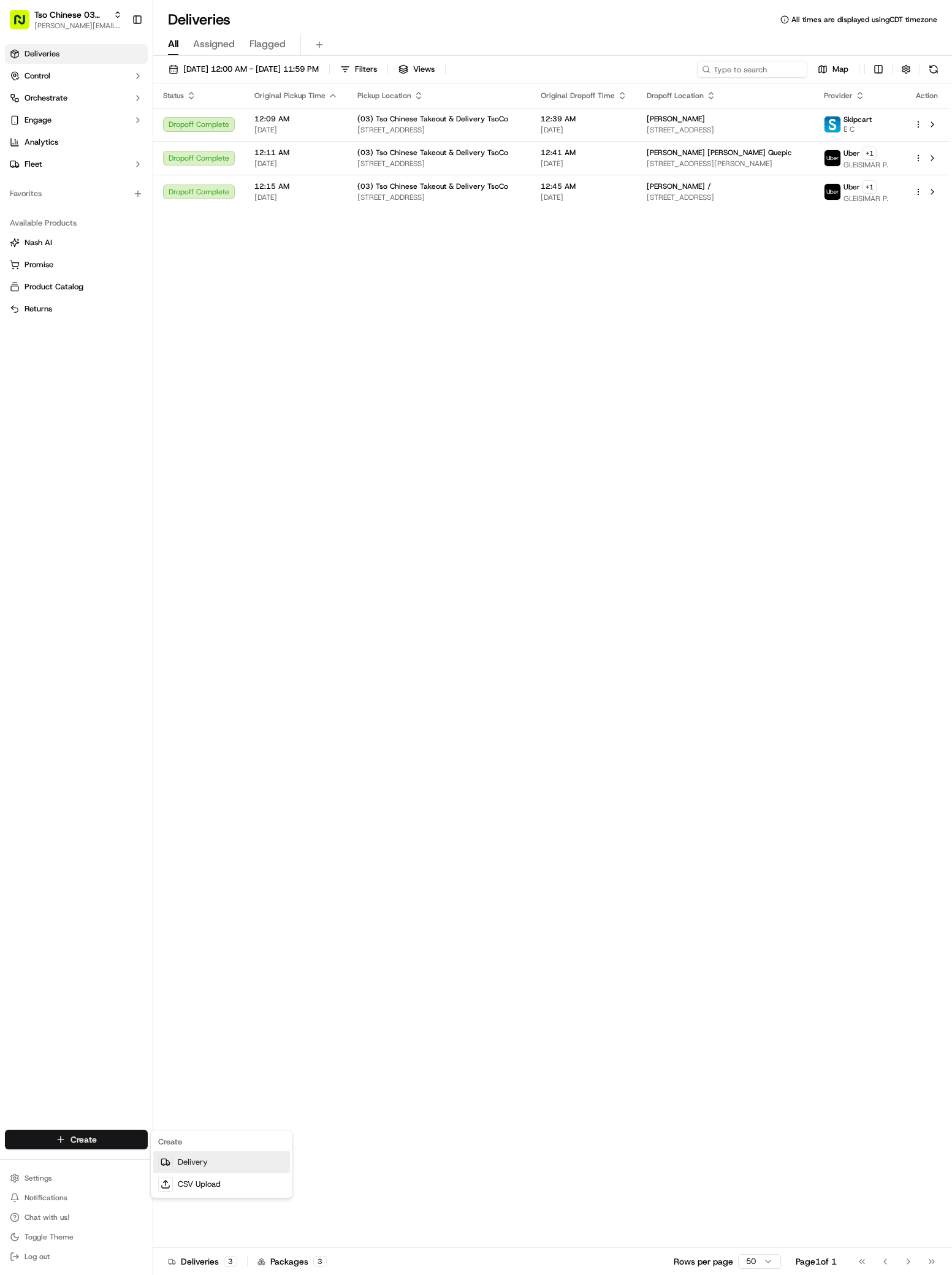
click at [190, 1153] on link "Delivery" at bounding box center [222, 1162] width 137 height 22
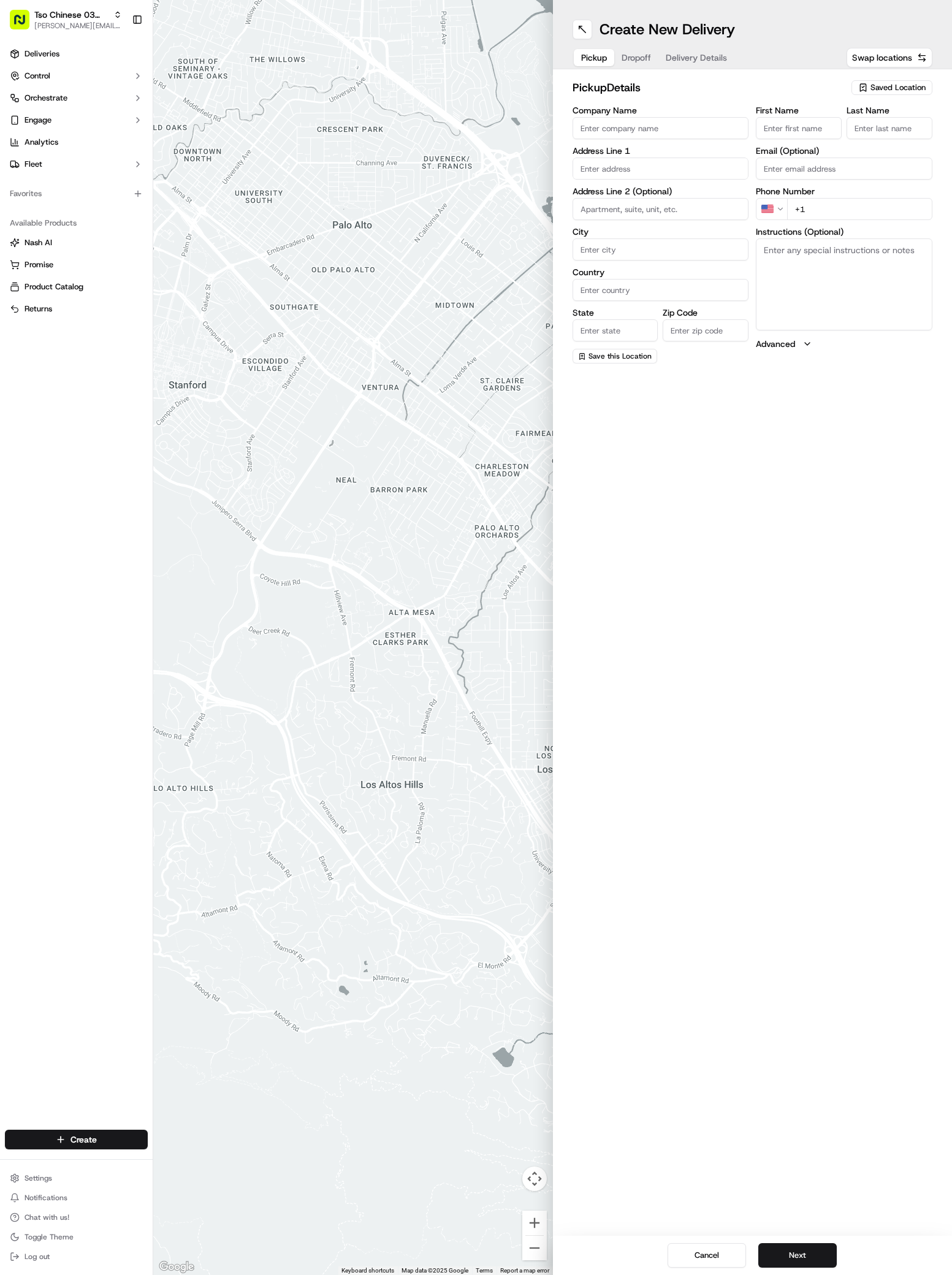
click at [880, 87] on span "Saved Location" at bounding box center [898, 87] width 55 height 11
click at [894, 140] on span "(03) Tso Chinese Takeout & Delivery TsoCo (03)" at bounding box center [870, 139] width 151 height 22
type input "(03) Tso Chinese Takeout & Delivery TsoCo"
type input "Ste F"
type input "Austin"
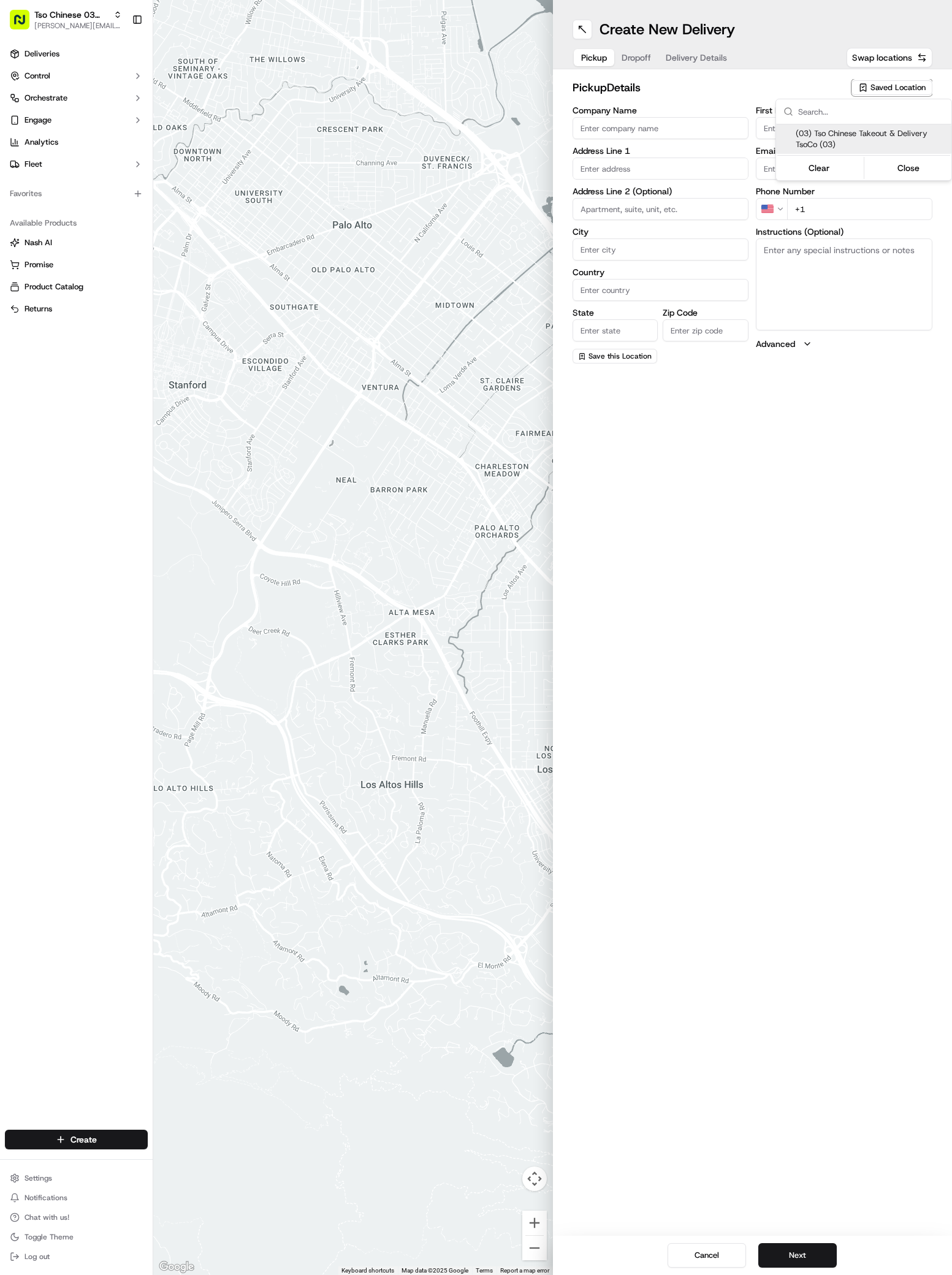
type input "US"
type input "[GEOGRAPHIC_DATA]"
type input "78704"
type input "Tso Chinese"
type input "TsoCo Manager"
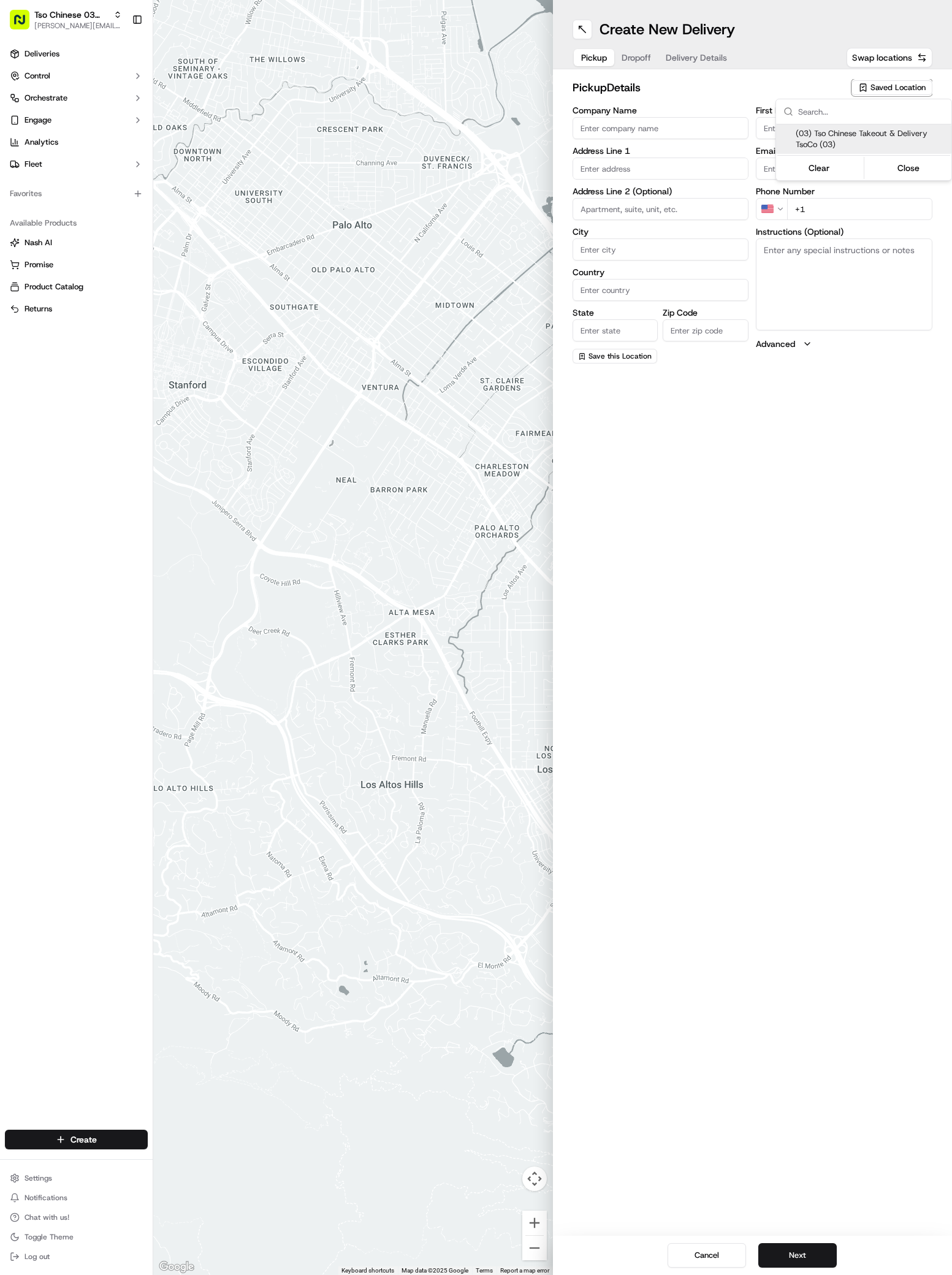
type input "[EMAIL_ADDRESS][DOMAIN_NAME]"
type input "[PHONE_NUMBER]"
type textarea "Submit a picture displaying address & food as Proof of Delivery. Envía una foto…"
type input "[STREET_ADDRESS]"
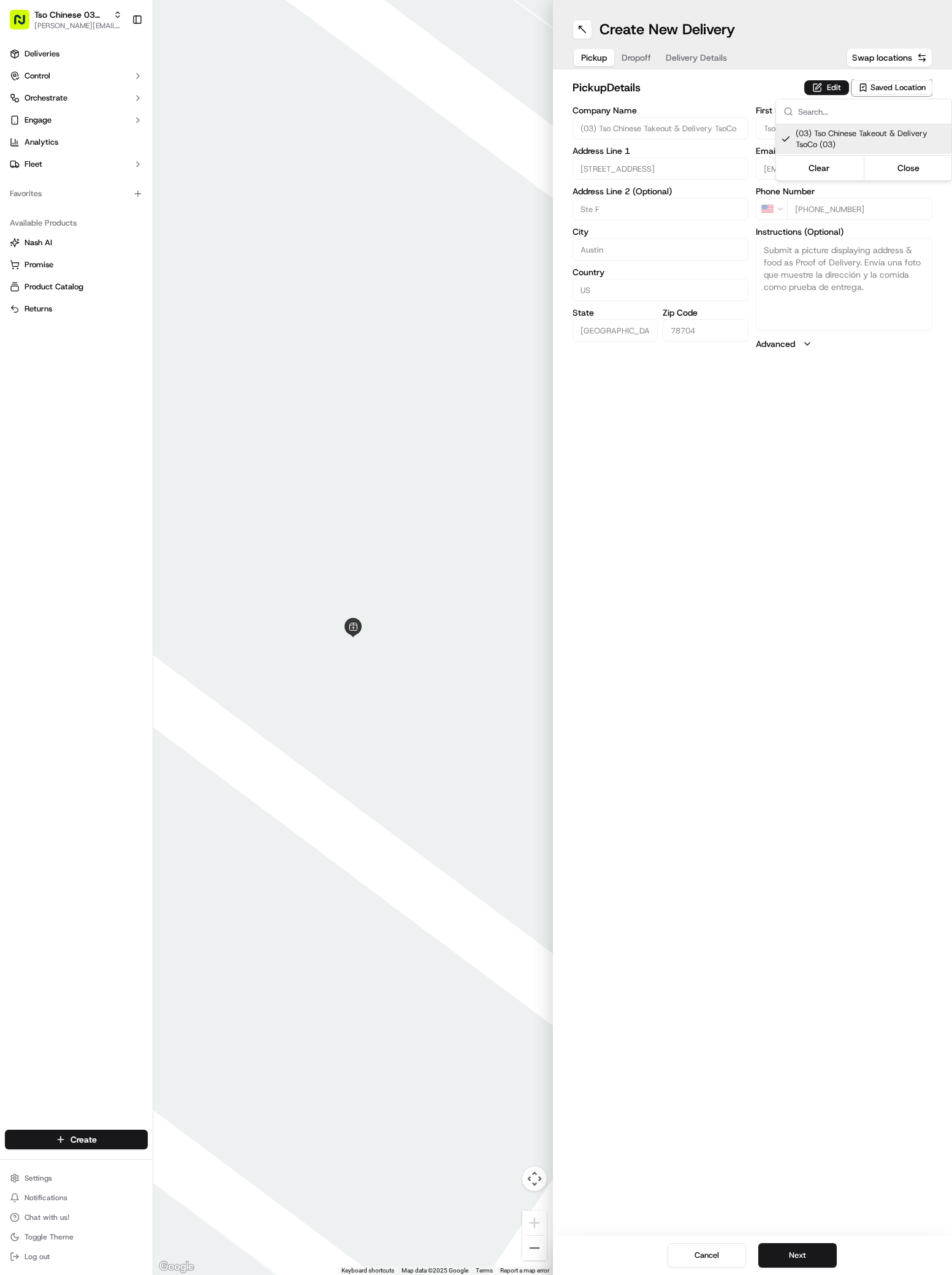
click at [832, 1238] on html "Tso Chinese 03 TsoCo antonia@tsochinese.com Toggle Sidebar Deliveries Control O…" at bounding box center [476, 637] width 952 height 1275
click at [813, 1248] on button "Next" at bounding box center [797, 1255] width 78 height 24
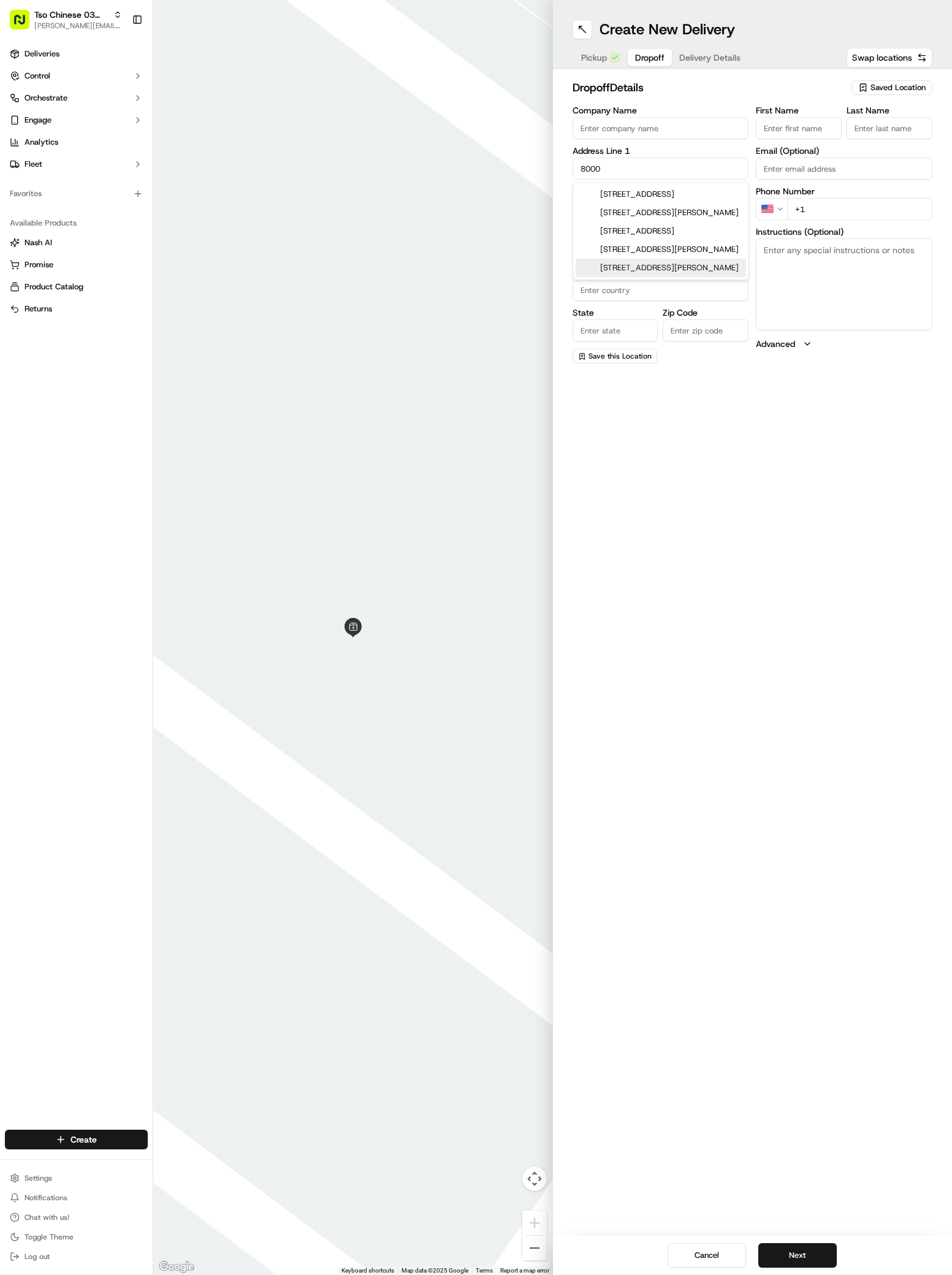
click at [675, 276] on div "8000 East Ben White Boulevard, Austin, TX" at bounding box center [660, 268] width 171 height 18
type input "8000 E Ben White Blvd, Austin, TX 78741, USA"
type input "Austin"
type input "United States"
type input "[GEOGRAPHIC_DATA]"
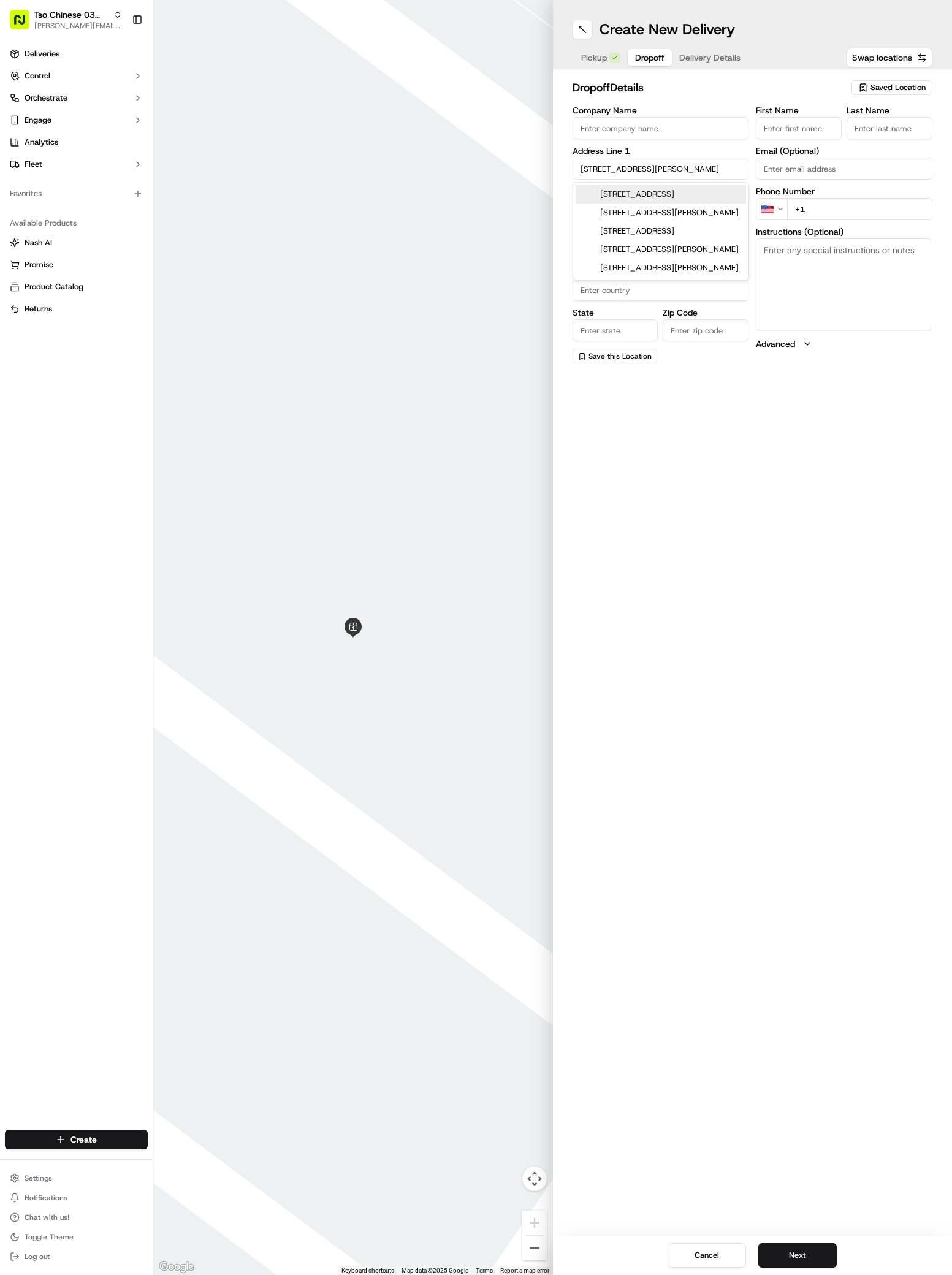
type input "78741"
type input "8000 East Ben White Boulevard"
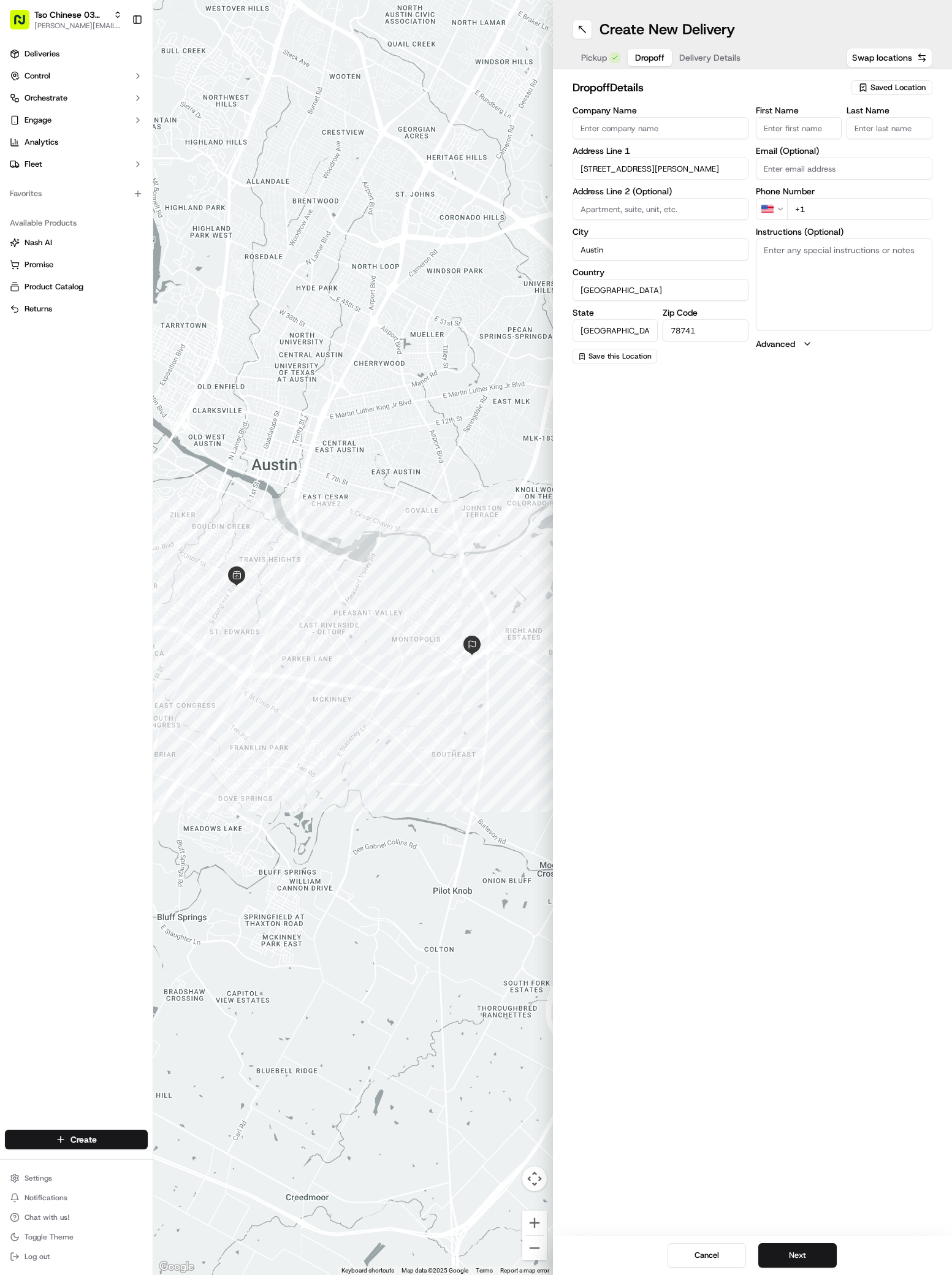
paste input "Heather Fontenot"
type input "Heather Fontenot"
type input ";"
type input "+1 254 541 6270"
click at [843, 299] on textarea "Instructions (Optional)" at bounding box center [844, 284] width 177 height 92
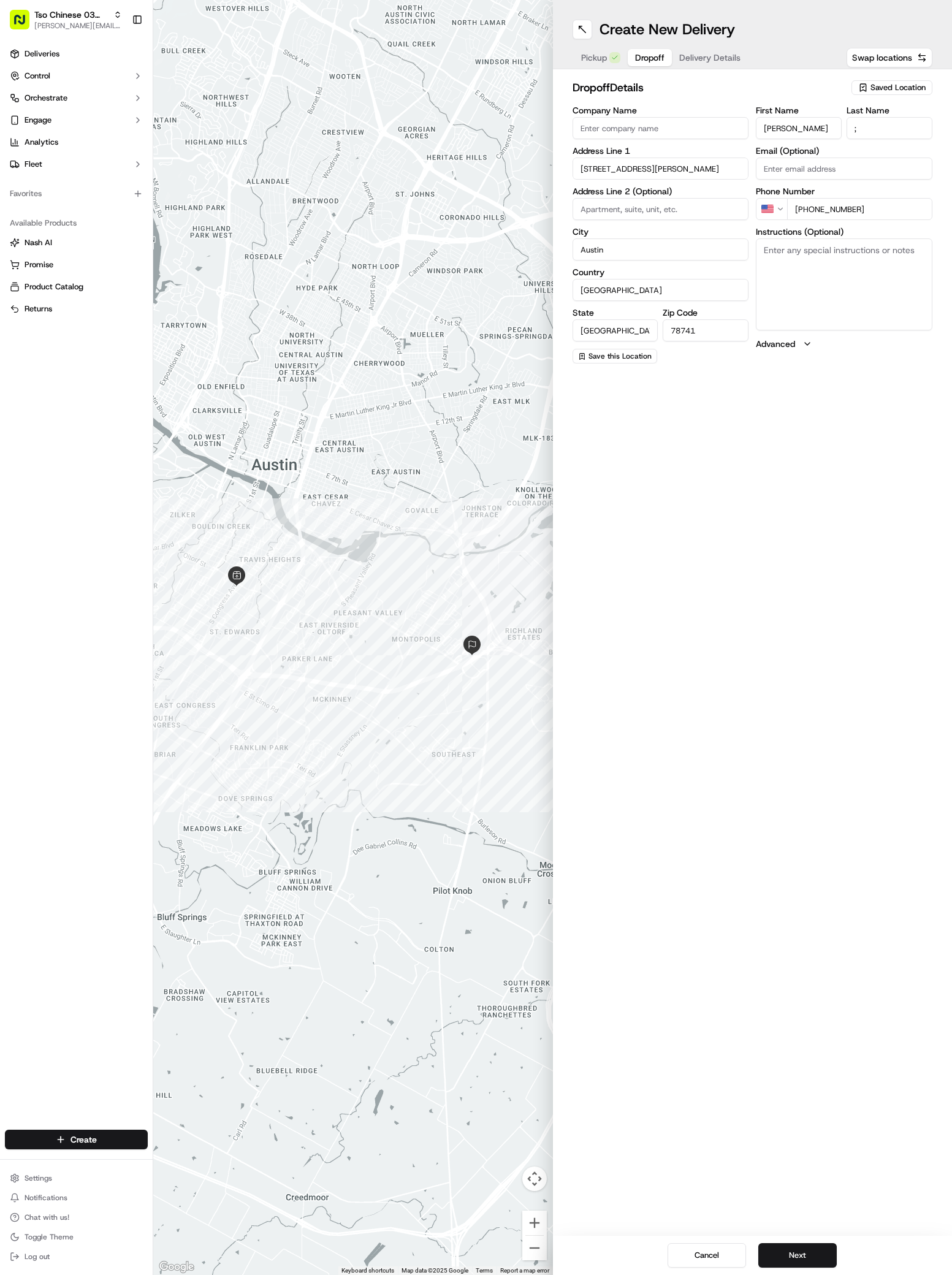
click at [843, 299] on textarea "Instructions (Optional)" at bounding box center [844, 284] width 177 height 92
paste textarea "Aloft hotel"
type textarea "Aloft hotel"
click at [781, 1256] on button "Next" at bounding box center [797, 1255] width 78 height 24
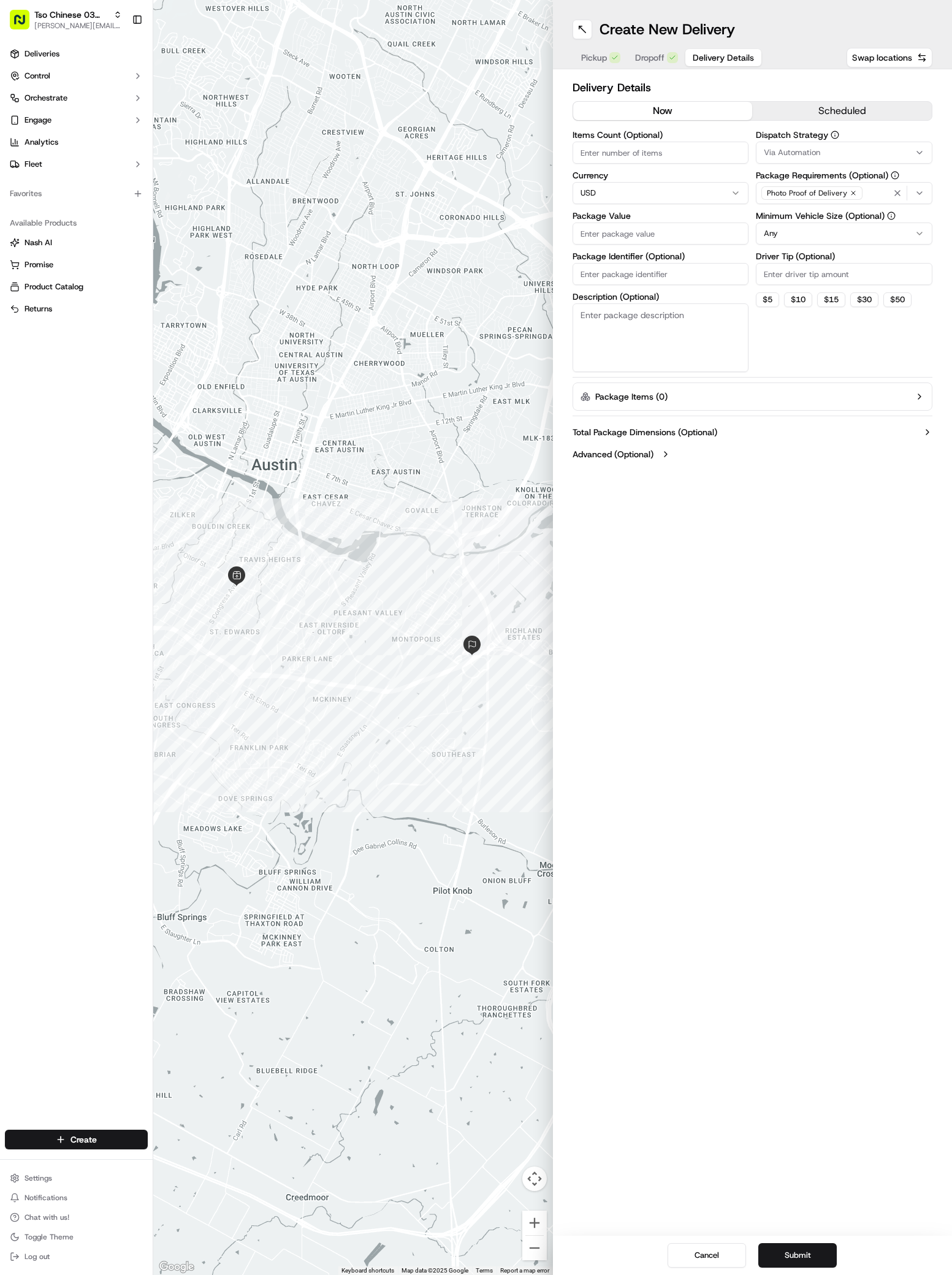
click at [790, 145] on button "Via Automation" at bounding box center [844, 152] width 177 height 22
click at [795, 222] on span "TsoCo Strategy" at bounding box center [851, 219] width 151 height 11
drag, startPoint x: 745, startPoint y: 611, endPoint x: 760, endPoint y: 293, distance: 318.4
click at [745, 600] on html "Tso Chinese 03 TsoCo antonia@tsochinese.com Toggle Sidebar Deliveries Control O…" at bounding box center [476, 637] width 952 height 1275
click at [780, 284] on input "Driver Tip (Optional)" at bounding box center [844, 274] width 177 height 22
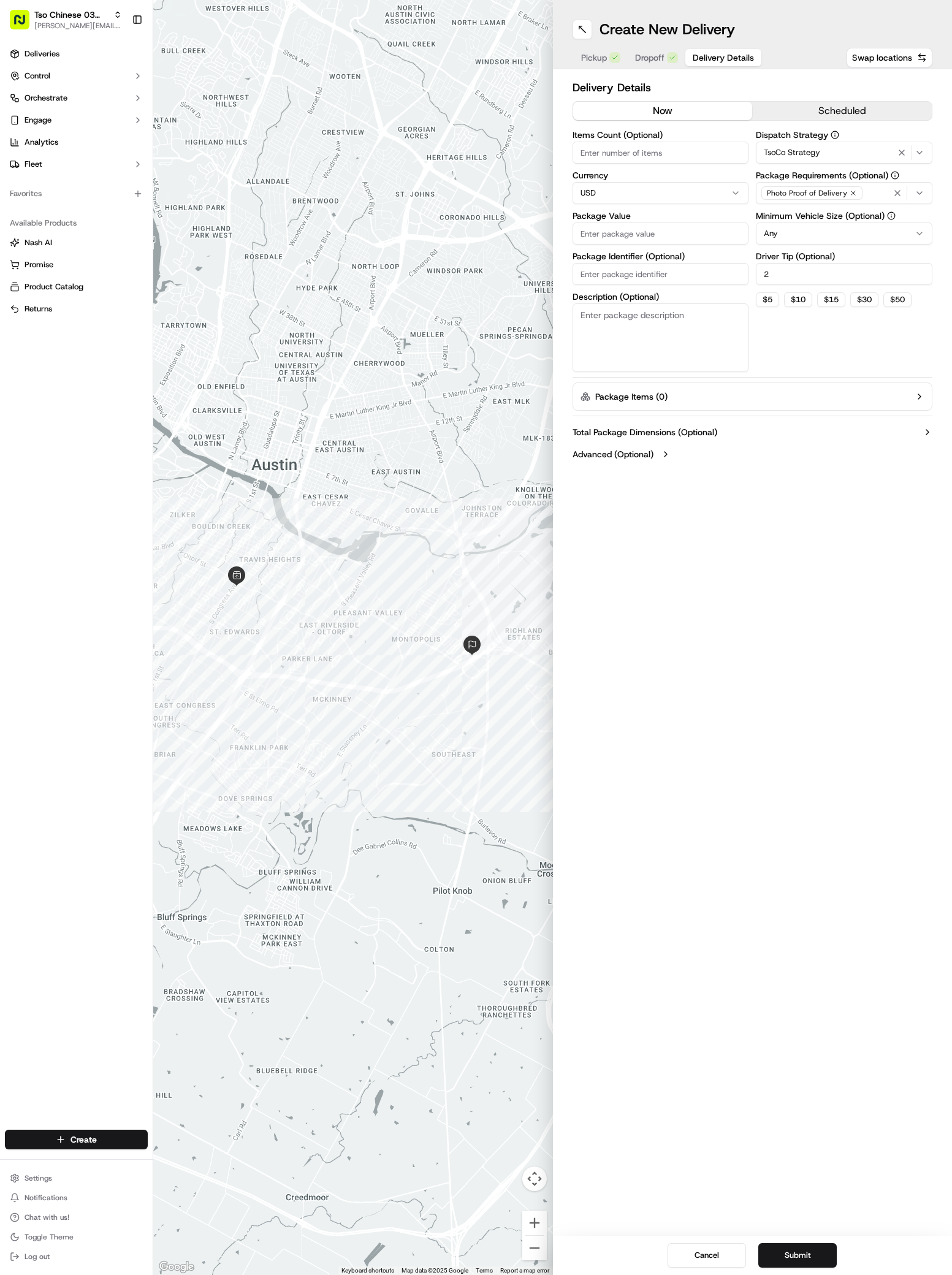
type input "2"
click at [675, 243] on input "Package Value" at bounding box center [660, 233] width 177 height 22
type input "32.91"
click at [605, 272] on input "Package Identifier (Optional)" at bounding box center [660, 274] width 177 height 22
paste input "IJJOQJN"
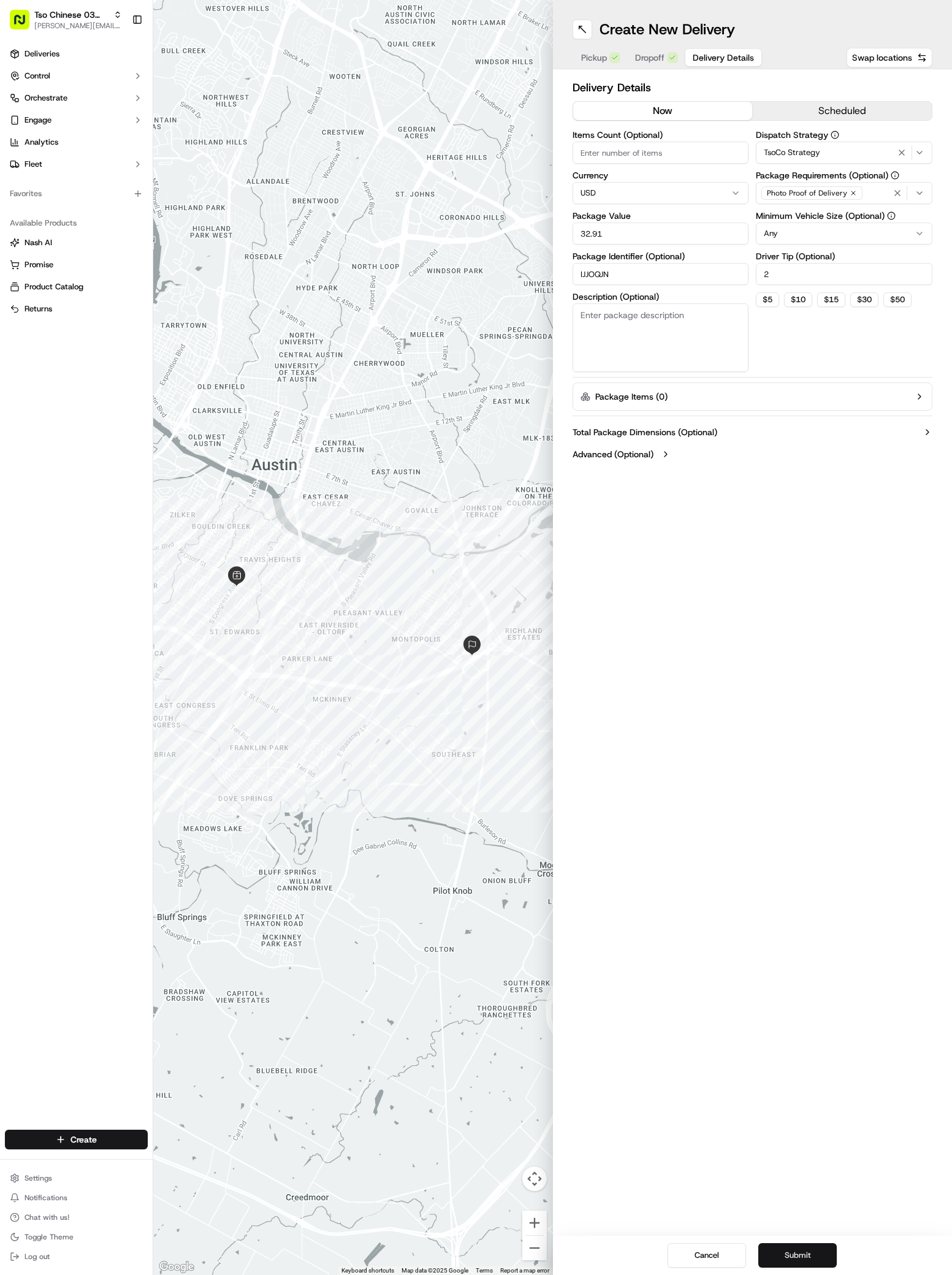
type input "IJJOQJN"
click at [802, 1248] on button "Submit" at bounding box center [797, 1255] width 78 height 24
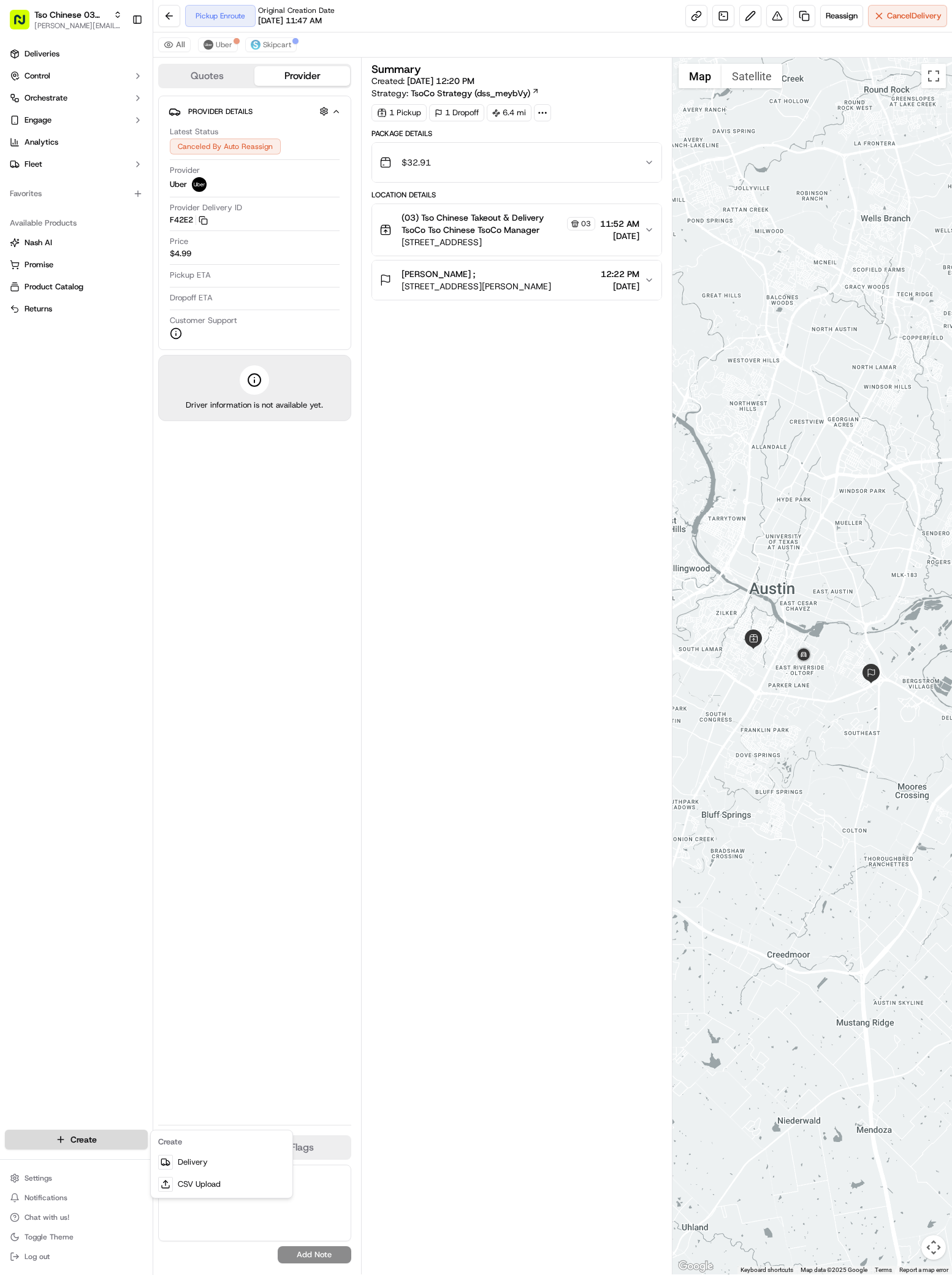
click at [125, 1136] on html "Tso Chinese 03 TsoCo antonia@tsochinese.com Toggle Sidebar Deliveries Control O…" at bounding box center [476, 637] width 952 height 1275
click at [192, 1166] on link "Delivery" at bounding box center [222, 1162] width 137 height 22
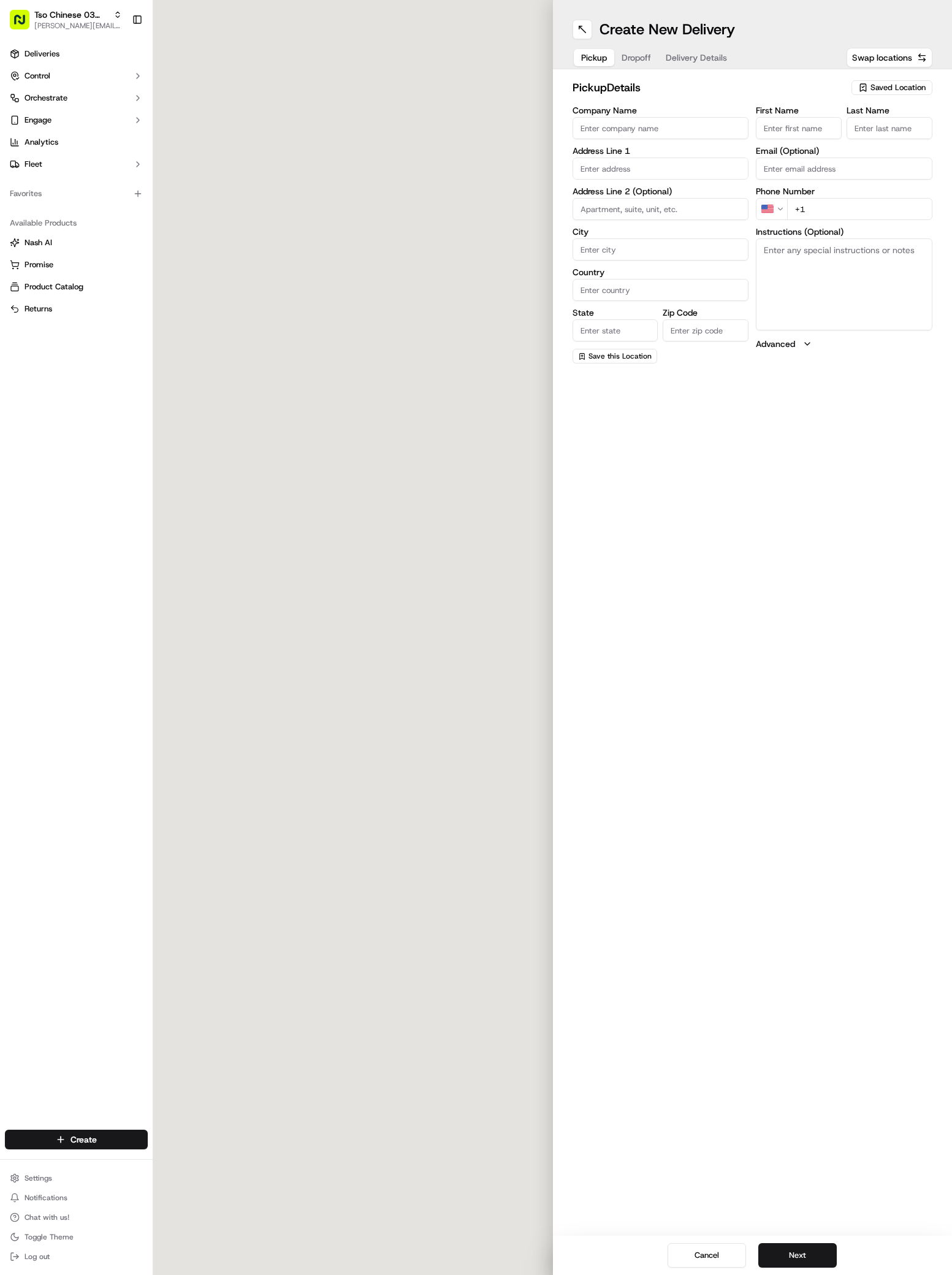
click at [884, 87] on span "Saved Location" at bounding box center [898, 87] width 55 height 11
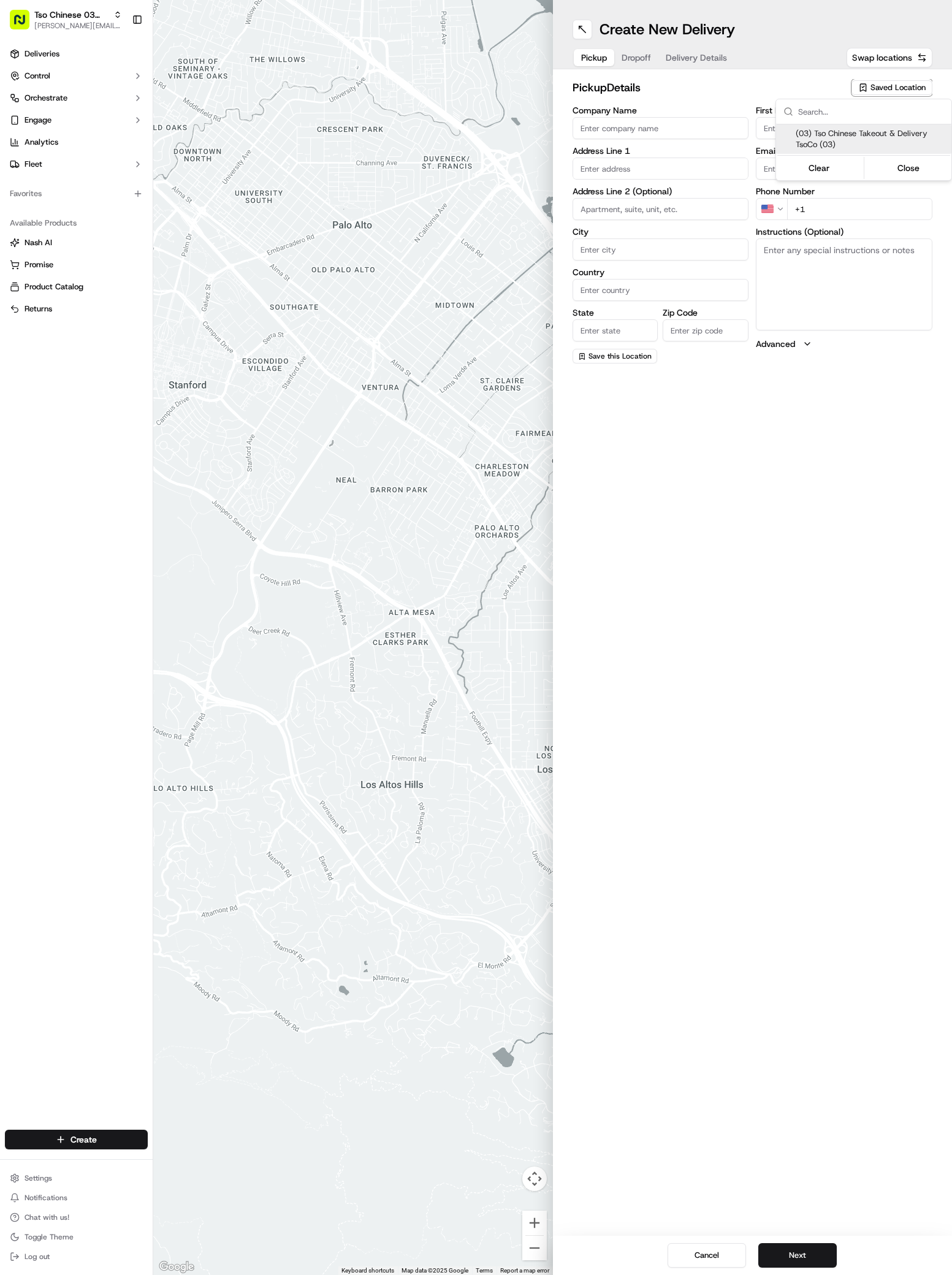
click at [885, 146] on span "(03) Tso Chinese Takeout & Delivery TsoCo (03)" at bounding box center [870, 139] width 151 height 22
type input "(03) Tso Chinese Takeout & Delivery TsoCo"
type input "Ste F"
type input "Austin"
type input "US"
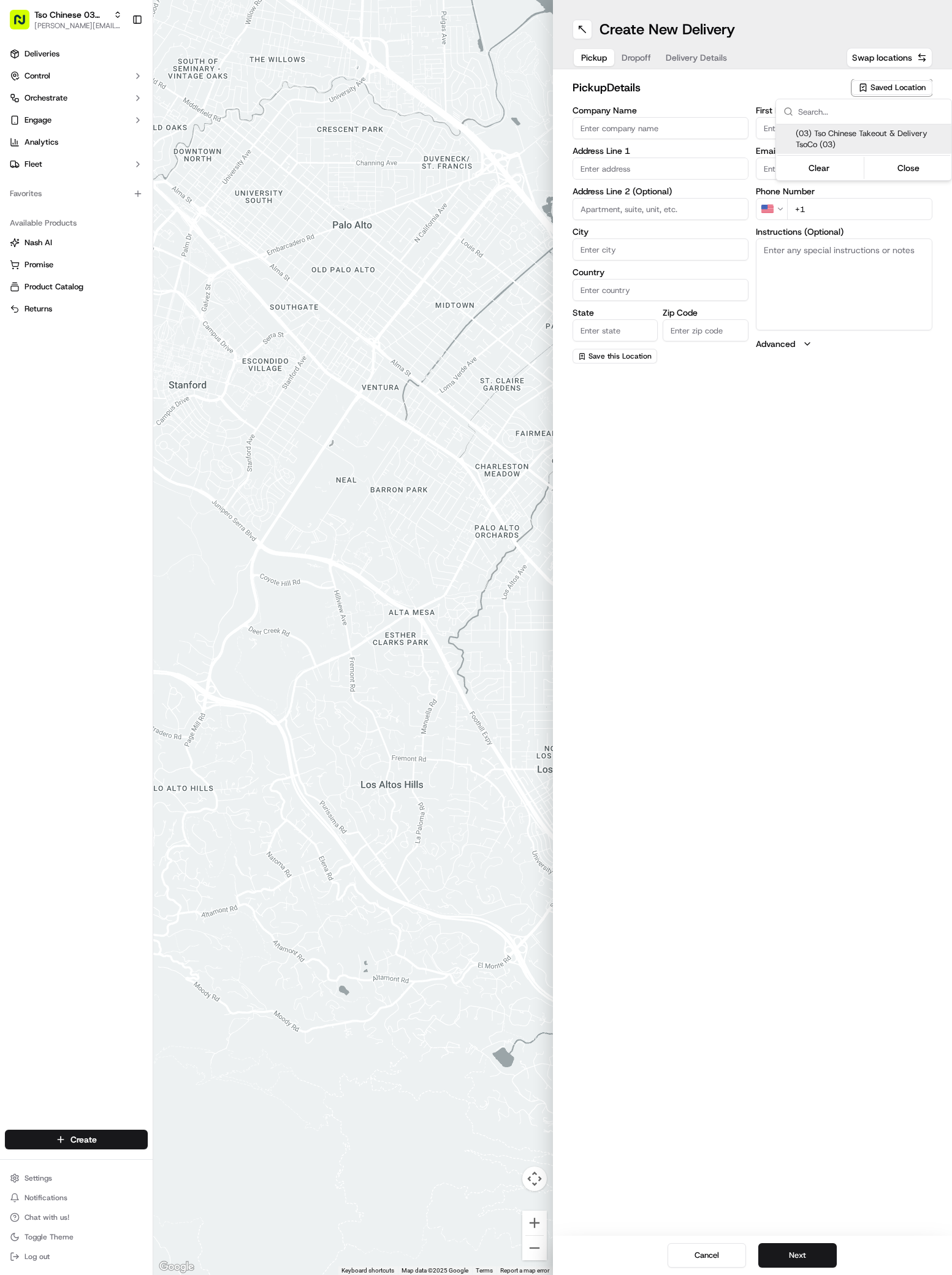
type input "[GEOGRAPHIC_DATA]"
type input "78704"
type input "Tso Chinese"
type input "TsoCo Manager"
type input "[EMAIL_ADDRESS][DOMAIN_NAME]"
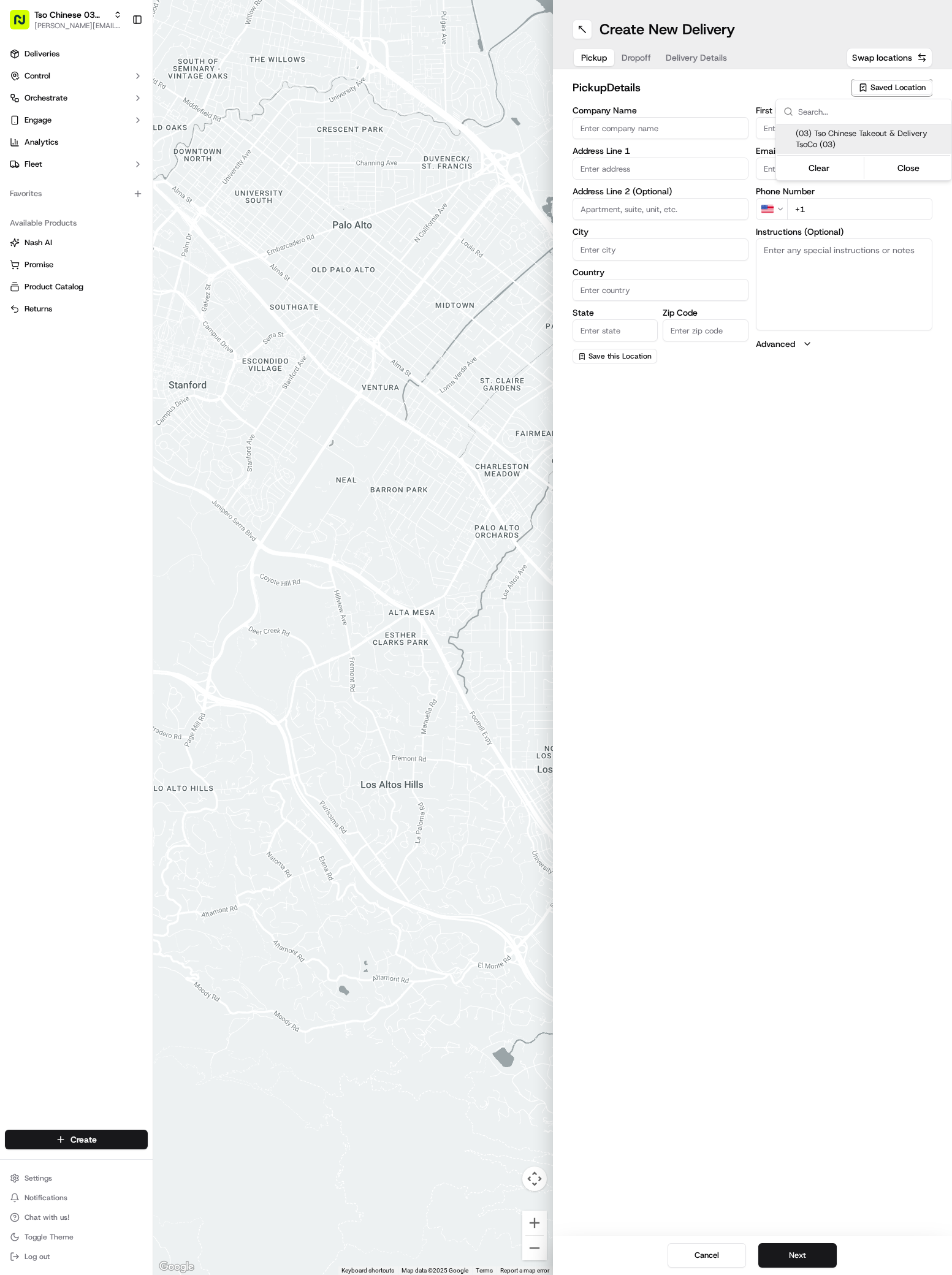
type input "[PHONE_NUMBER]"
type textarea "Submit a picture displaying address & food as Proof of Delivery. Envía una foto…"
type input "[STREET_ADDRESS]"
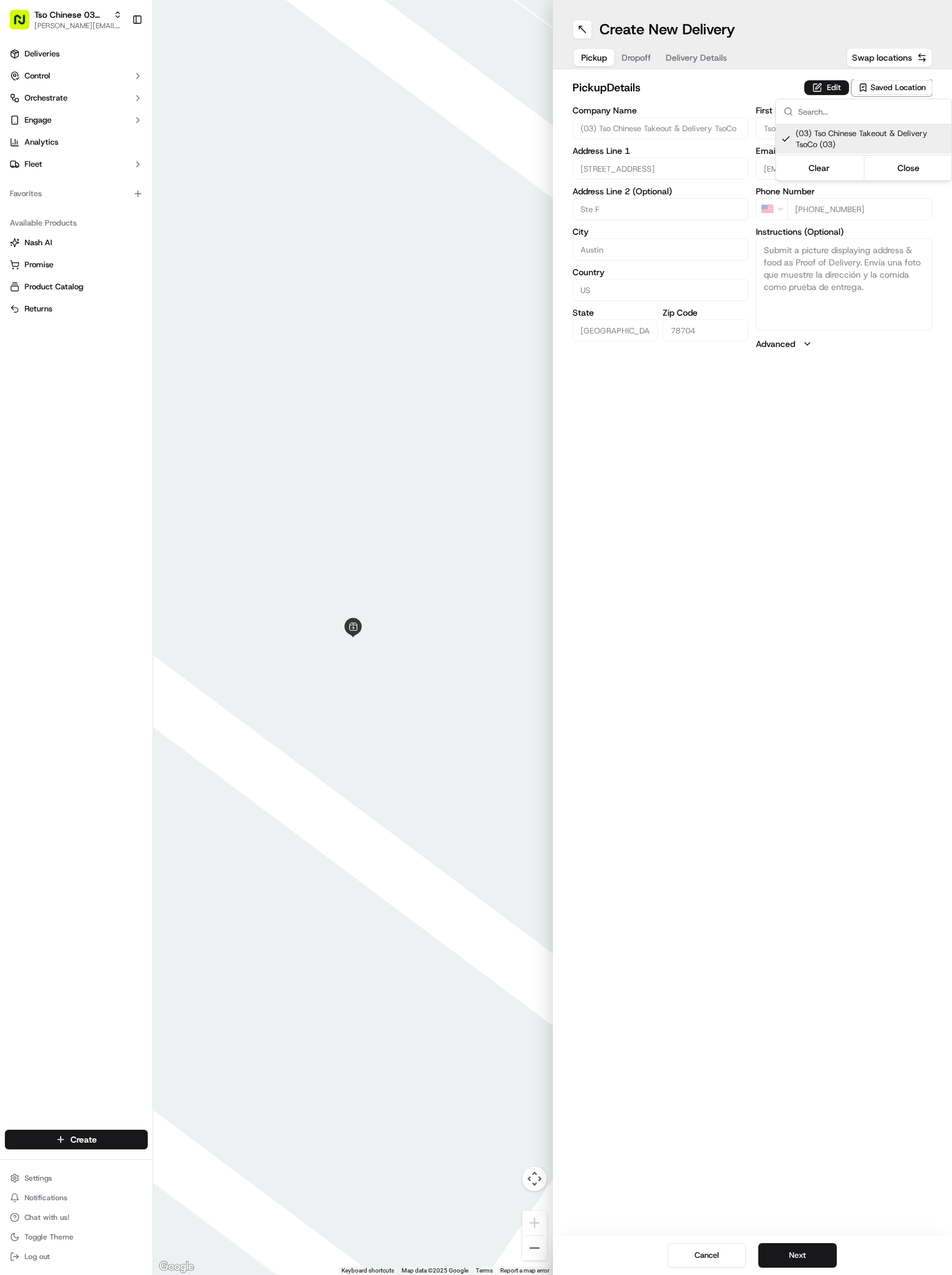
click at [800, 1270] on html "Tso Chinese 03 TsoCo antonia@tsochinese.com Toggle Sidebar Deliveries Control O…" at bounding box center [476, 637] width 952 height 1275
click at [794, 1260] on button "Next" at bounding box center [797, 1255] width 78 height 24
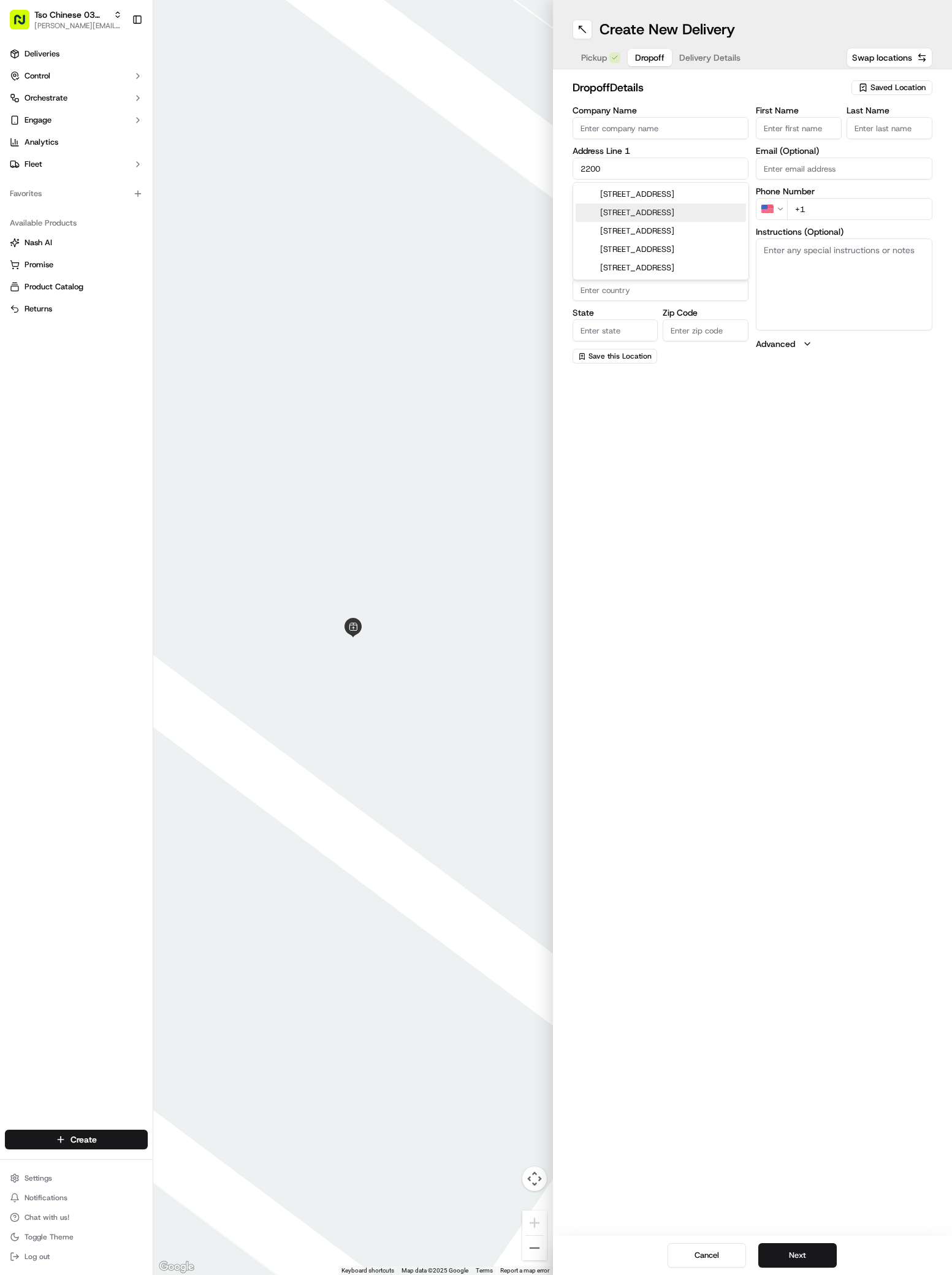
click at [634, 222] on div "2200 South Pleasant Valley Road, Austin, TX" at bounding box center [660, 212] width 171 height 18
type input "2200 S Pleasant Valley Rd, Austin, TX 78741, USA"
type input "Austin"
type input "United States"
type input "[GEOGRAPHIC_DATA]"
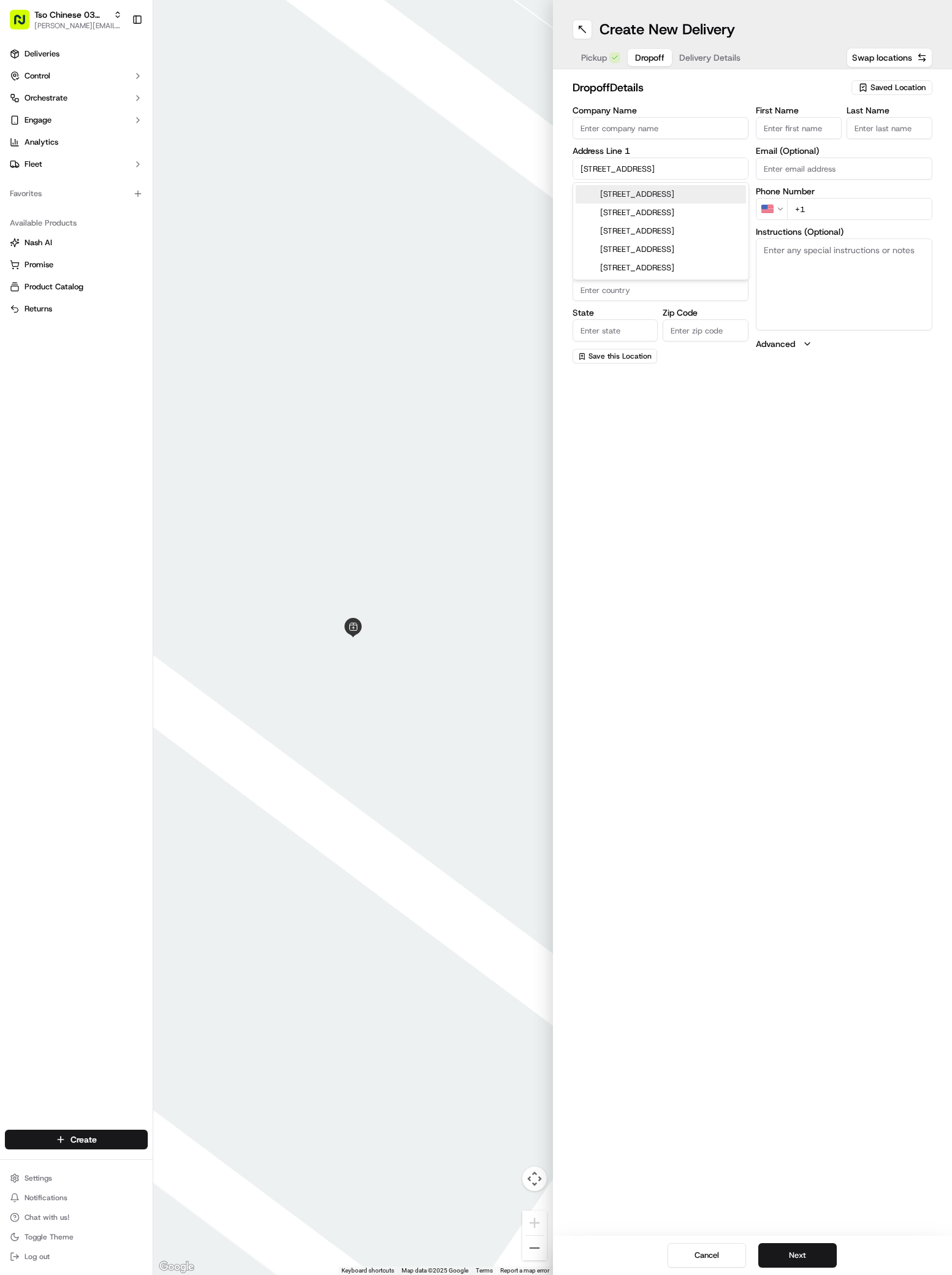
type input "78741"
type input "2200 South Pleasant Valley Road"
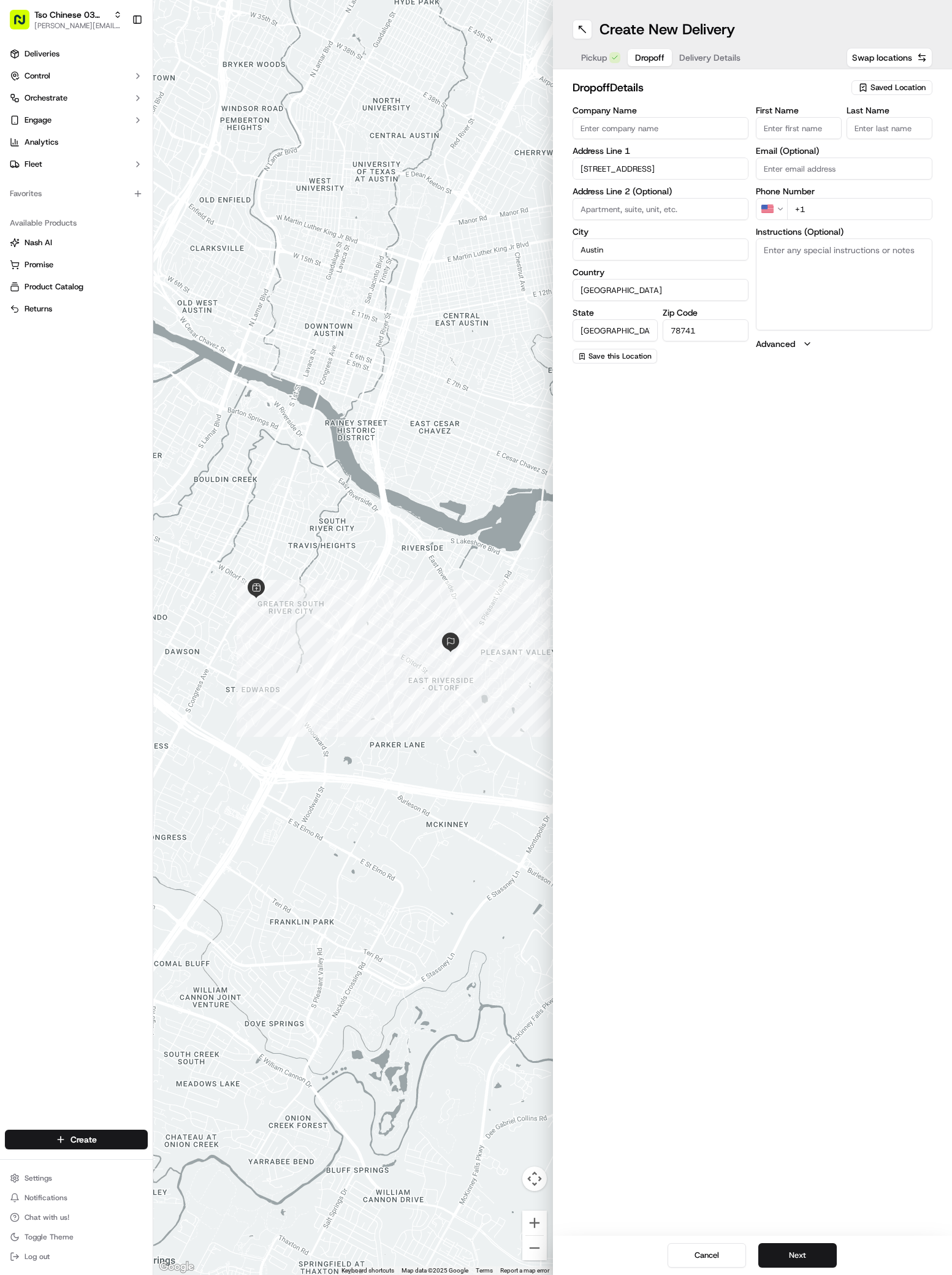
paste input "Mario Zapata"
type input "Mario Zapata"
type input ";'"
type input "+1 512 949 0398"
click at [809, 294] on textarea "Instructions (Optional)" at bounding box center [844, 284] width 177 height 92
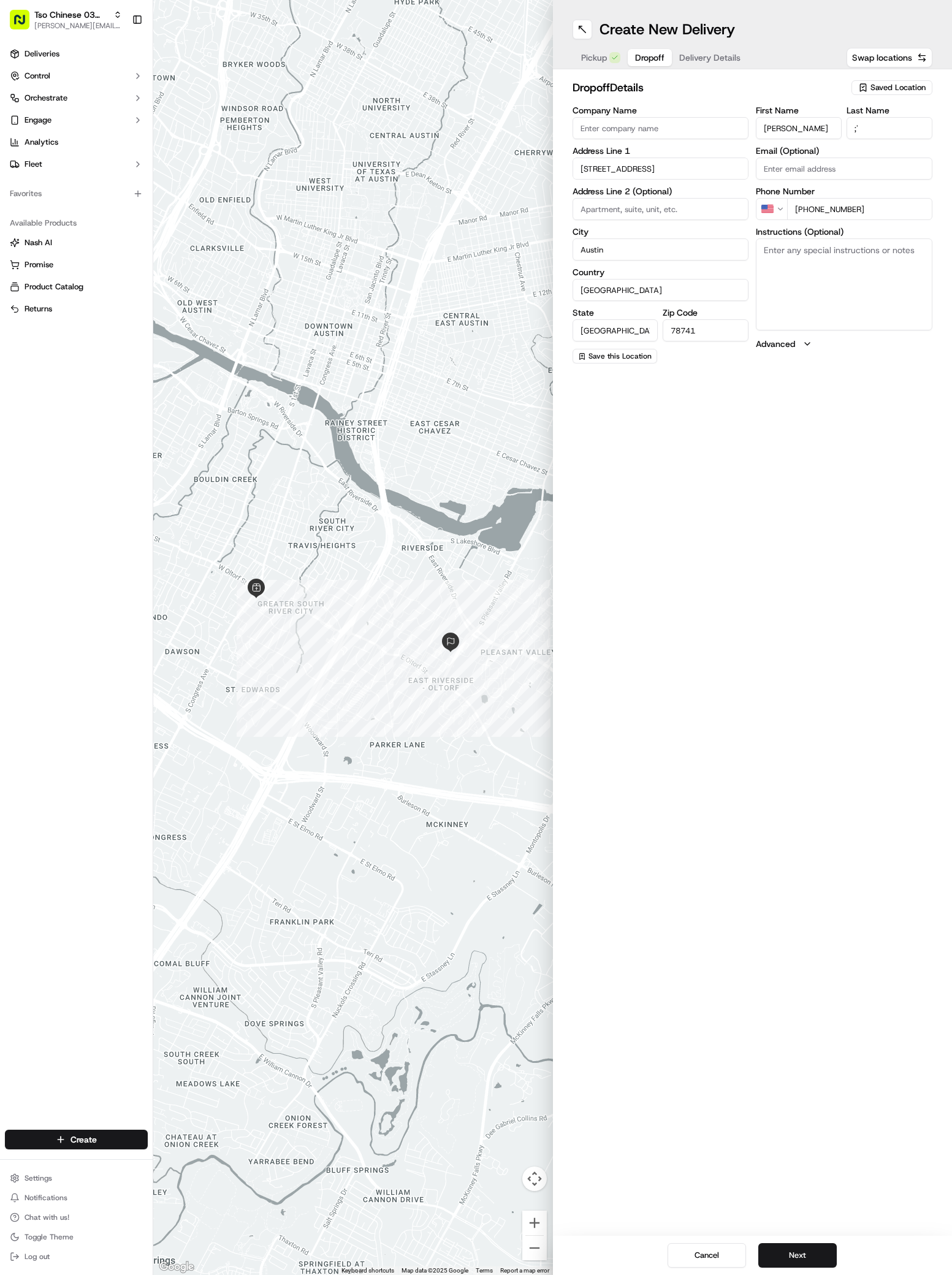
click at [809, 294] on textarea "Instructions (Optional)" at bounding box center [844, 284] width 177 height 92
paste textarea "Metropolis"
paste textarea "Bldg M7 next to pool north of the Metropolis. Go upstairs. DO NOT take to the o…"
click at [825, 247] on textarea "Metropolis 725Bldg M7 next to pool north of the Metropolis. Go upstairs. DO NOT…" at bounding box center [844, 284] width 177 height 92
type textarea "Metropolis 725 Bldg M7 next to pool north of the Metropolis. Go upstairs. DO NO…"
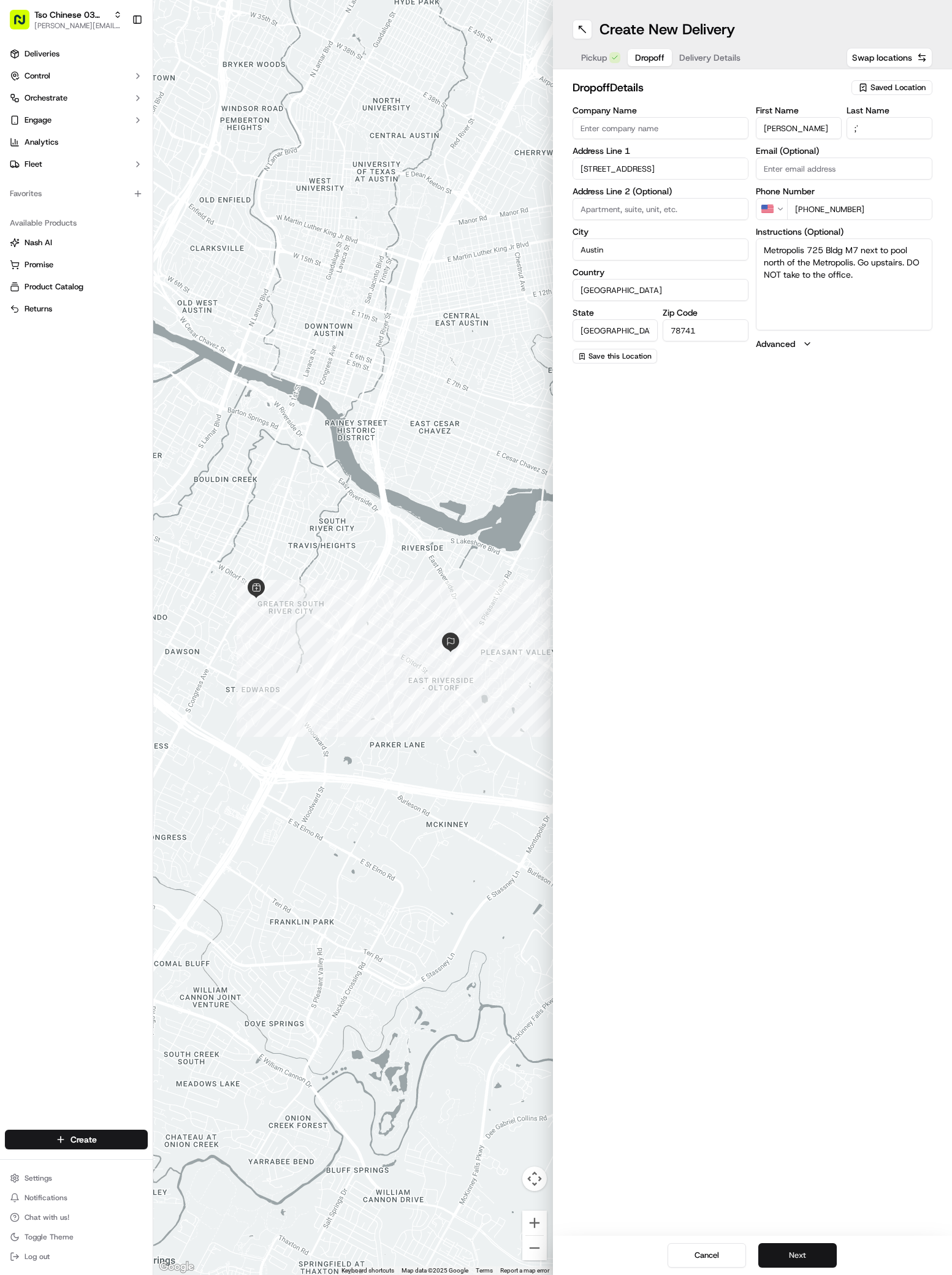
click at [790, 1254] on button "Next" at bounding box center [797, 1255] width 78 height 24
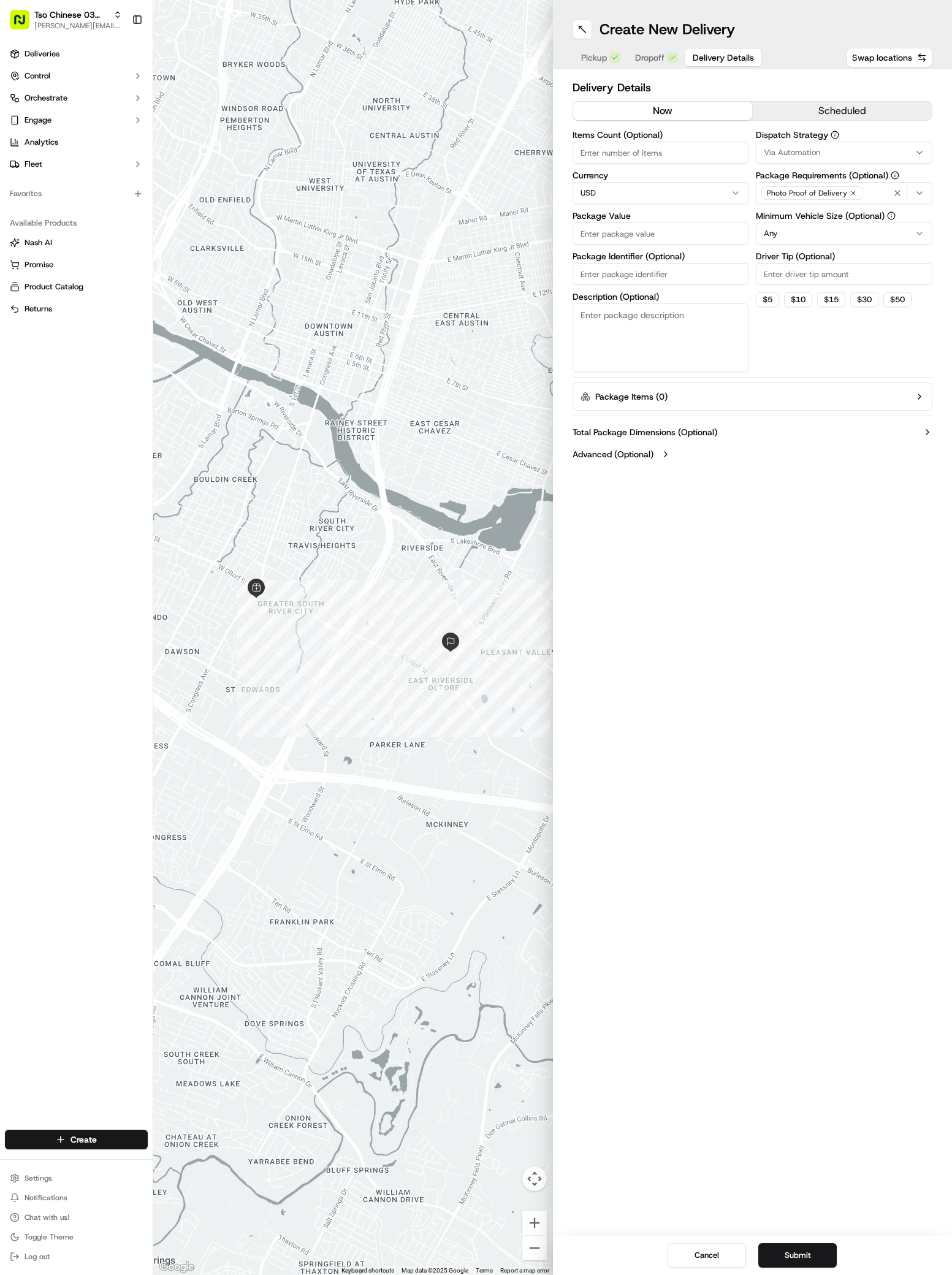
click at [831, 152] on div "Via Automation" at bounding box center [844, 152] width 171 height 11
click at [800, 214] on span "TsoCo Strategy" at bounding box center [851, 219] width 151 height 11
drag, startPoint x: 816, startPoint y: 484, endPoint x: 815, endPoint y: 289, distance: 195.0
click at [815, 289] on html "Tso Chinese 03 TsoCo antonia@tsochinese.com Toggle Sidebar Deliveries Control O…" at bounding box center [476, 637] width 952 height 1275
click at [815, 287] on div "Dispatch Strategy TsoCo Strategy Package Requirements (Optional) Photo Proof of…" at bounding box center [844, 252] width 177 height 242
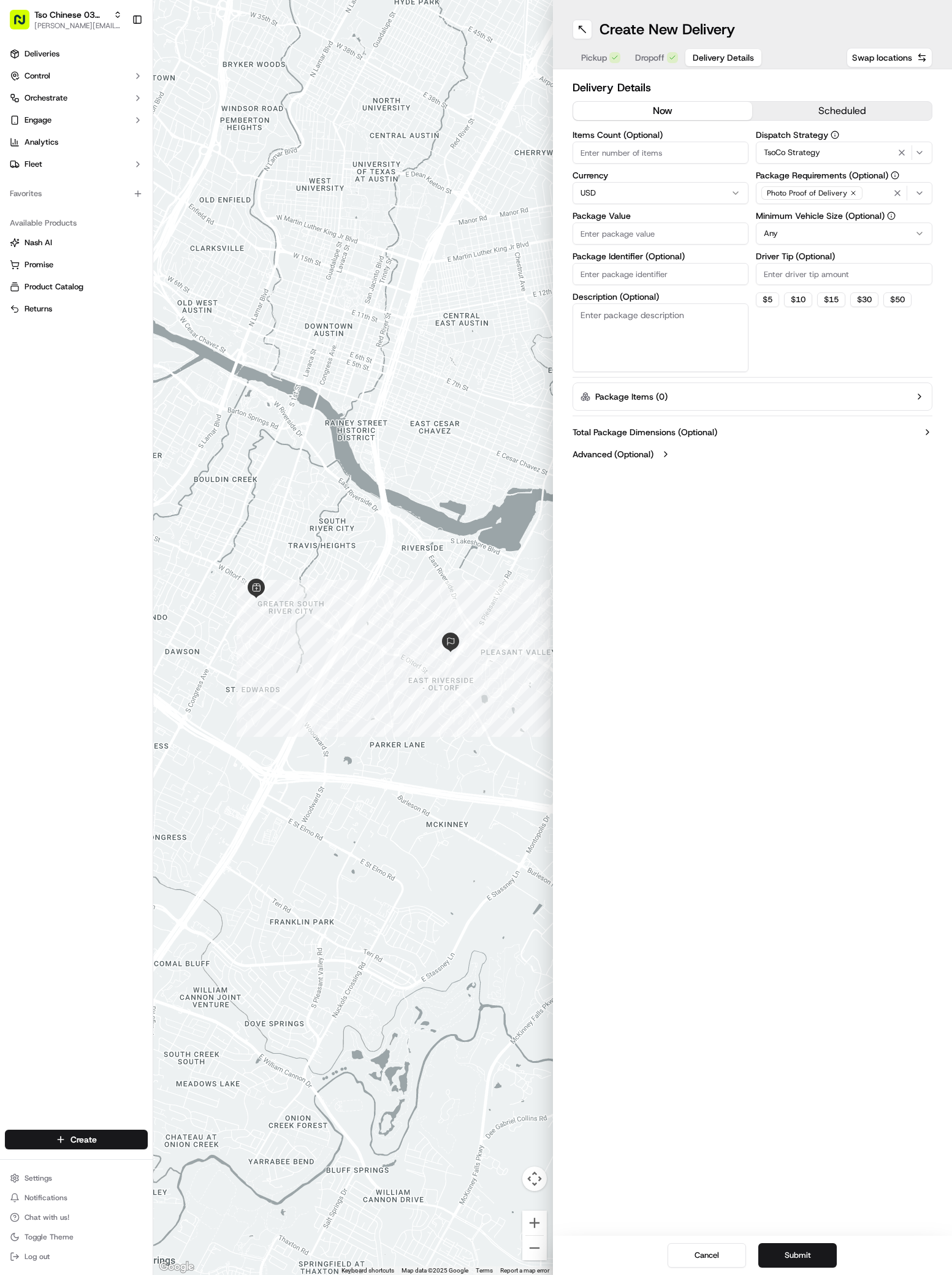
click at [815, 276] on input "Driver Tip (Optional)" at bounding box center [844, 274] width 177 height 22
type input "2"
click at [644, 232] on input "Package Value" at bounding box center [660, 233] width 177 height 22
type input "31.28"
click at [601, 275] on input "Package Identifier (Optional)" at bounding box center [660, 274] width 177 height 22
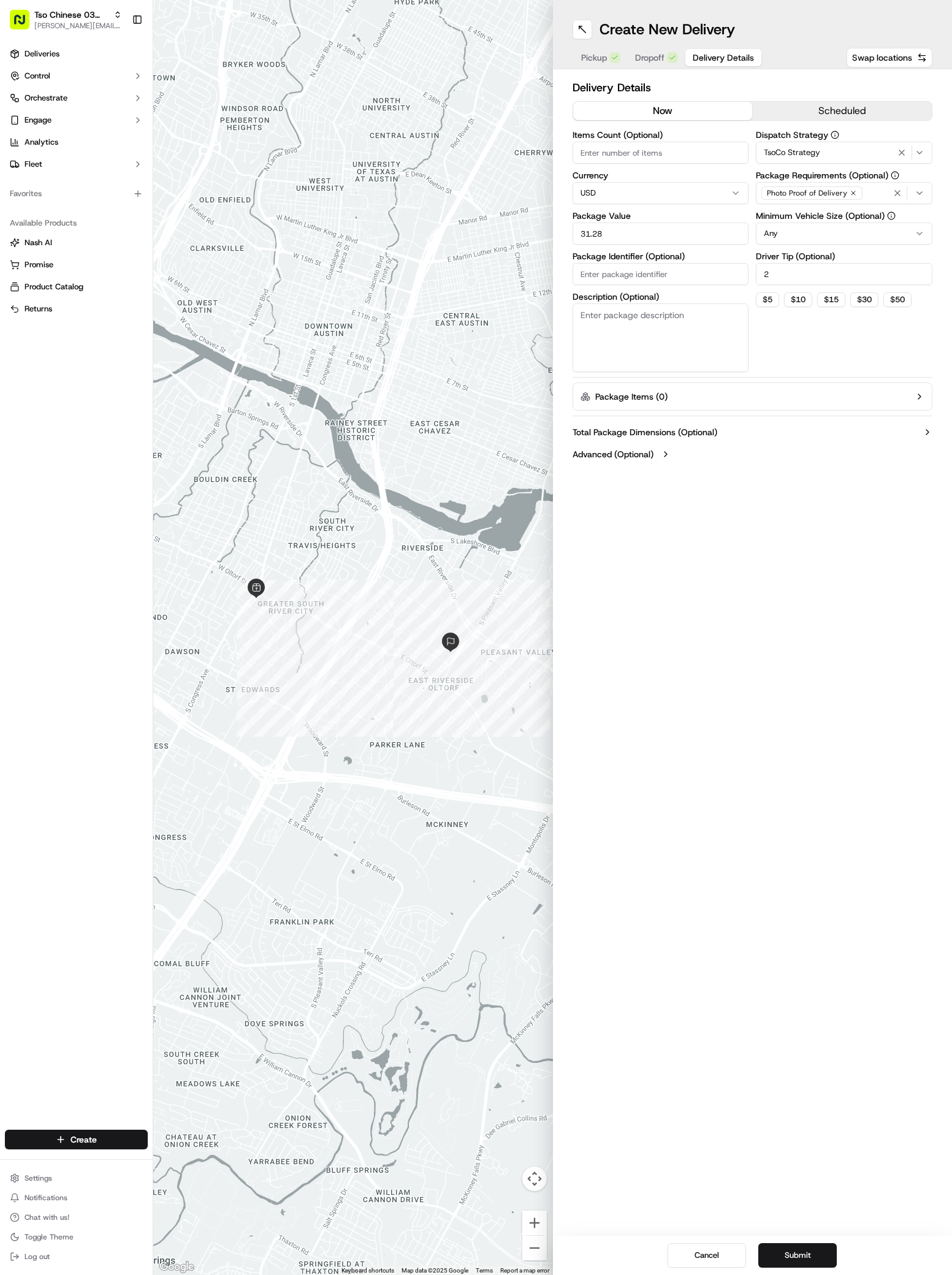
paste input "L4K4YL4"
type input "L4K4YL4"
click at [776, 1260] on button "Submit" at bounding box center [797, 1255] width 78 height 24
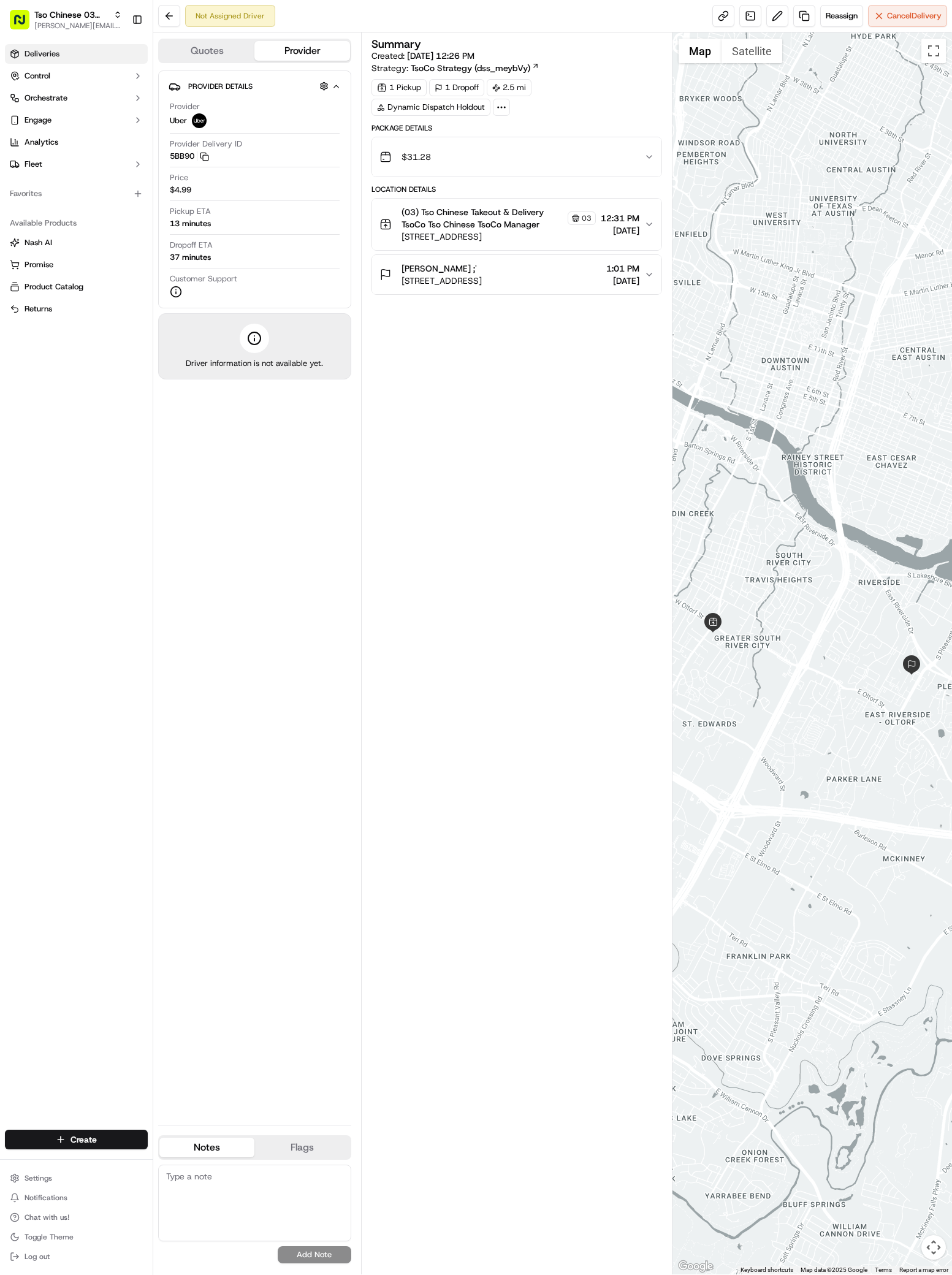
click at [64, 53] on link "Deliveries" at bounding box center [76, 54] width 142 height 20
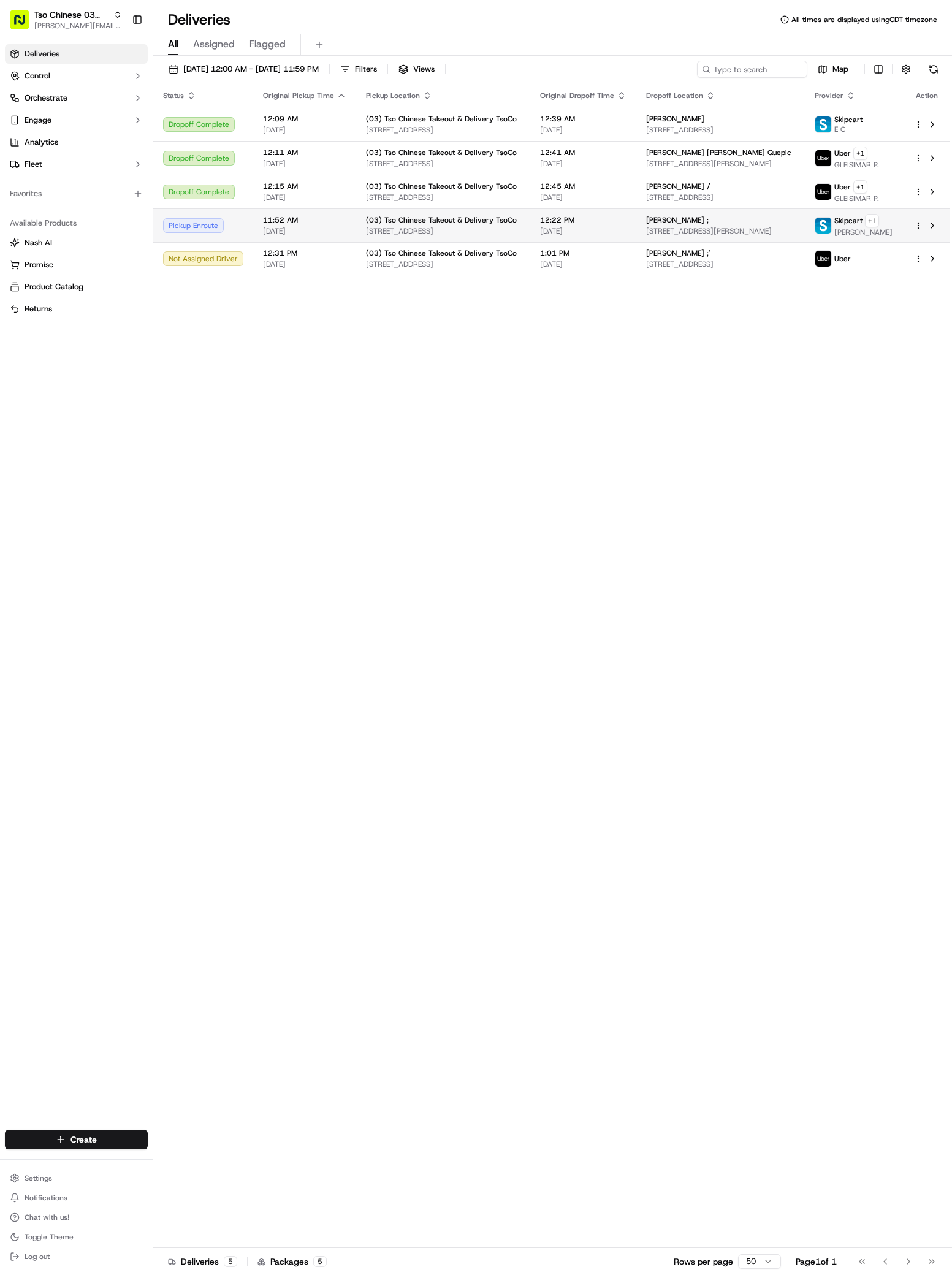
click at [646, 222] on span "Heather Fontenot ;" at bounding box center [677, 220] width 62 height 10
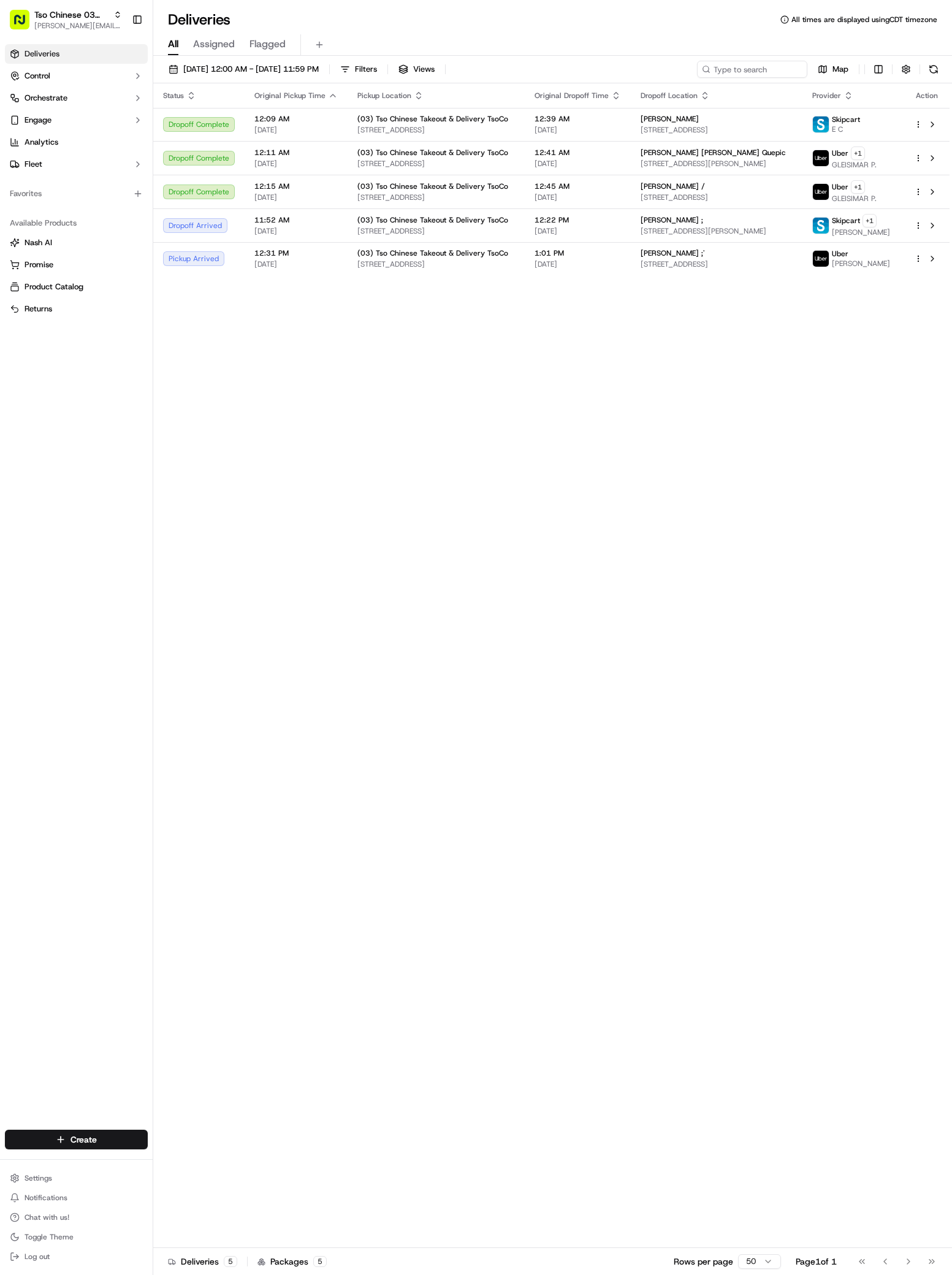
click at [113, 1150] on div "Create" at bounding box center [76, 1138] width 152 height 29
click at [112, 1146] on html "Tso Chinese 03 TsoCo antonia@tsochinese.com Toggle Sidebar Deliveries Control O…" at bounding box center [476, 637] width 952 height 1275
click at [205, 1155] on link "Delivery" at bounding box center [222, 1162] width 137 height 22
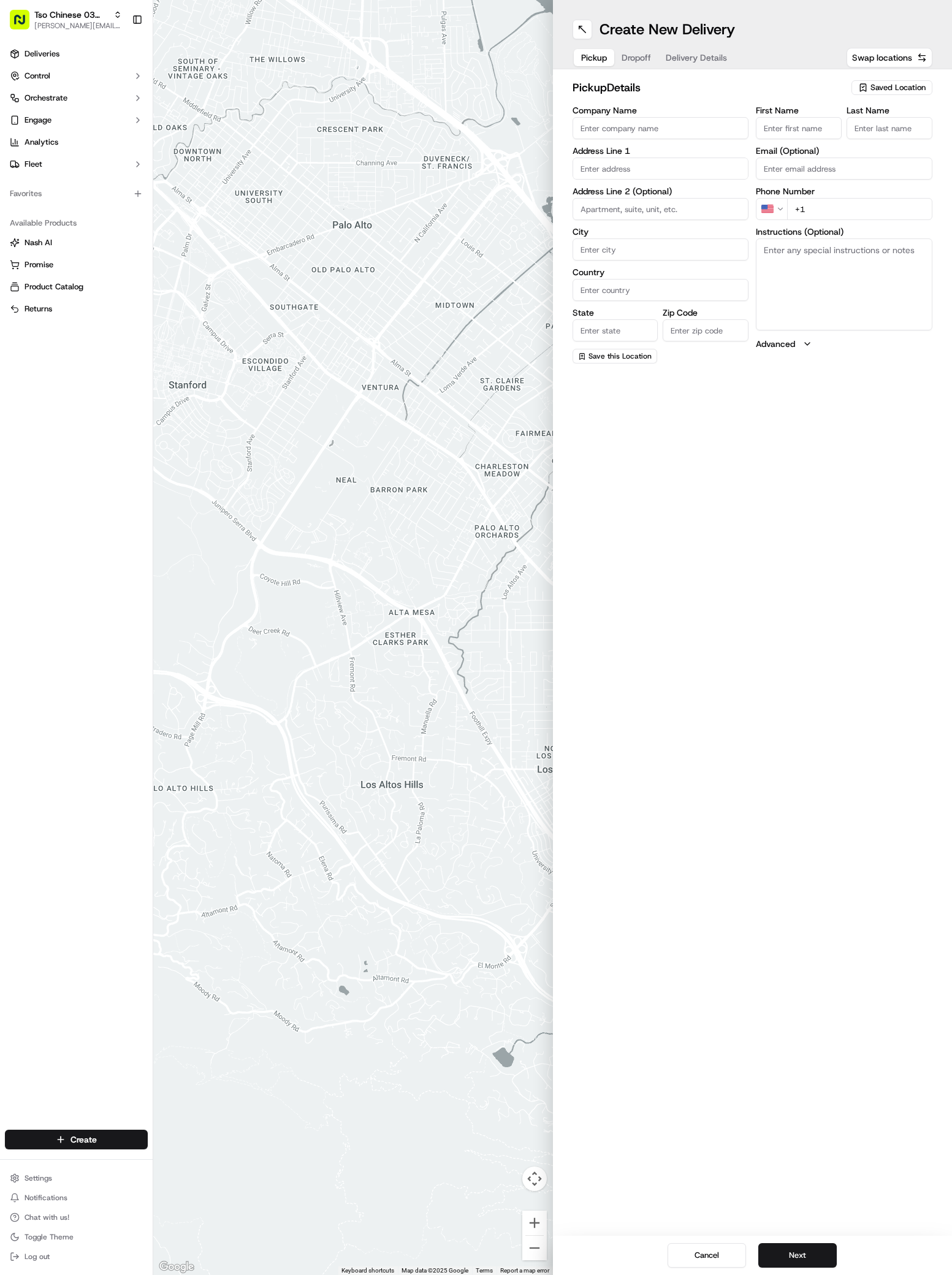
click at [895, 82] on div "Saved Location" at bounding box center [891, 87] width 81 height 15
click at [908, 135] on span "(03) Tso Chinese Takeout & Delivery TsoCo (03)" at bounding box center [870, 139] width 151 height 22
type input "(03) Tso Chinese Takeout & Delivery TsoCo"
type input "Ste F"
type input "Austin"
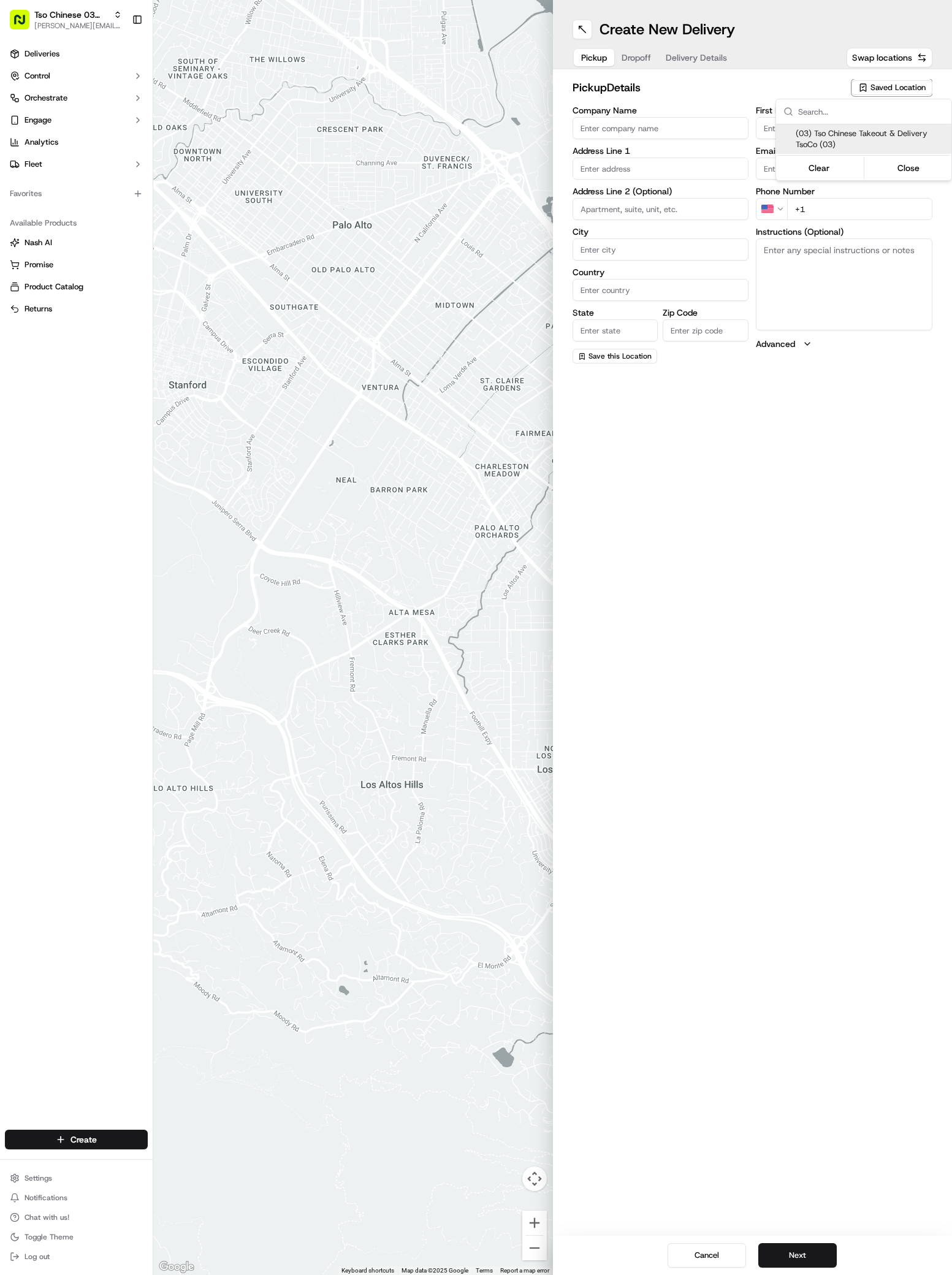
type input "US"
type input "[GEOGRAPHIC_DATA]"
type input "78704"
type input "Tso Chinese"
type input "TsoCo Manager"
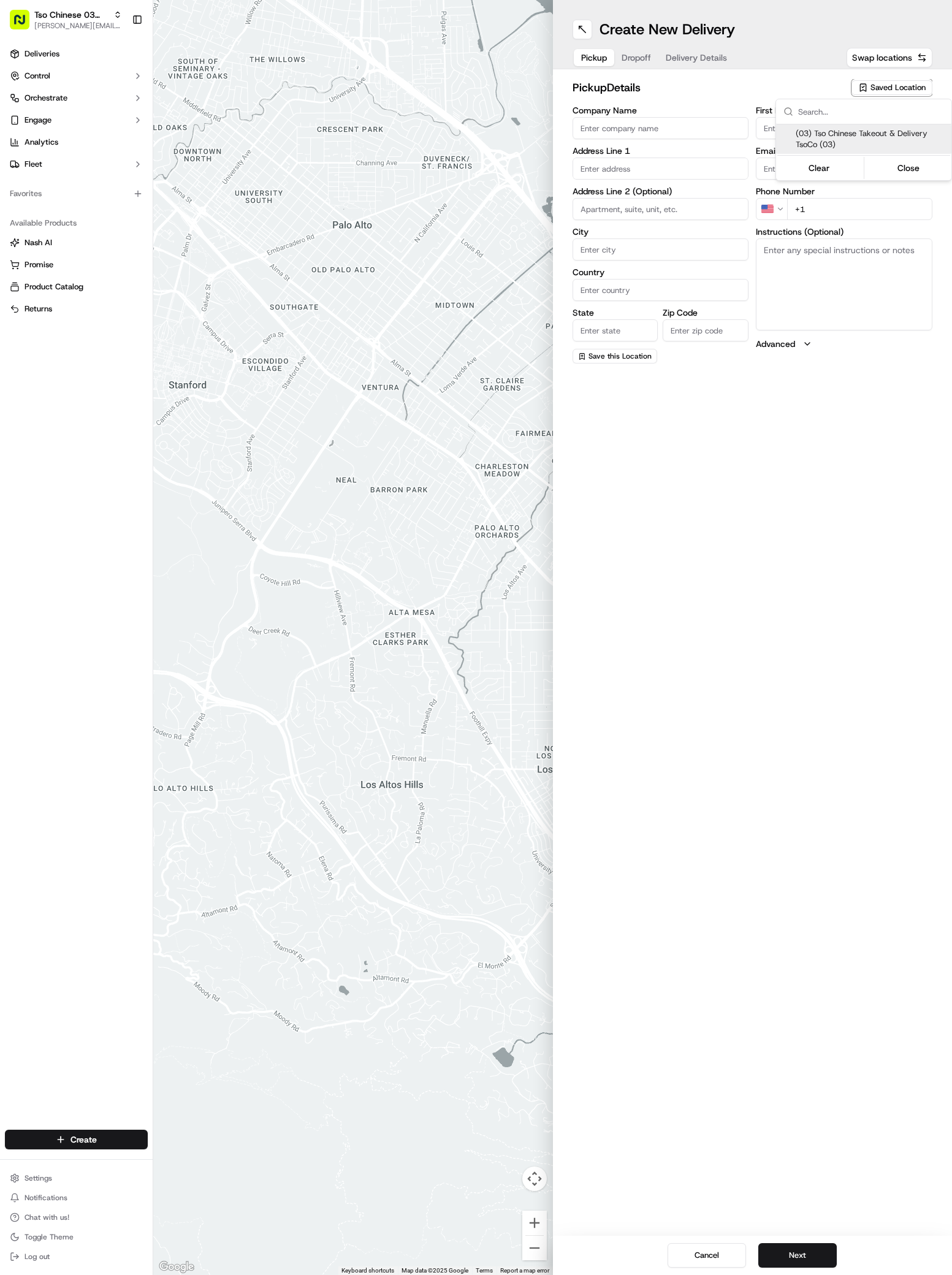
type input "[EMAIL_ADDRESS][DOMAIN_NAME]"
type input "[PHONE_NUMBER]"
type textarea "Submit a picture displaying address & food as Proof of Delivery. Envía una foto…"
type input "[STREET_ADDRESS]"
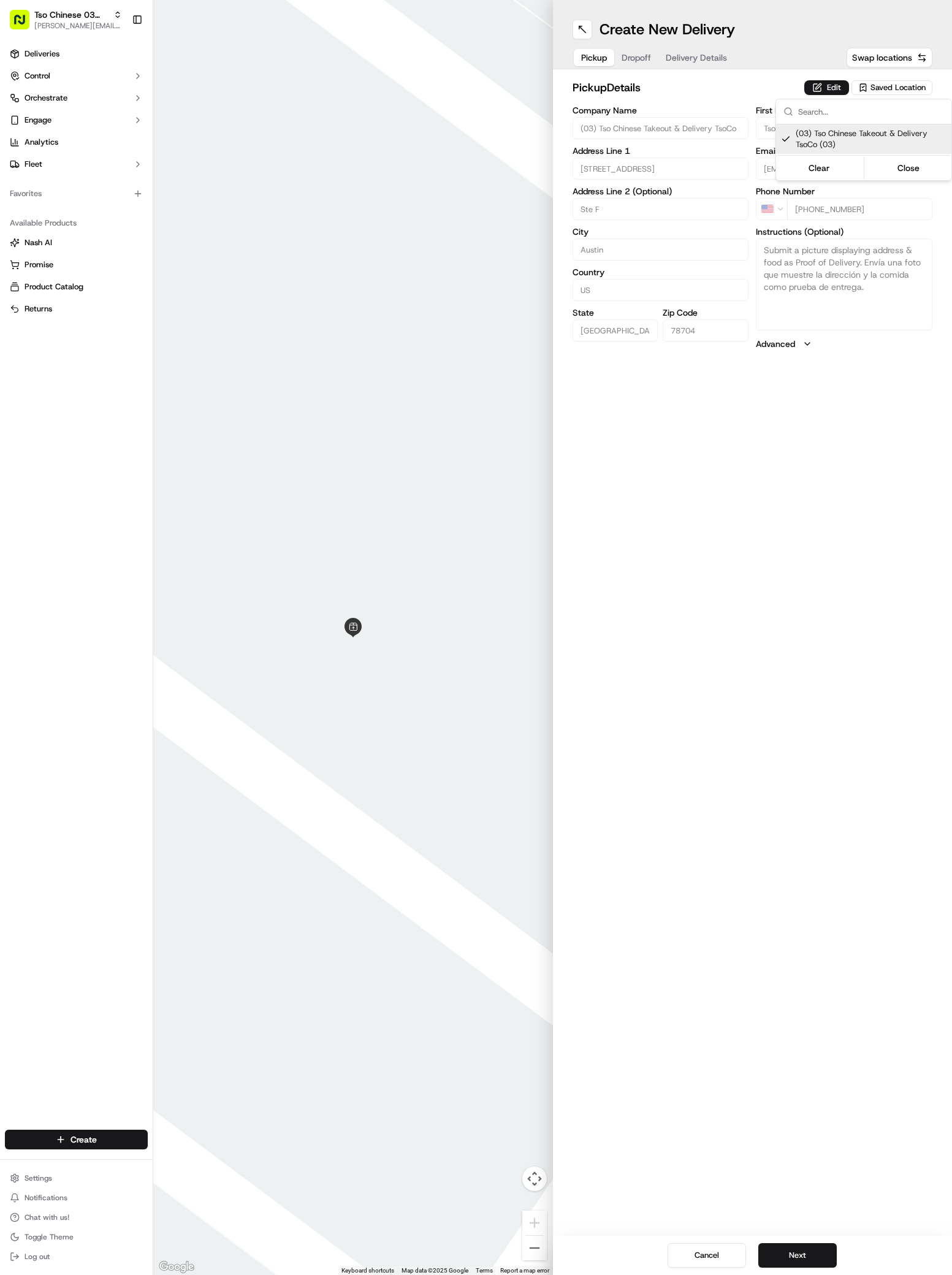
click at [815, 1255] on html "Tso Chinese 03 TsoCo antonia@tsochinese.com Toggle Sidebar Deliveries Control O…" at bounding box center [476, 637] width 952 height 1275
click at [815, 1255] on button "Next" at bounding box center [797, 1255] width 78 height 24
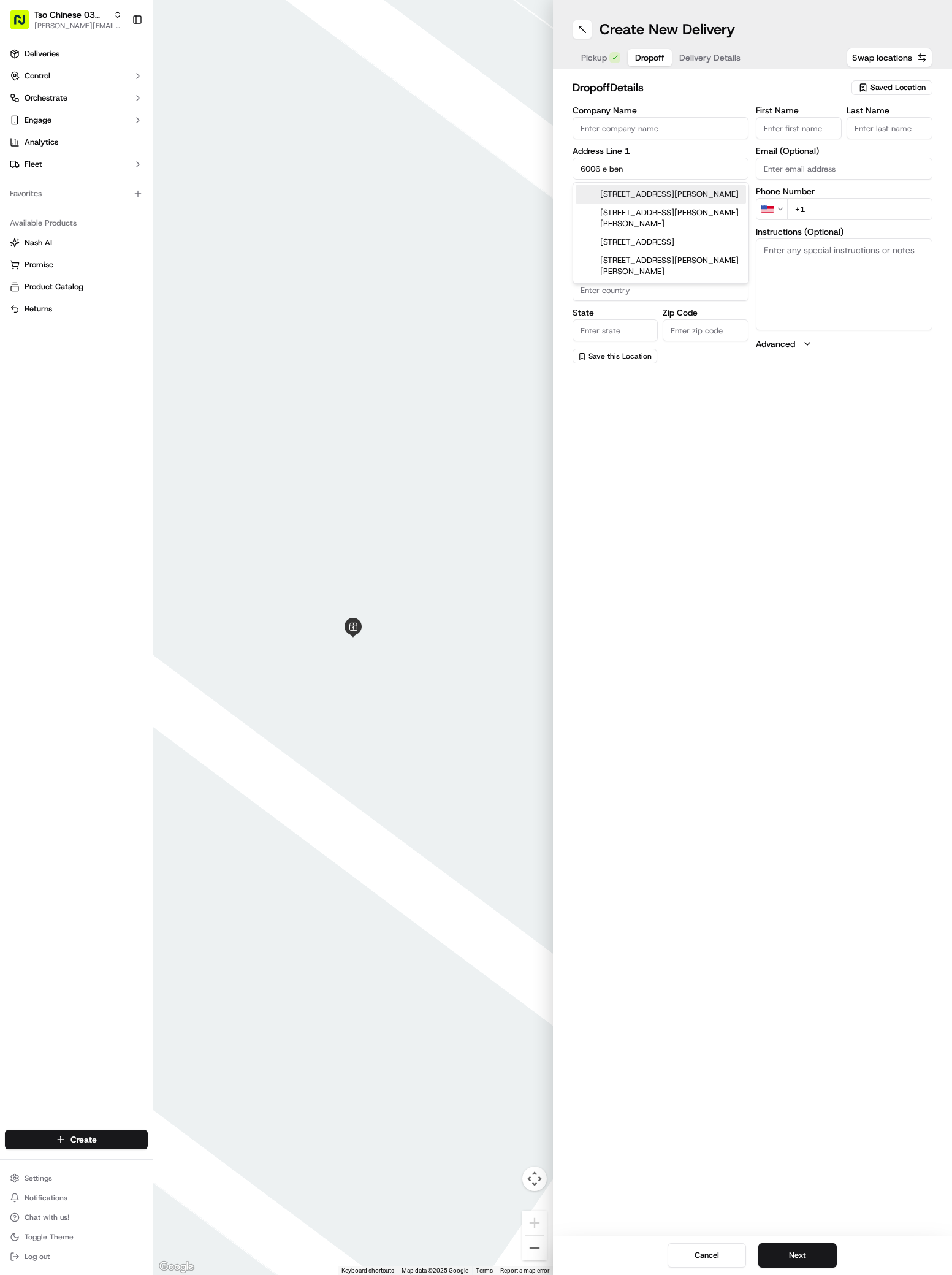
click at [676, 197] on div "6006 East Ben White Boulevard, Austin, TX" at bounding box center [660, 194] width 171 height 18
type input "6006 E Ben White Blvd, Austin, TX 78741, USA"
type input "Austin"
type input "United States"
type input "[GEOGRAPHIC_DATA]"
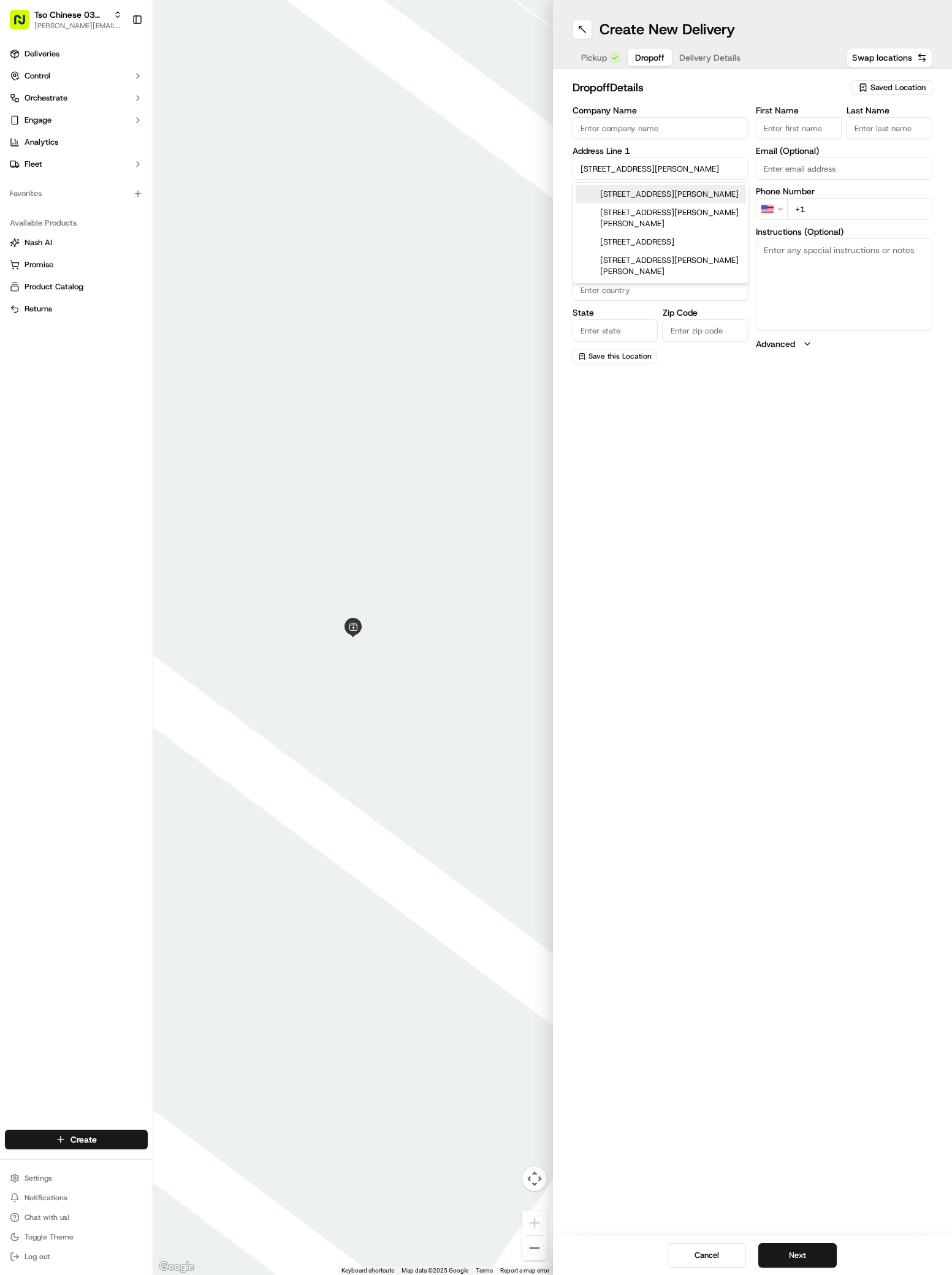
type input "78741"
type input "6006 East Ben White Boulevard"
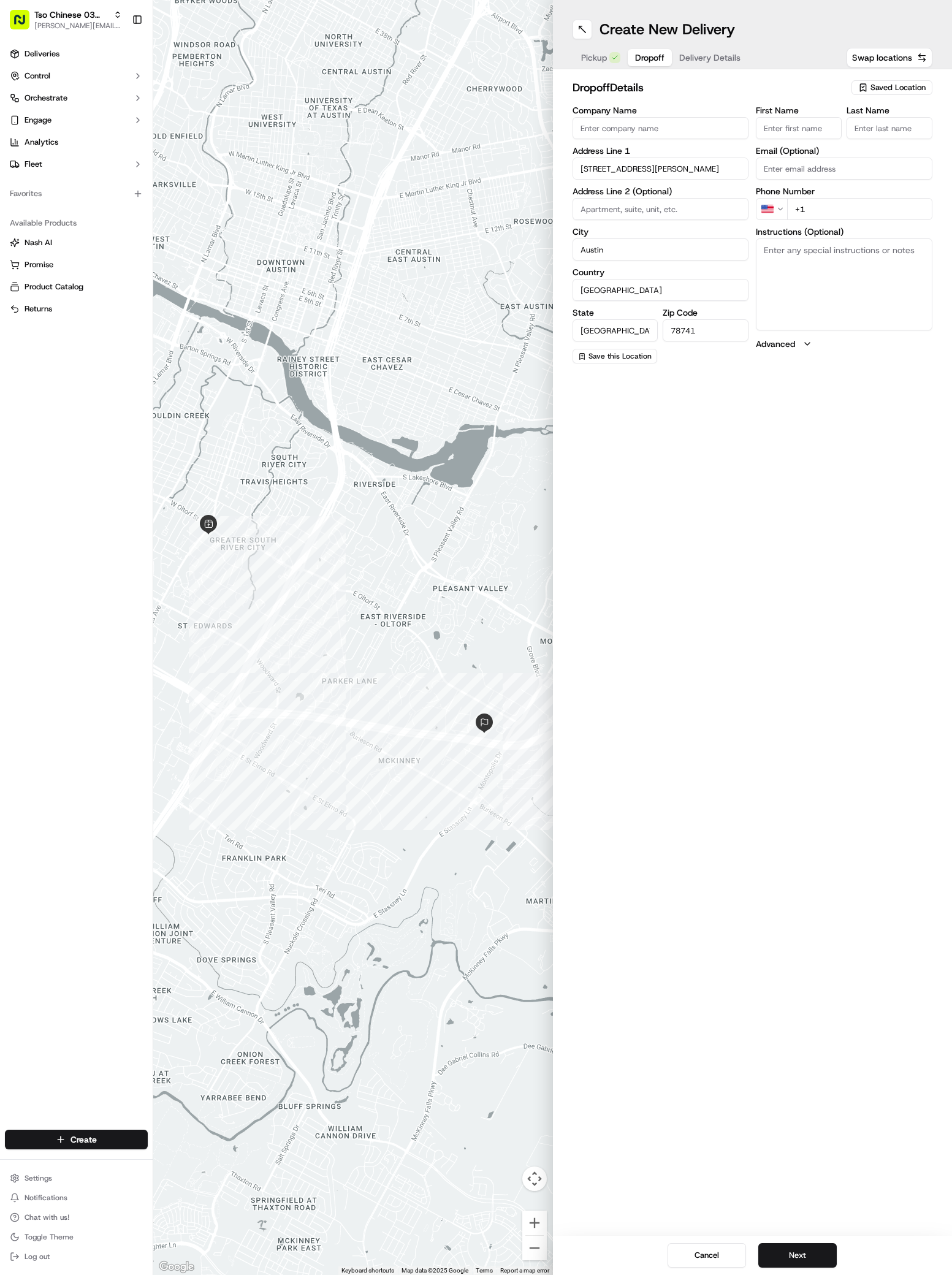
click at [783, 129] on input "First Name" at bounding box center [798, 128] width 86 height 22
paste input "Roger Smith"
type input "Roger Smith"
type input "/"
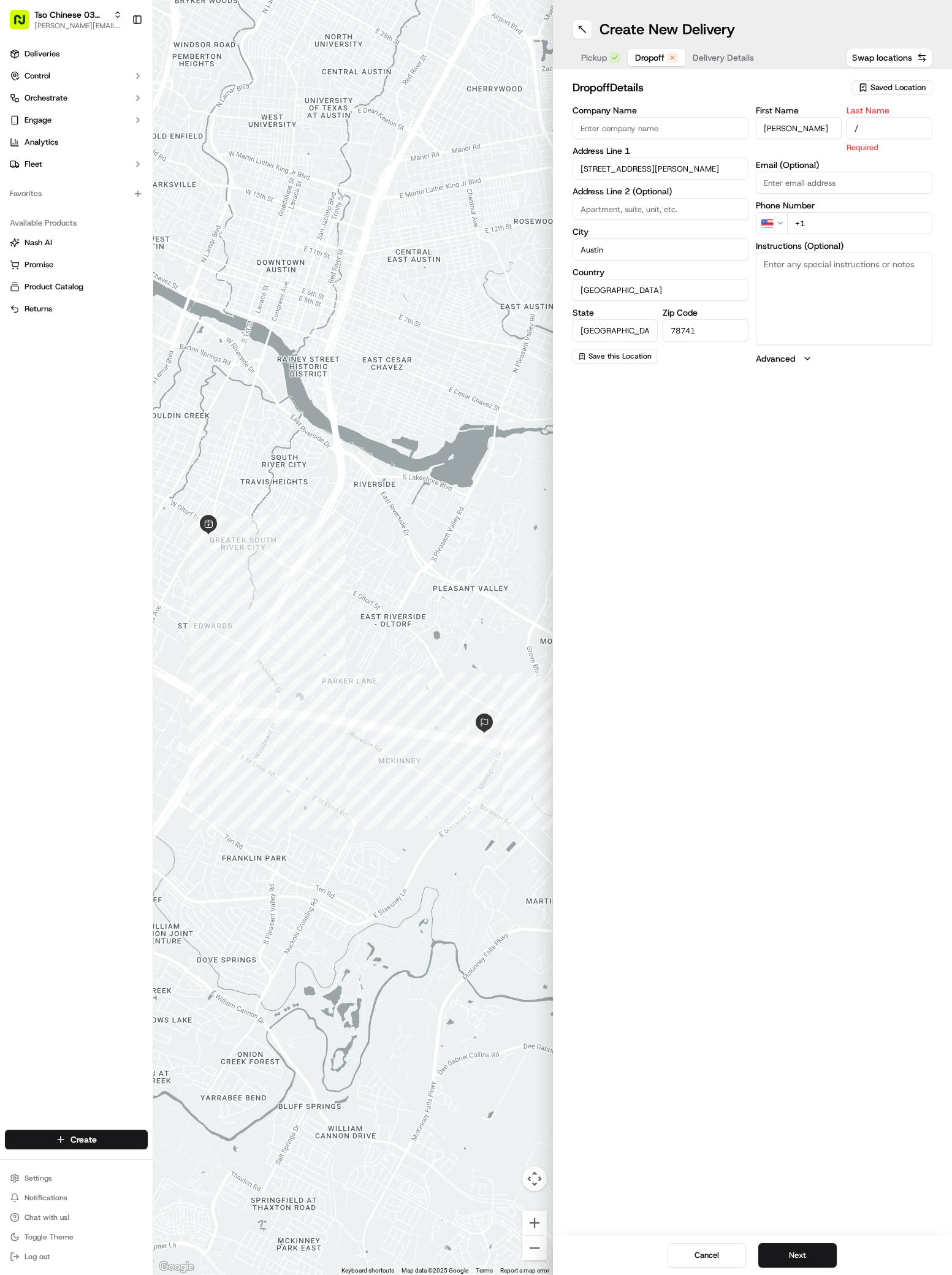
click at [865, 209] on div "Phone Number US +1" at bounding box center [844, 217] width 177 height 33
type input "+1 407 718 2825"
click at [793, 278] on textarea "Instructions (Optional)" at bounding box center [844, 284] width 177 height 92
paste textarea "Rack Attack"
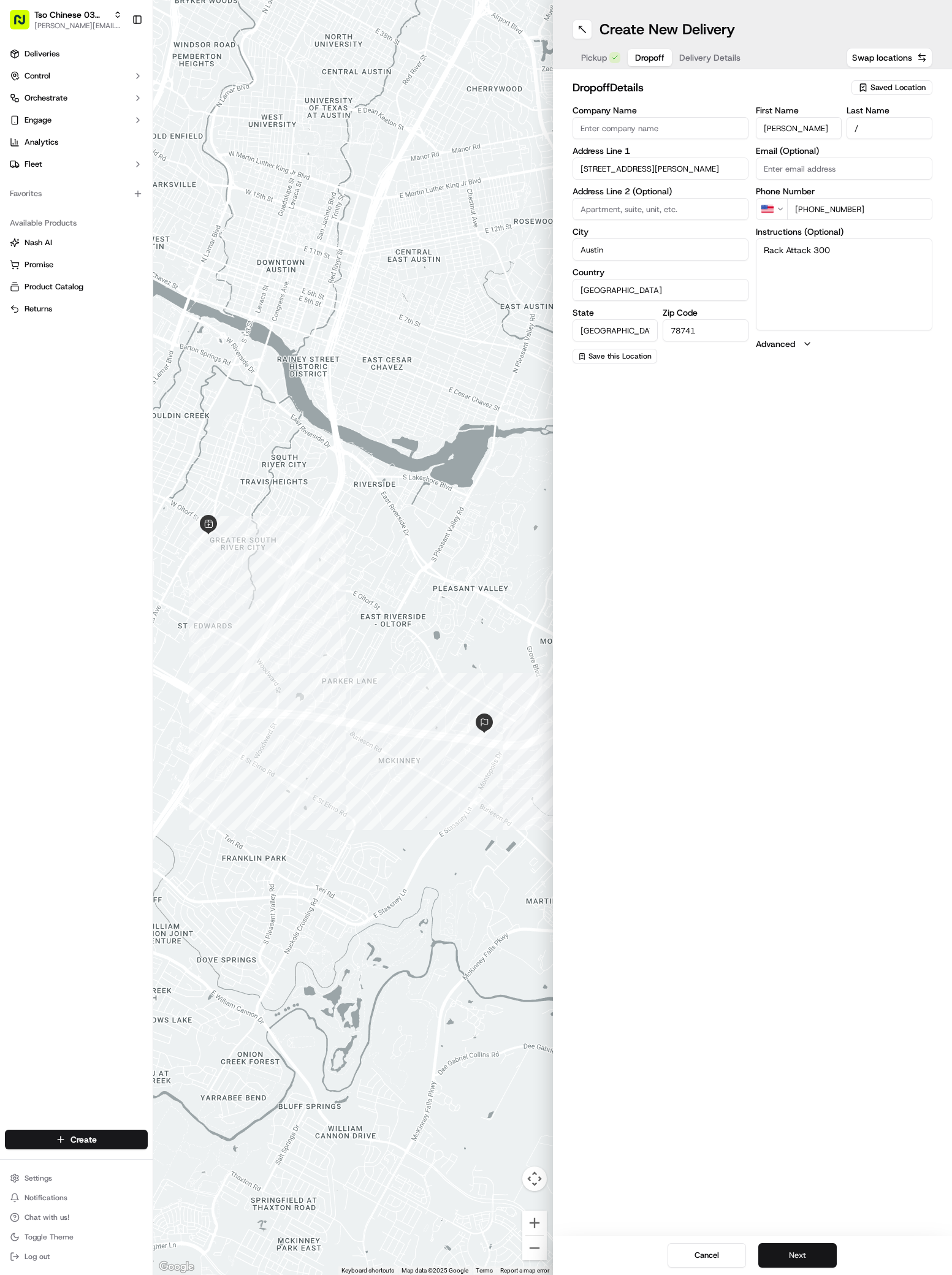
type textarea "Rack Attack 300"
click at [808, 1263] on button "Next" at bounding box center [797, 1255] width 78 height 24
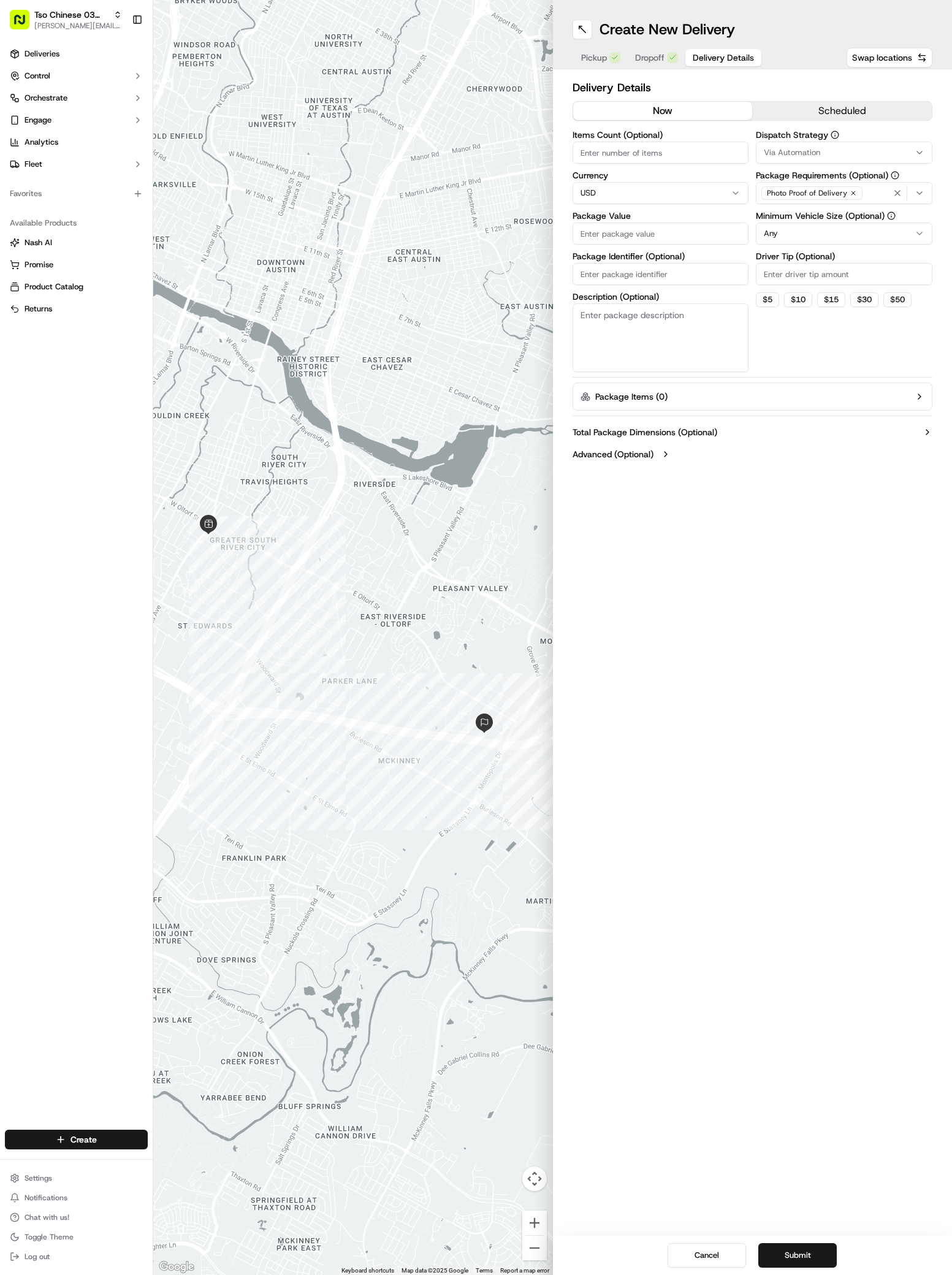
click at [776, 158] on button "Via Automation" at bounding box center [844, 152] width 177 height 22
click at [784, 217] on span "TsoCo Strategy" at bounding box center [851, 219] width 151 height 11
drag, startPoint x: 774, startPoint y: 466, endPoint x: 774, endPoint y: 268, distance: 198.0
click at [774, 268] on html "Tso Chinese 03 TsoCo antonia@tsochinese.com Toggle Sidebar Deliveries Control O…" at bounding box center [476, 637] width 952 height 1275
click at [775, 268] on input "Driver Tip (Optional)" at bounding box center [844, 274] width 177 height 22
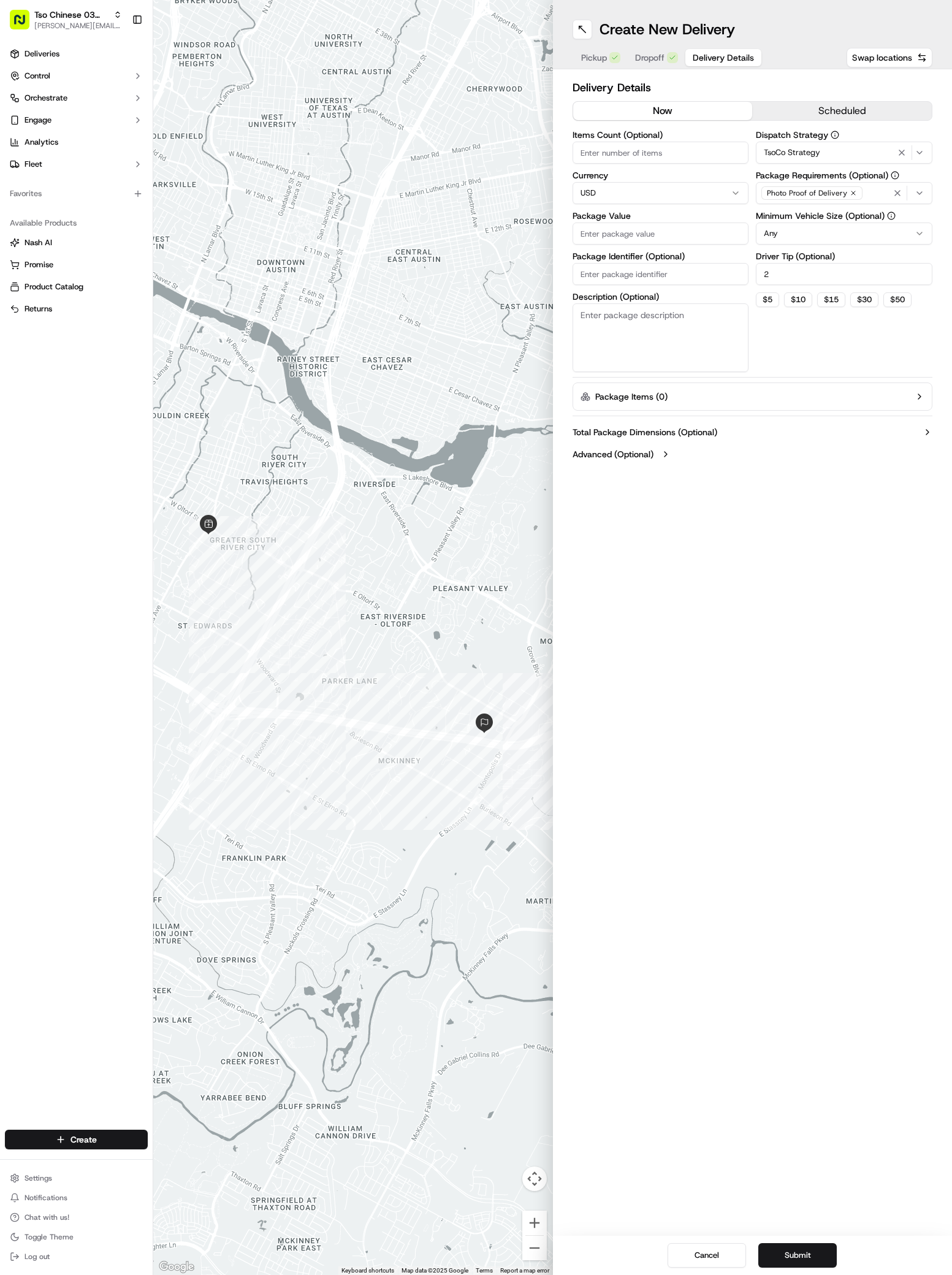
type input "2"
click at [688, 250] on div "Items Count (Optional) Currency USD Package Value Package Identifier (Optional)…" at bounding box center [660, 252] width 177 height 242
click at [688, 236] on input "Package Value" at bounding box center [660, 233] width 177 height 22
type input "29.12"
click at [658, 268] on input "Package Identifier (Optional)" at bounding box center [660, 274] width 177 height 22
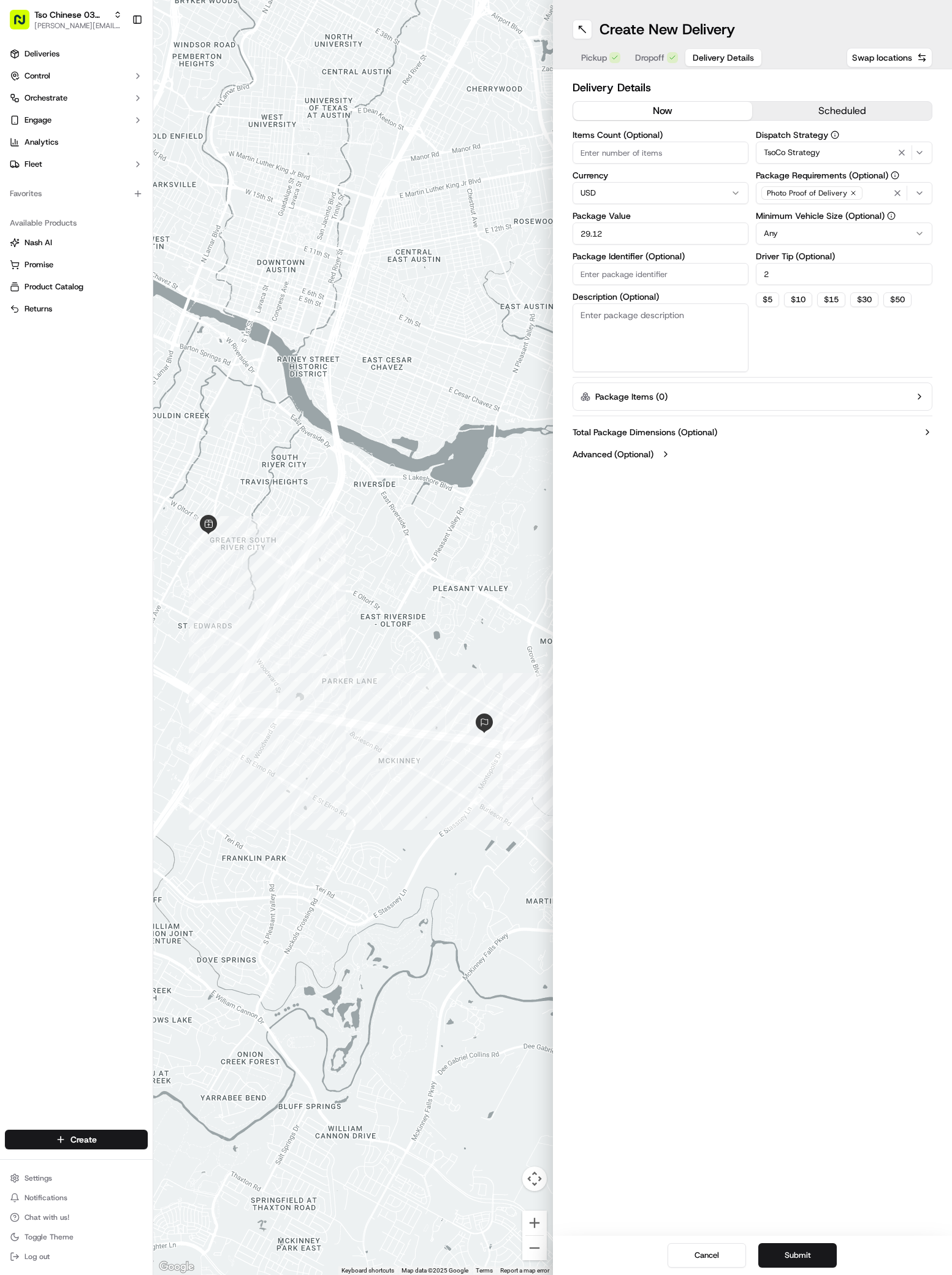
paste input "AJNGQKS"
type input "AJNGQKS"
click at [794, 1263] on button "Submit" at bounding box center [797, 1255] width 78 height 24
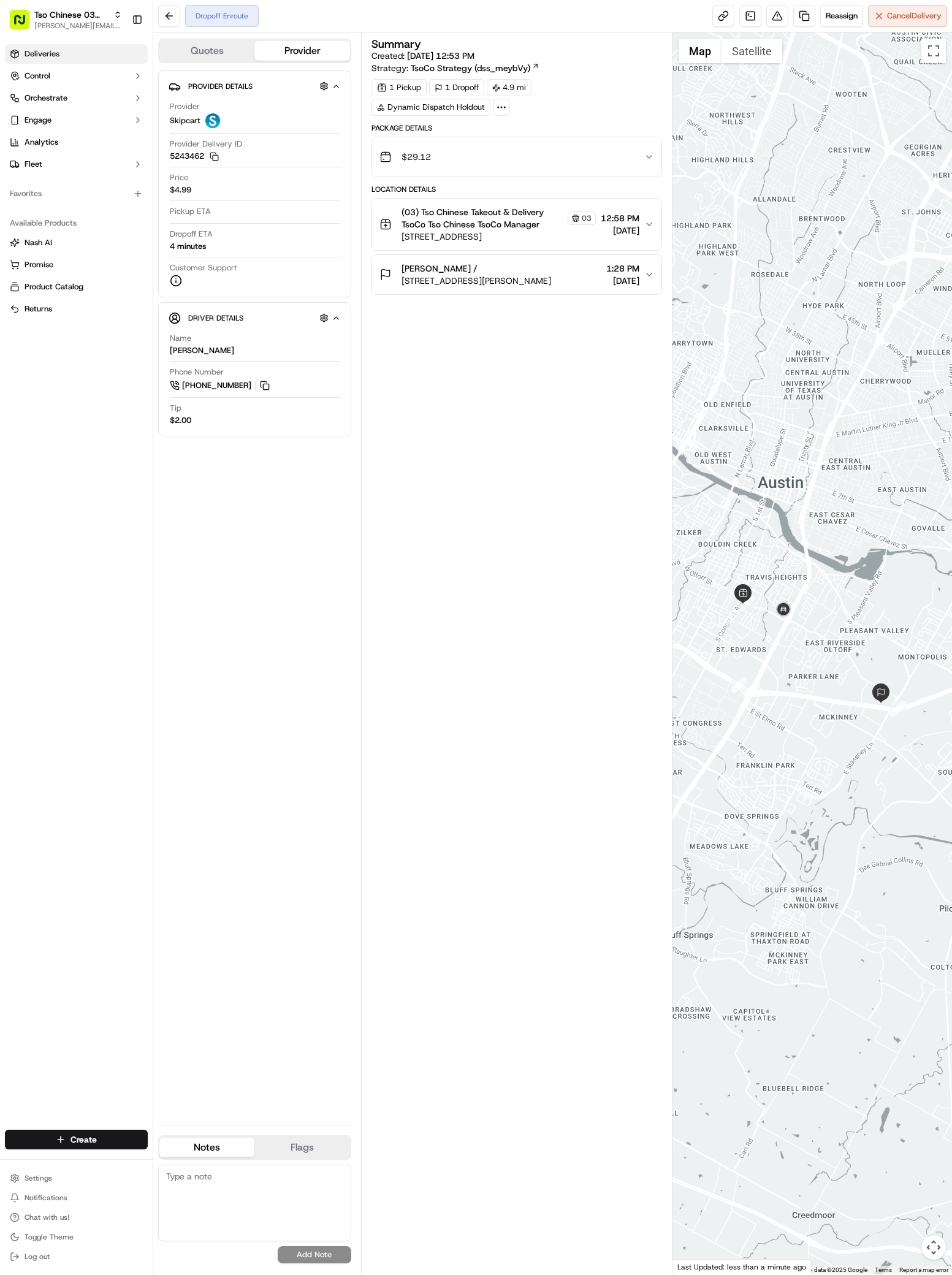
click at [32, 59] on link "Deliveries" at bounding box center [76, 54] width 142 height 20
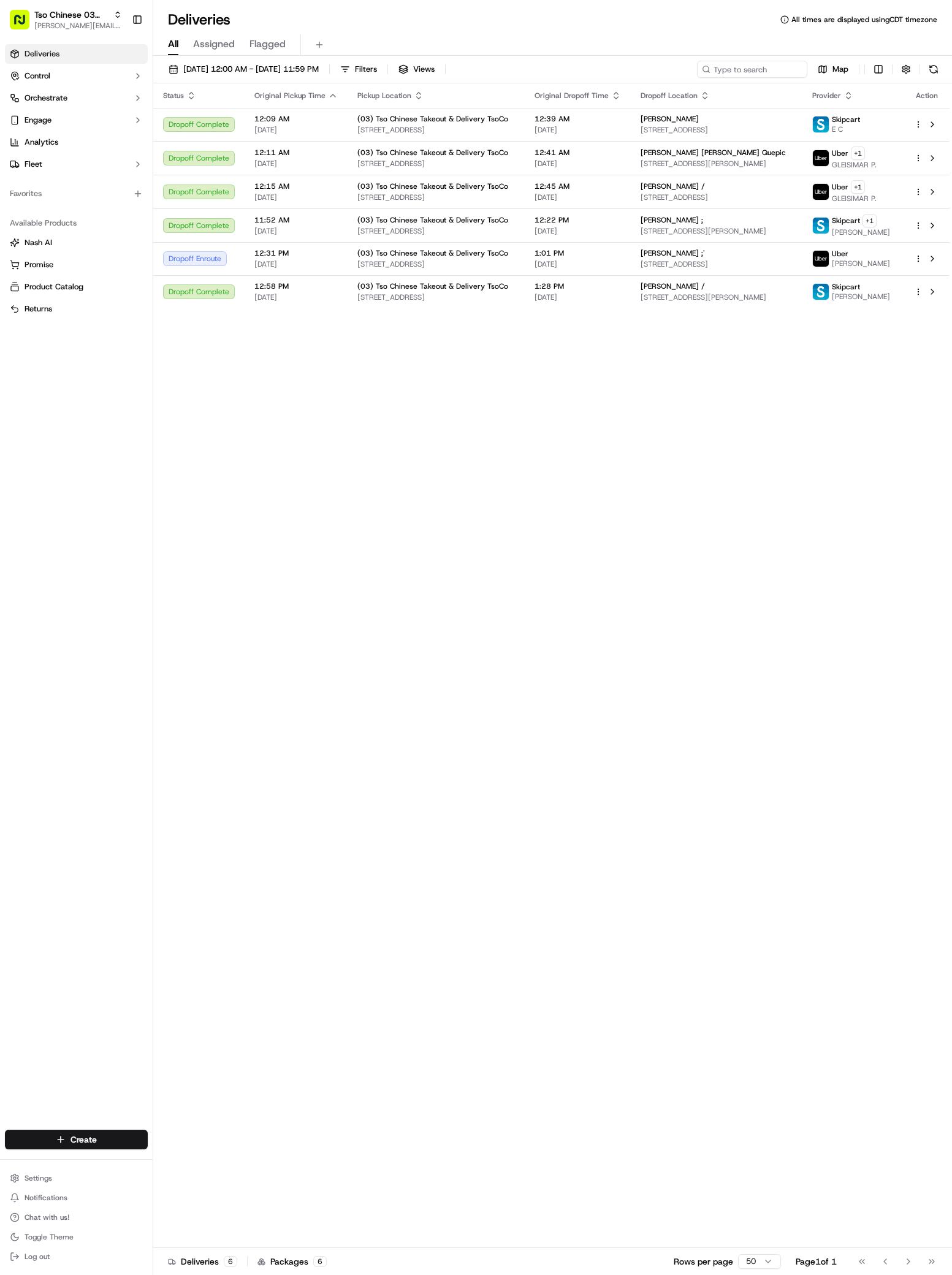
click at [59, 1124] on div "Create" at bounding box center [76, 1138] width 152 height 29
click at [63, 1137] on html "Tso Chinese 03 TsoCo antonia@tsochinese.com Toggle Sidebar Deliveries Control O…" at bounding box center [476, 637] width 952 height 1275
click at [239, 1150] on div "Create" at bounding box center [222, 1142] width 137 height 18
click at [239, 1155] on link "Delivery" at bounding box center [222, 1162] width 137 height 22
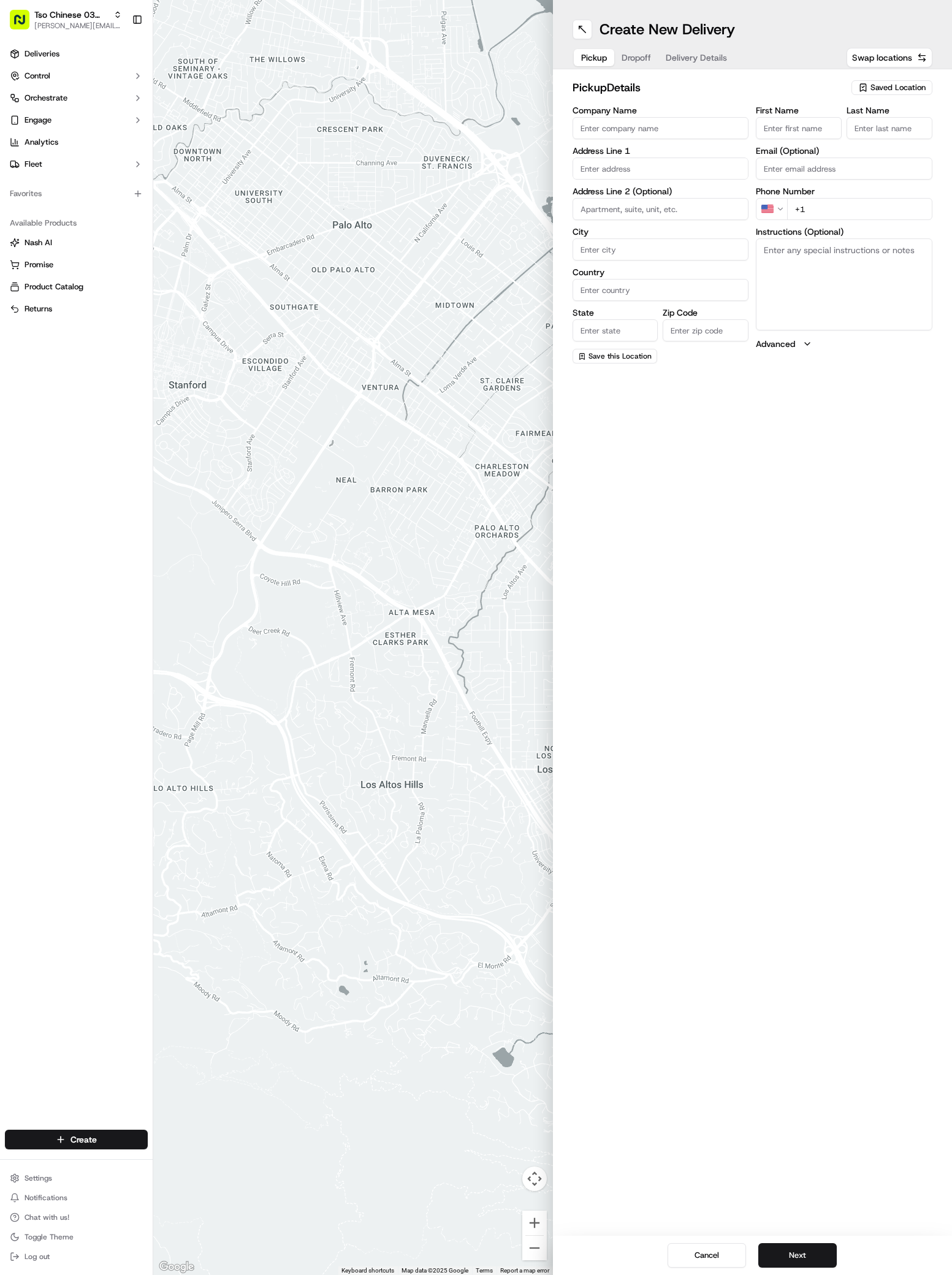
click at [879, 97] on div "pickup Details Saved Location" at bounding box center [752, 90] width 361 height 22
click at [878, 87] on span "Saved Location" at bounding box center [898, 87] width 55 height 11
click at [887, 139] on span "(03) Tso Chinese Takeout & Delivery TsoCo (03)" at bounding box center [870, 139] width 151 height 22
type input "(03) Tso Chinese Takeout & Delivery TsoCo"
type input "Ste F"
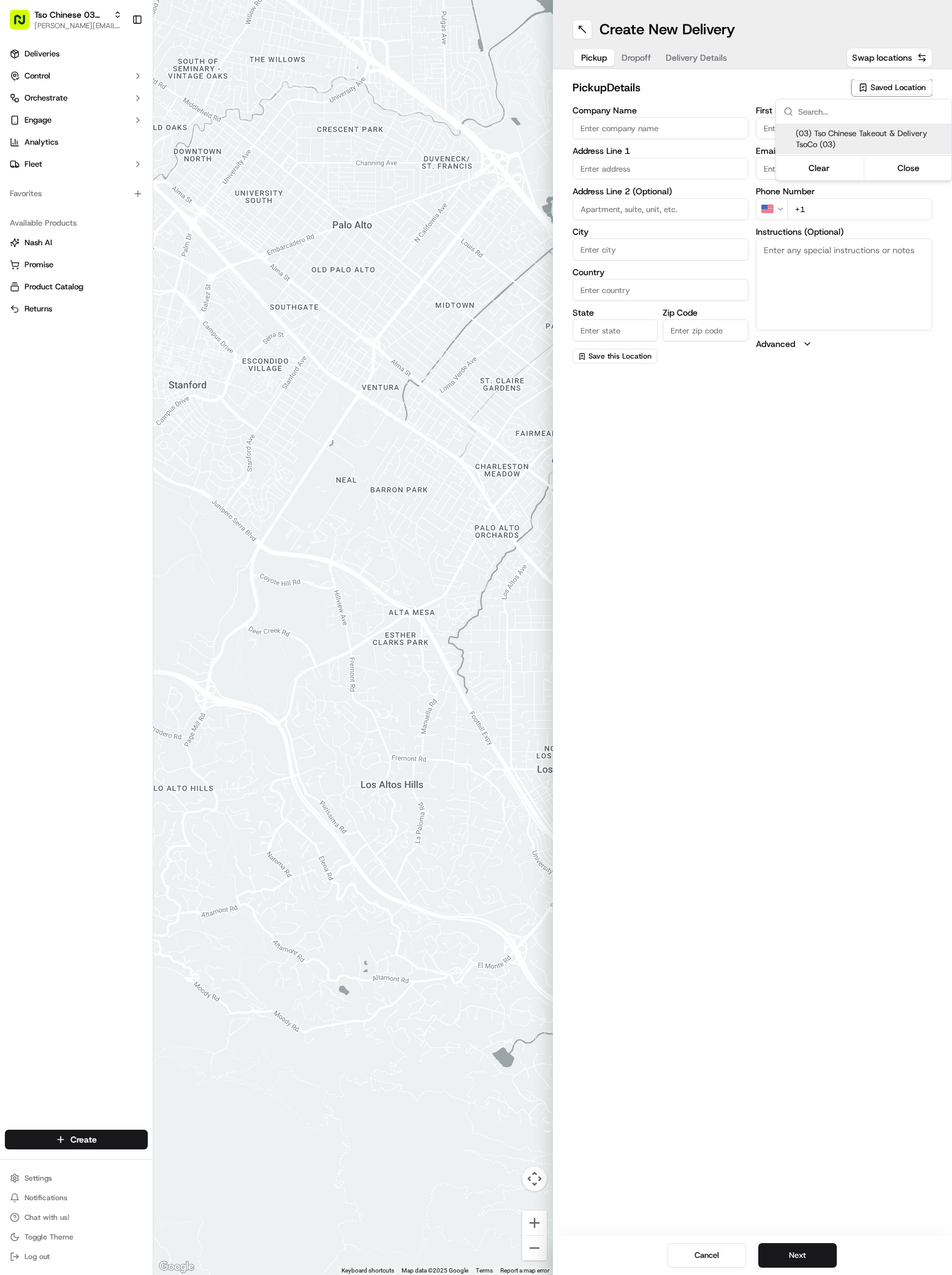
type input "Austin"
type input "US"
type input "[GEOGRAPHIC_DATA]"
type input "78704"
type input "Tso Chinese"
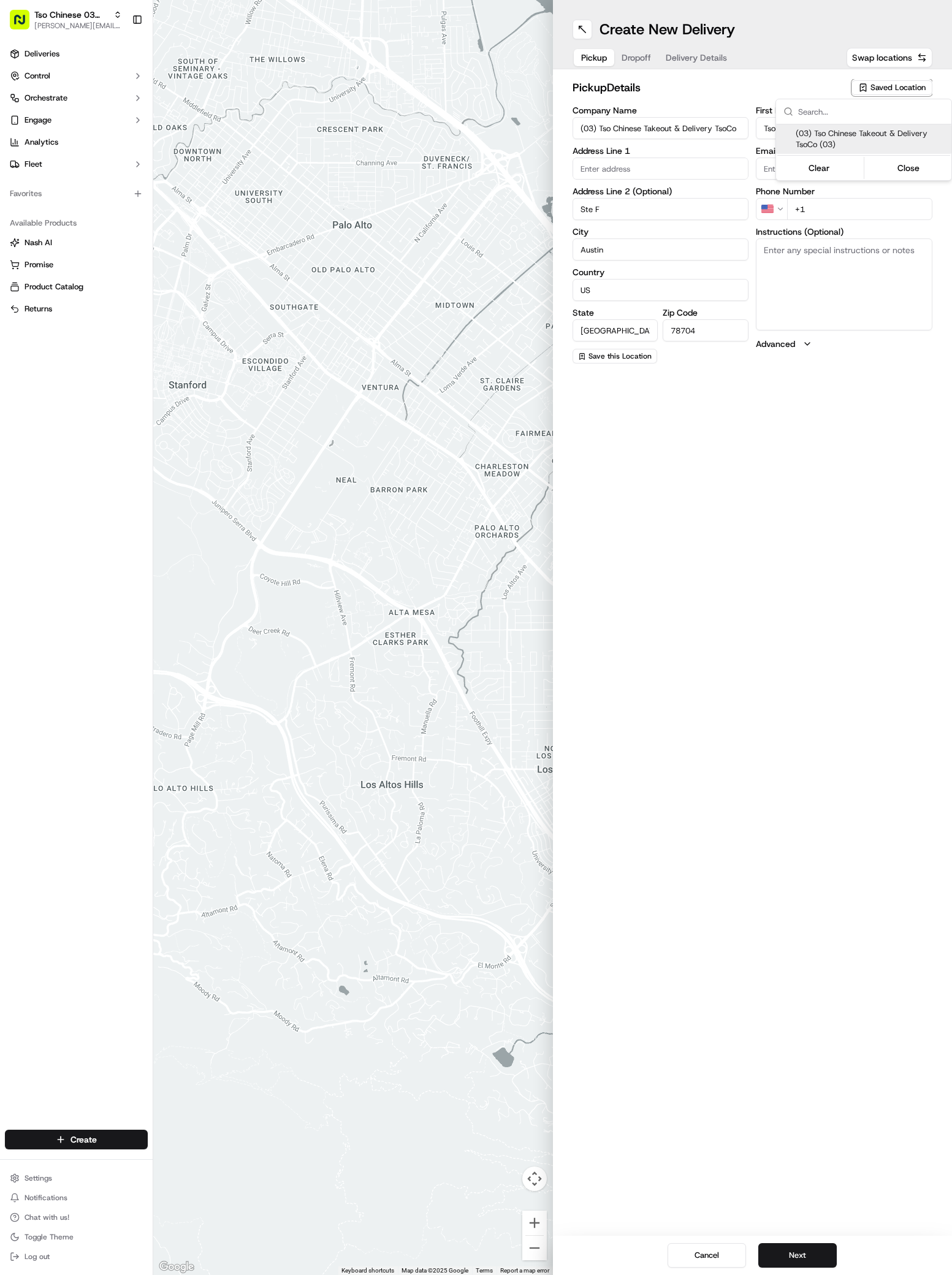
type input "TsoCo Manager"
type input "[EMAIL_ADDRESS][DOMAIN_NAME]"
type input "[PHONE_NUMBER]"
type textarea "Submit a picture displaying address & food as Proof of Delivery. Envía una foto…"
type input "[STREET_ADDRESS]"
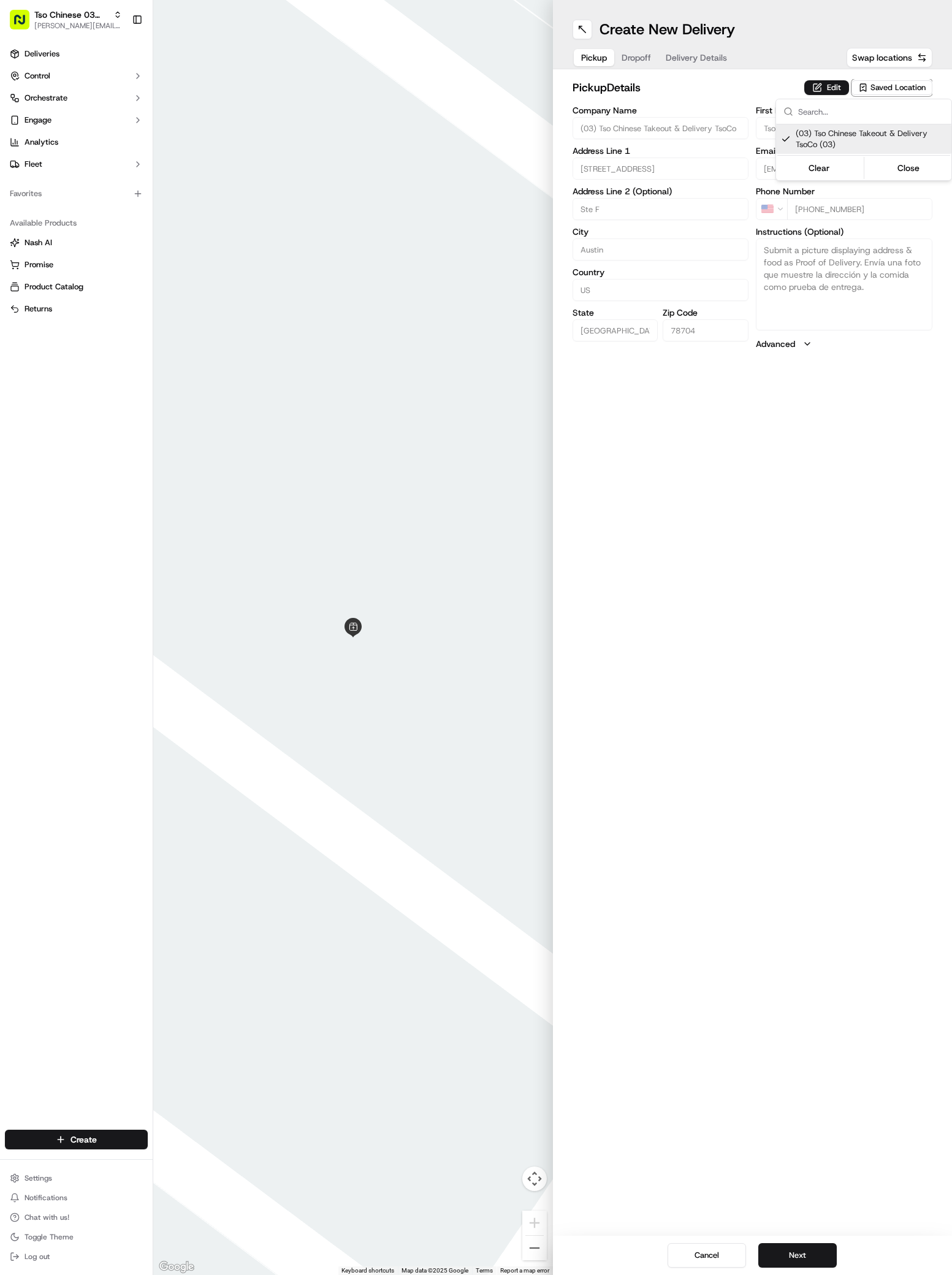
click at [818, 1257] on html "Tso Chinese 03 TsoCo antonia@tsochinese.com Toggle Sidebar Deliveries Control O…" at bounding box center [476, 637] width 952 height 1275
click at [818, 1257] on button "Next" at bounding box center [797, 1255] width 78 height 24
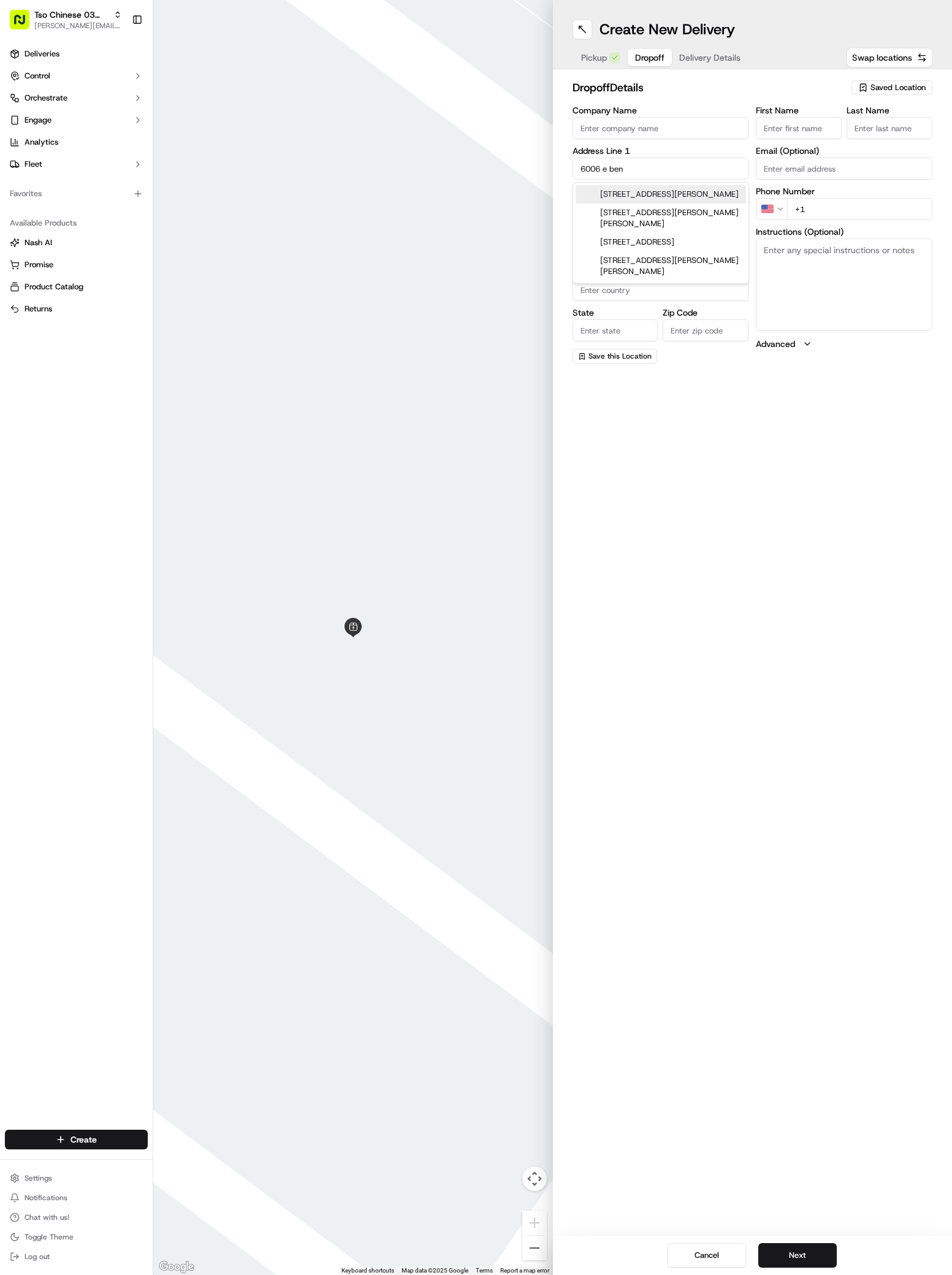
click at [663, 201] on div "6006 East Ben White Boulevard, Austin, TX" at bounding box center [660, 194] width 171 height 18
type input "6006 E Ben White Blvd, Austin, TX 78741, USA"
type input "Austin"
type input "United States"
type input "[GEOGRAPHIC_DATA]"
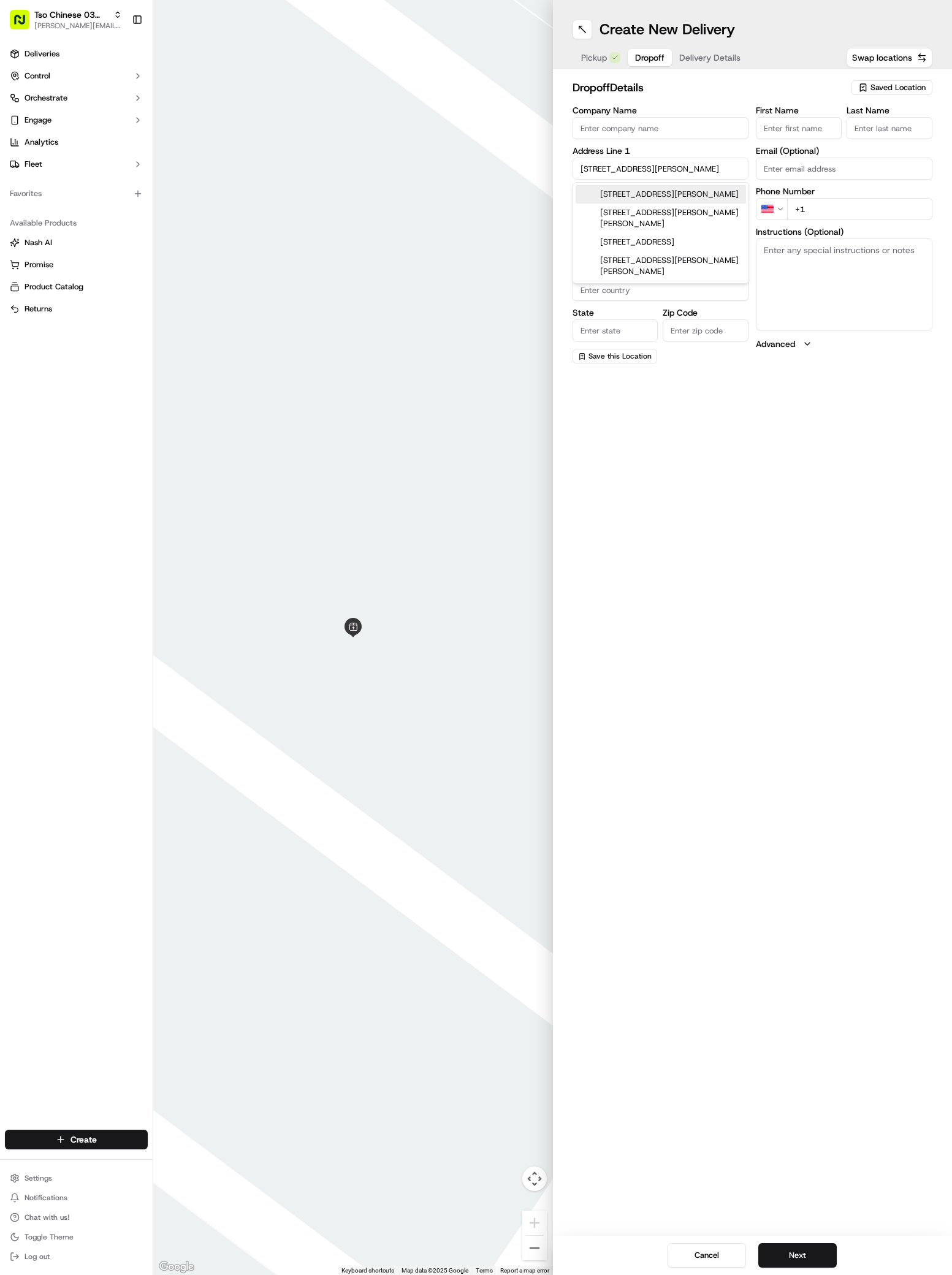
type input "78741"
type input "6006 East Ben White Boulevard"
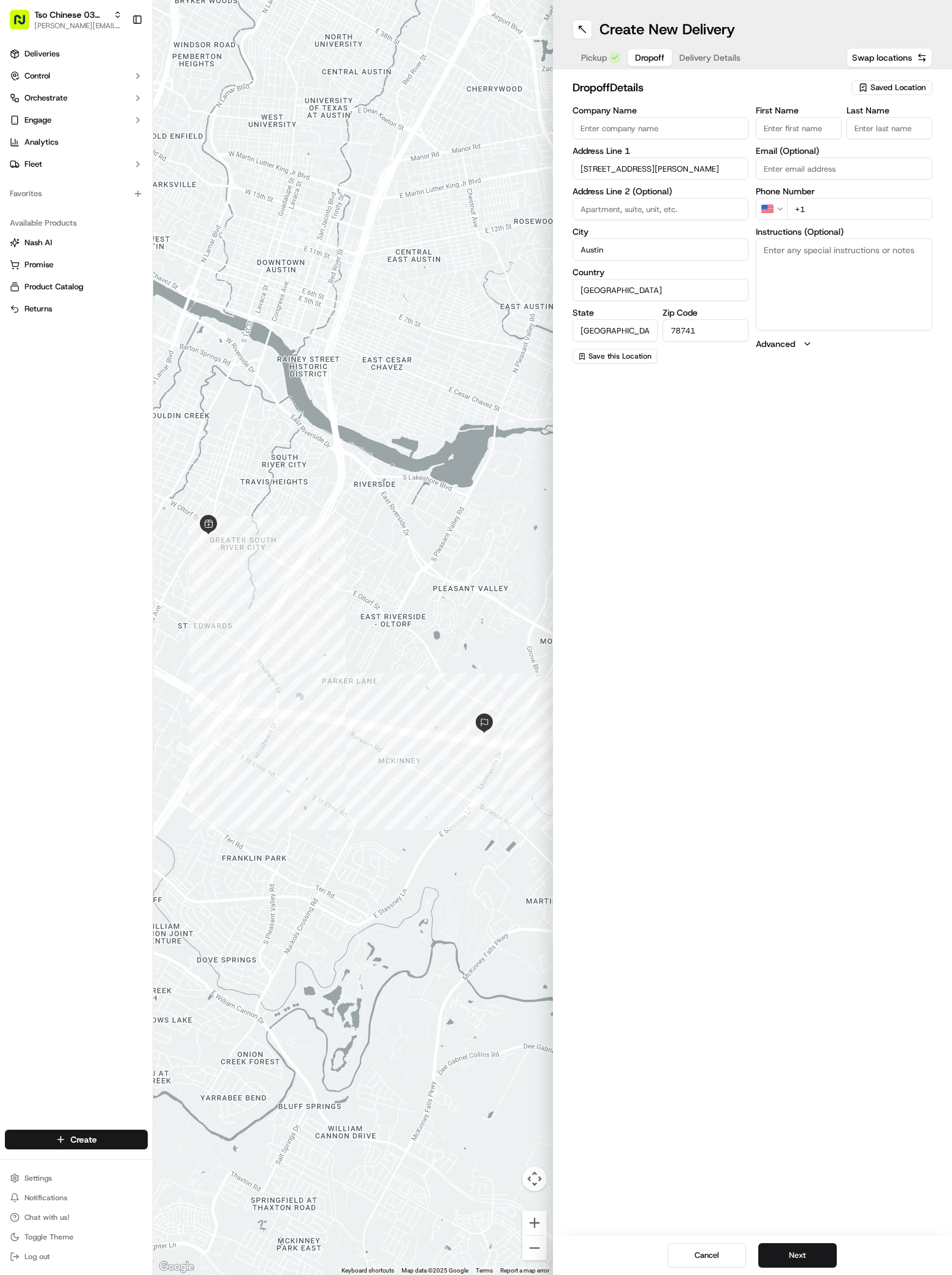
paste input "Austin Martin"
type input "Austin Martin"
type input ","
type input "+1 512 983 3764"
click at [822, 294] on textarea "Instructions (Optional)" at bounding box center [844, 284] width 177 height 92
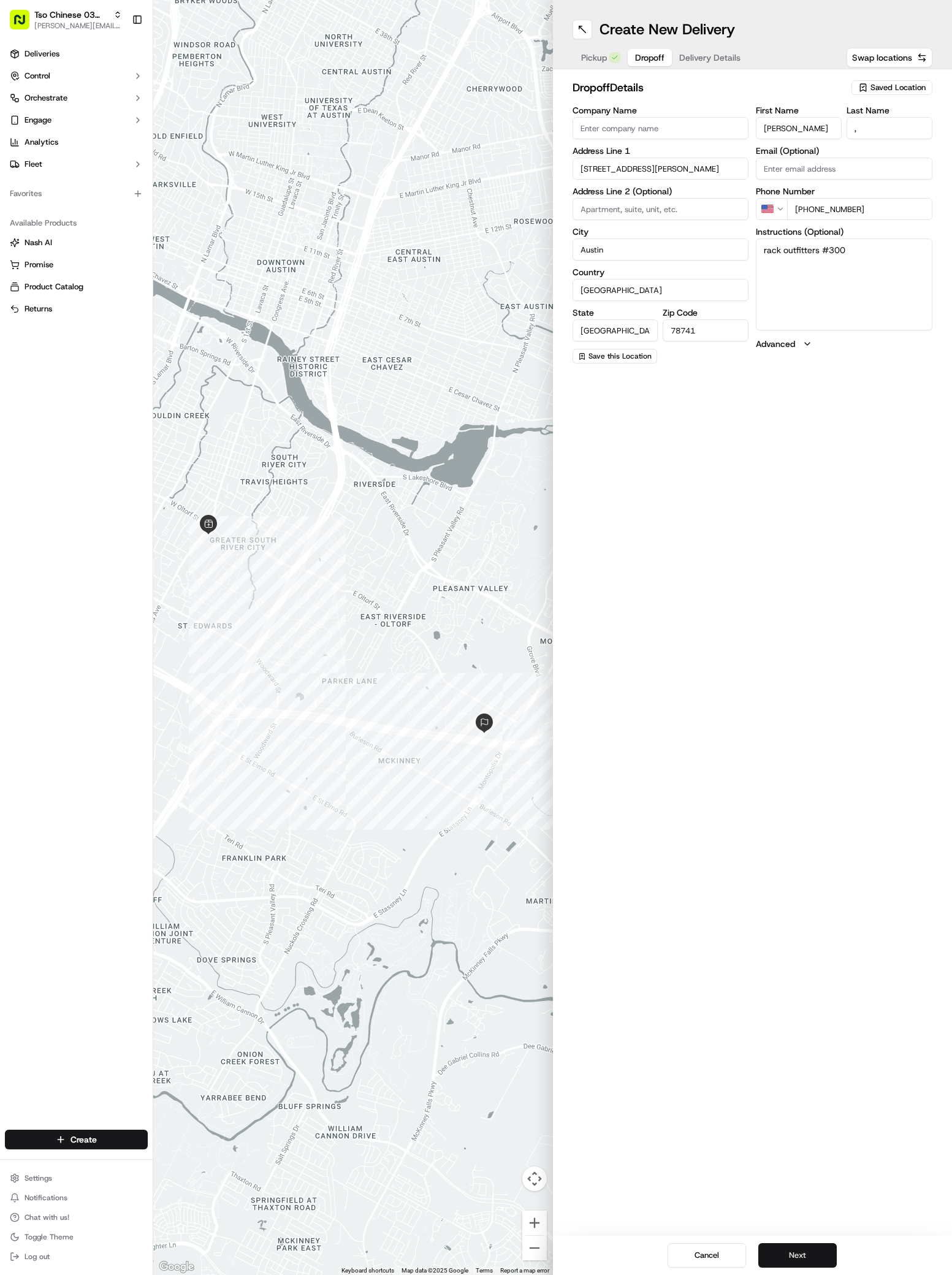
type textarea "rack outfitters #300"
click at [770, 1264] on button "Next" at bounding box center [797, 1255] width 78 height 24
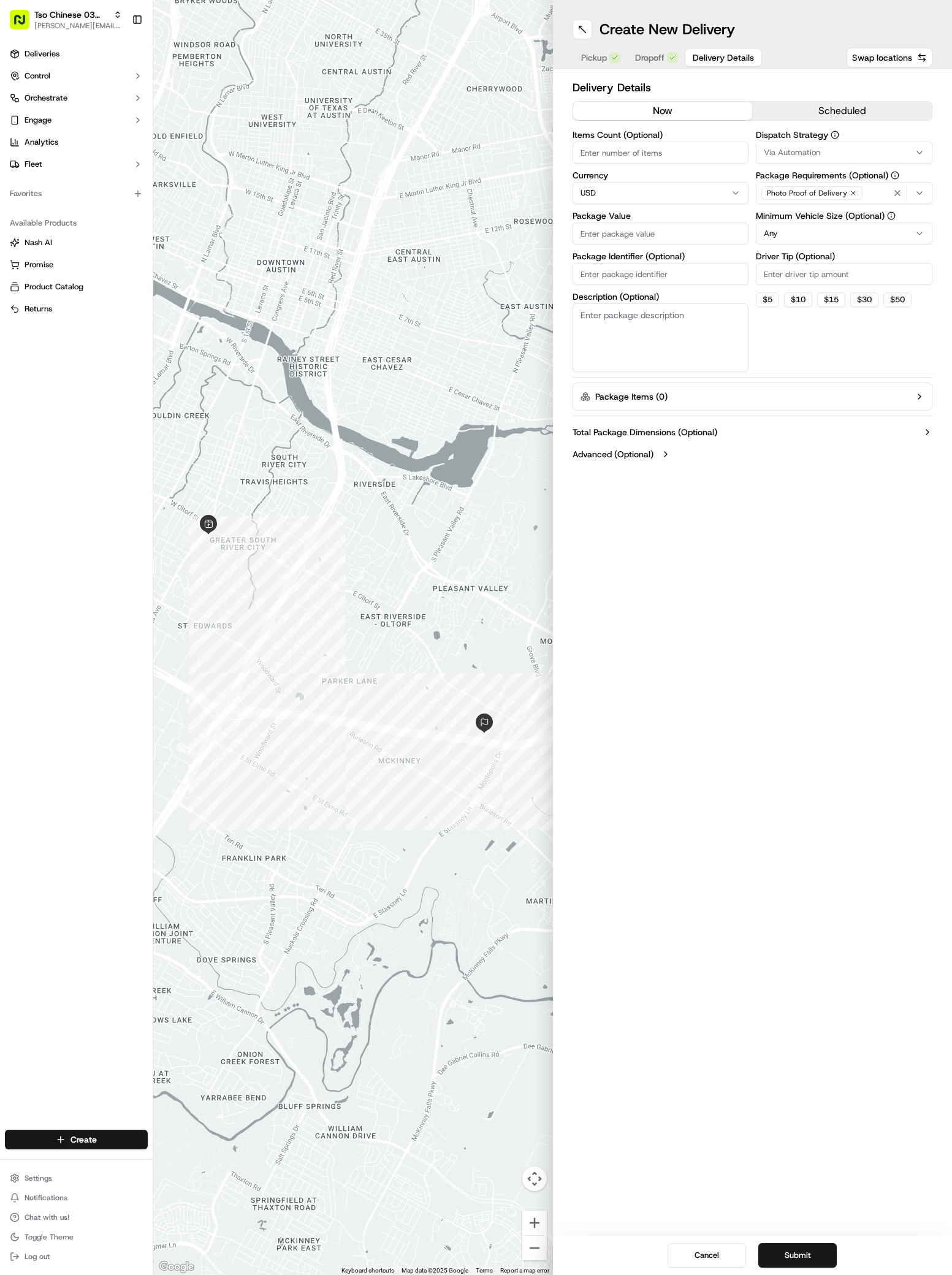
click at [799, 156] on span "Via Automation" at bounding box center [792, 152] width 57 height 11
click at [803, 223] on span "TsoCo Strategy" at bounding box center [851, 219] width 151 height 11
click at [805, 425] on html "Tso Chinese 03 TsoCo antonia@tsochinese.com Toggle Sidebar Deliveries Control O…" at bounding box center [476, 637] width 952 height 1275
click at [805, 279] on input "Driver Tip (Optional)" at bounding box center [844, 274] width 177 height 22
type input "2"
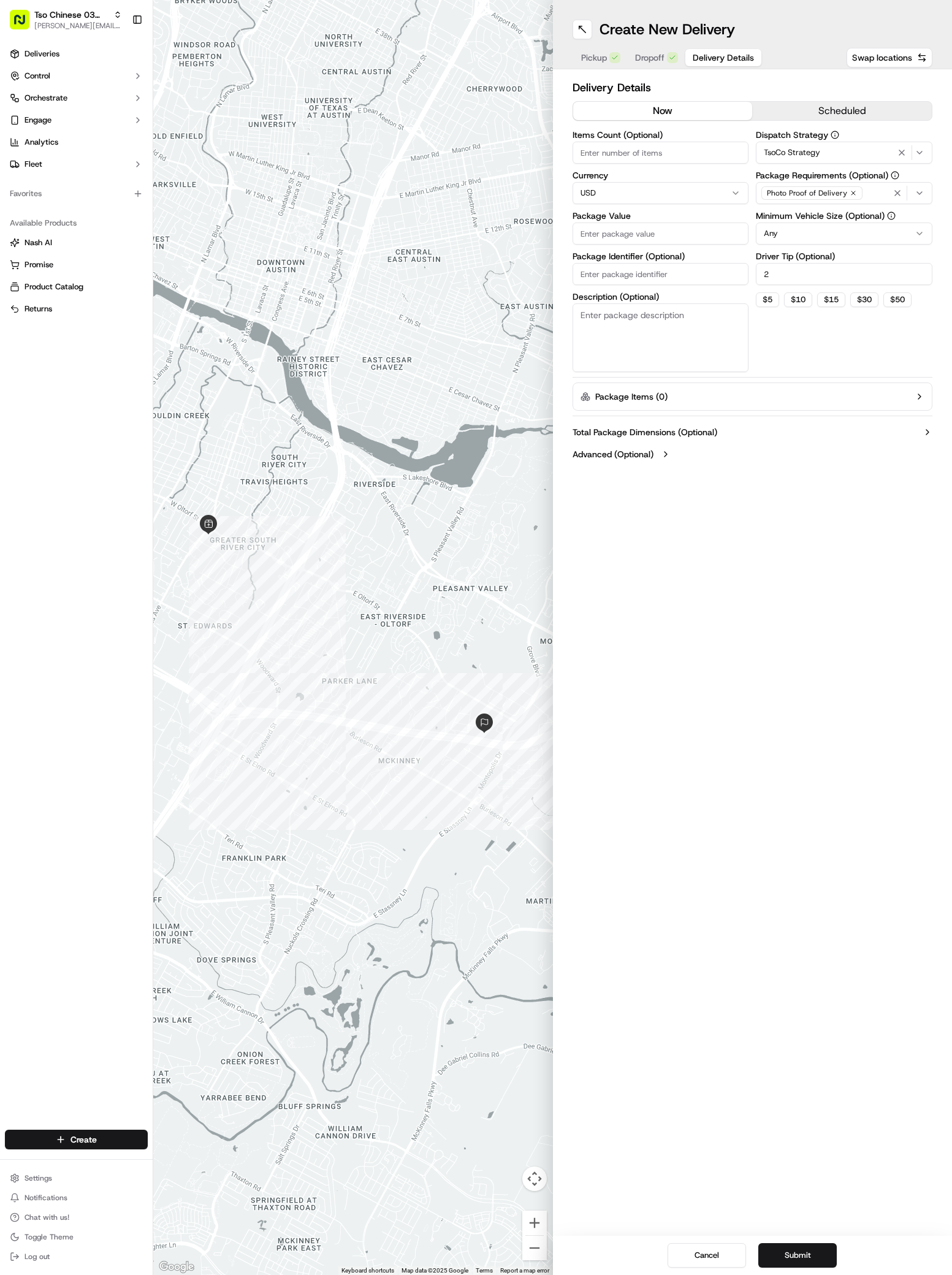
click at [692, 229] on input "Package Value" at bounding box center [660, 233] width 177 height 22
type input "27.55"
click at [586, 272] on input "Package Identifier (Optional)" at bounding box center [660, 274] width 177 height 22
paste input "EMXVDC8"
type input "EMXVDC8"
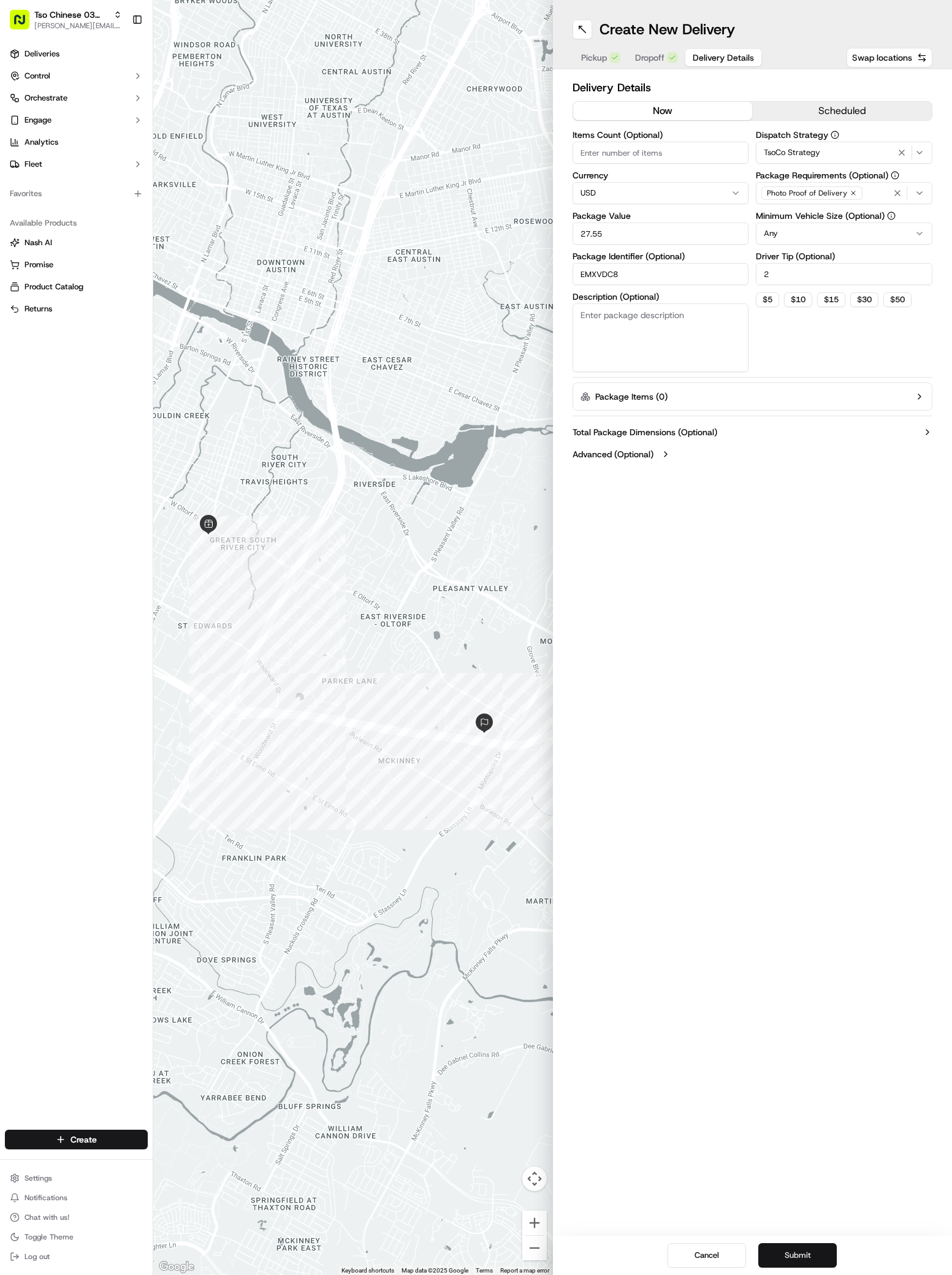
click at [793, 1245] on button "Submit" at bounding box center [797, 1255] width 78 height 24
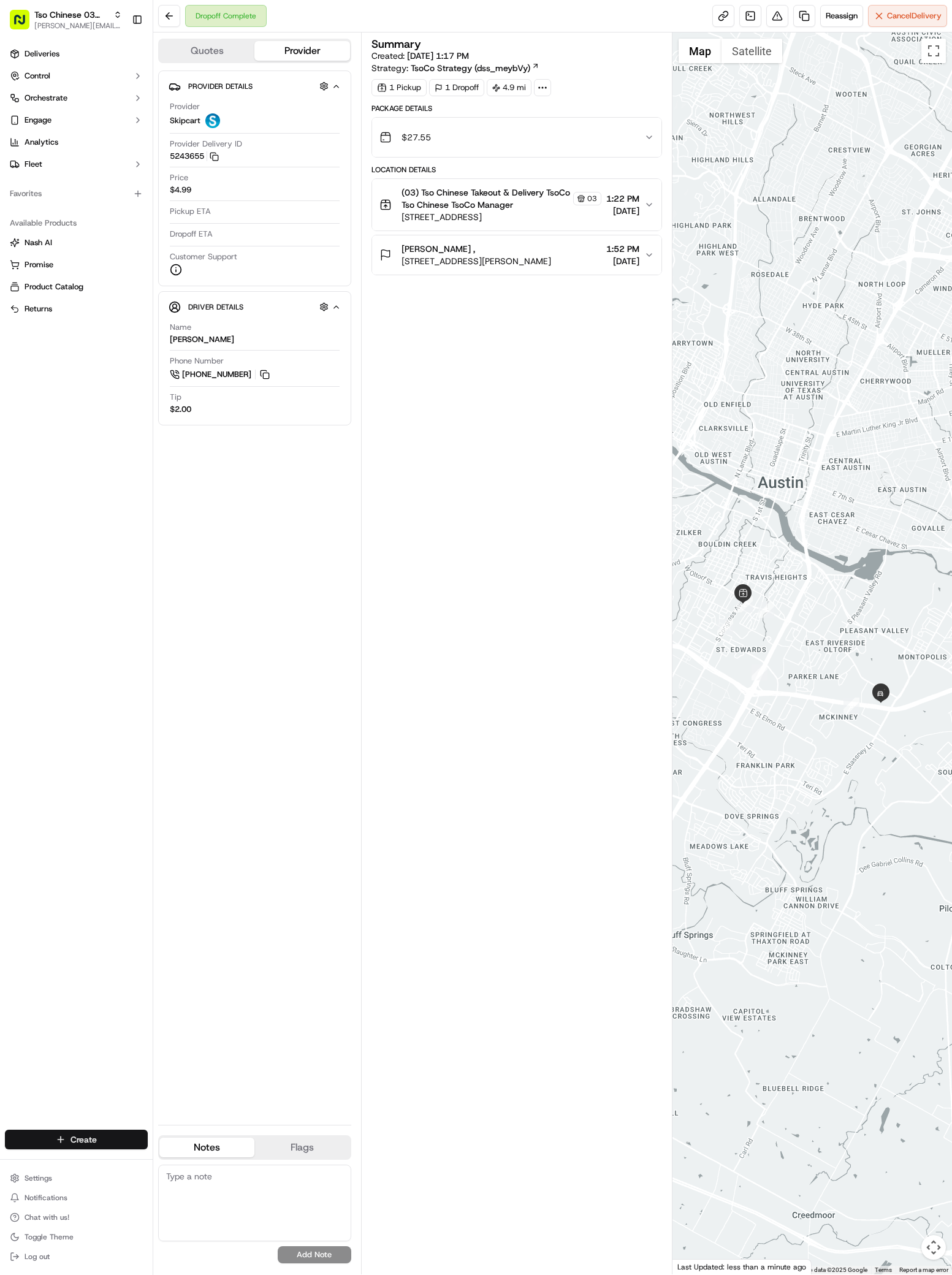
click at [88, 1136] on html "Tso Chinese 03 TsoCo antonia@tsochinese.com Toggle Sidebar Deliveries Control O…" at bounding box center [476, 637] width 952 height 1275
click at [168, 1153] on link "Delivery" at bounding box center [222, 1162] width 137 height 22
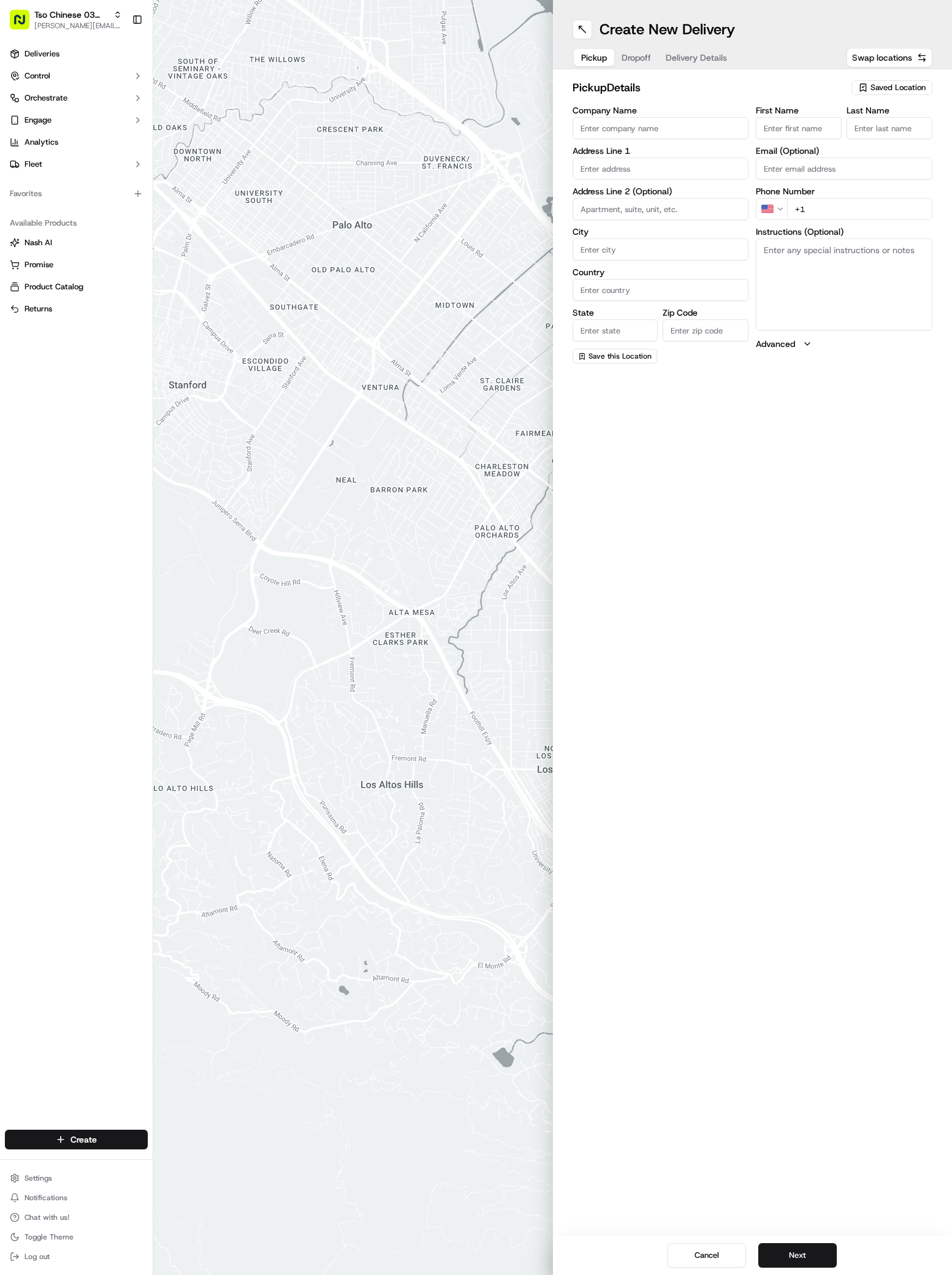
click at [894, 87] on span "Saved Location" at bounding box center [898, 87] width 55 height 11
click at [900, 141] on span "(03) Tso Chinese Takeout & Delivery TsoCo (03)" at bounding box center [870, 139] width 151 height 22
type input "(03) Tso Chinese Takeout & Delivery TsoCo"
type input "Ste F"
type input "Austin"
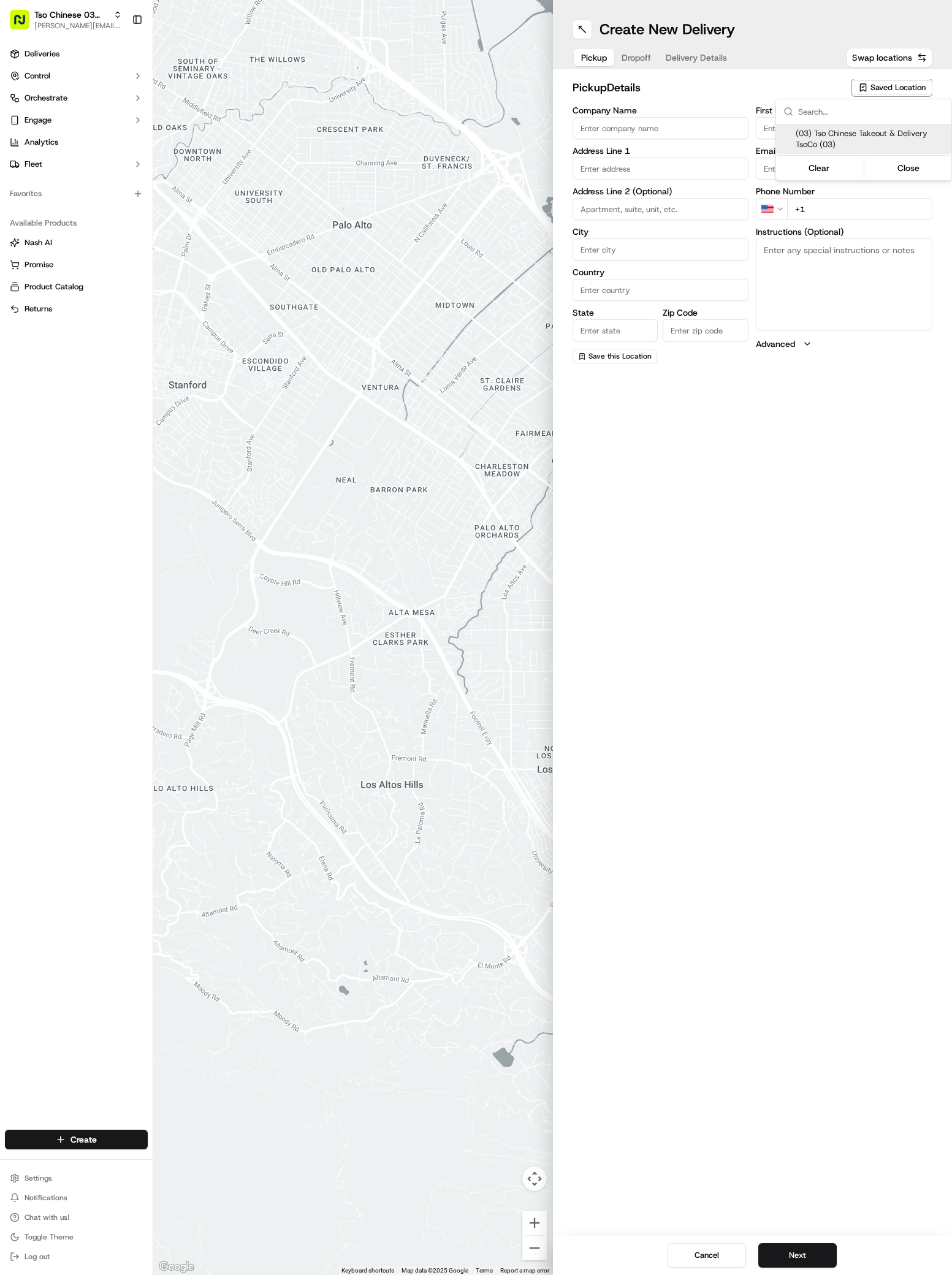
type input "US"
type input "[GEOGRAPHIC_DATA]"
type input "78704"
type input "Tso Chinese"
type input "TsoCo Manager"
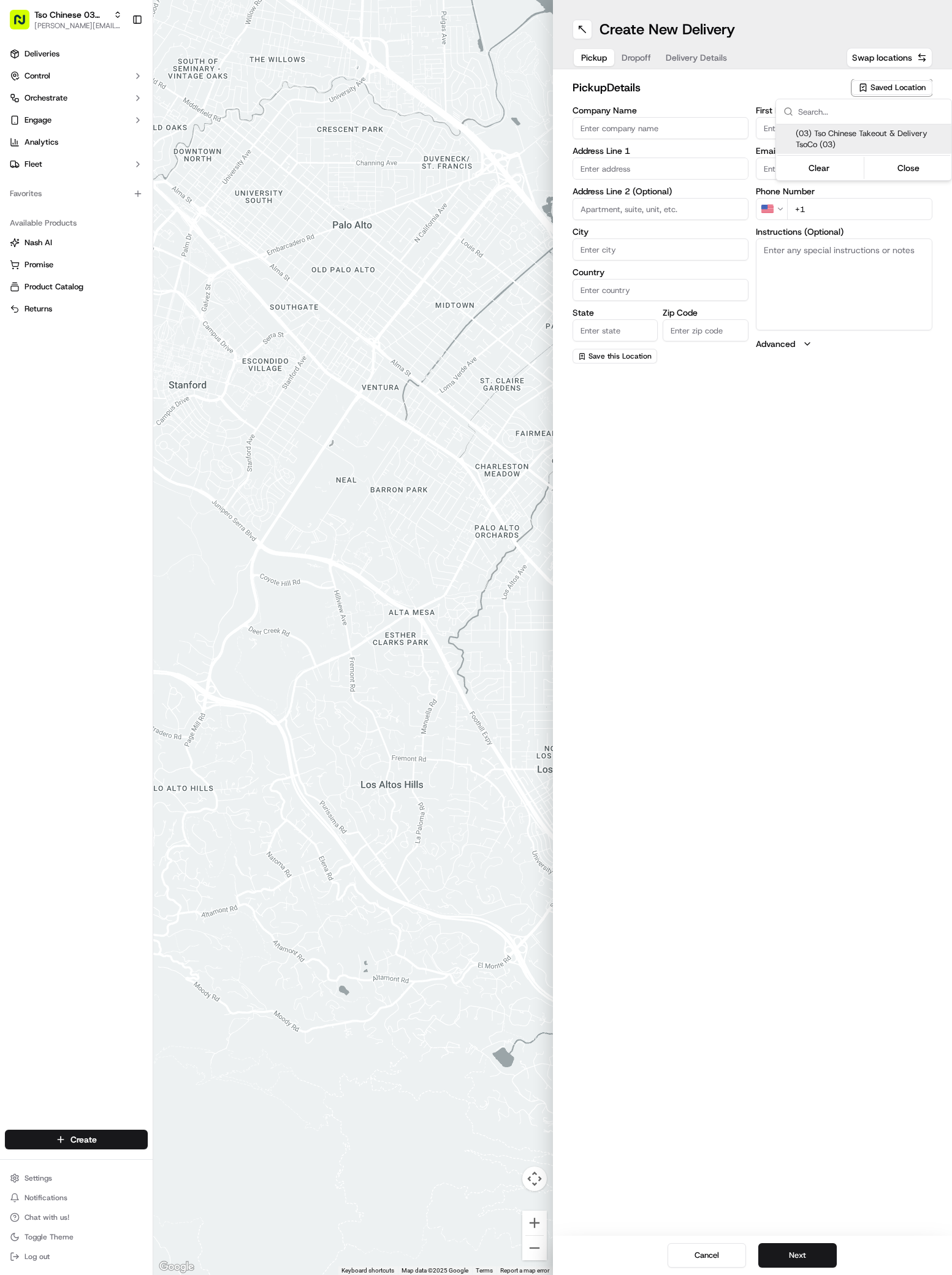
type input "[EMAIL_ADDRESS][DOMAIN_NAME]"
type input "[PHONE_NUMBER]"
type textarea "Submit a picture displaying address & food as Proof of Delivery. Envía una foto…"
type input "[STREET_ADDRESS]"
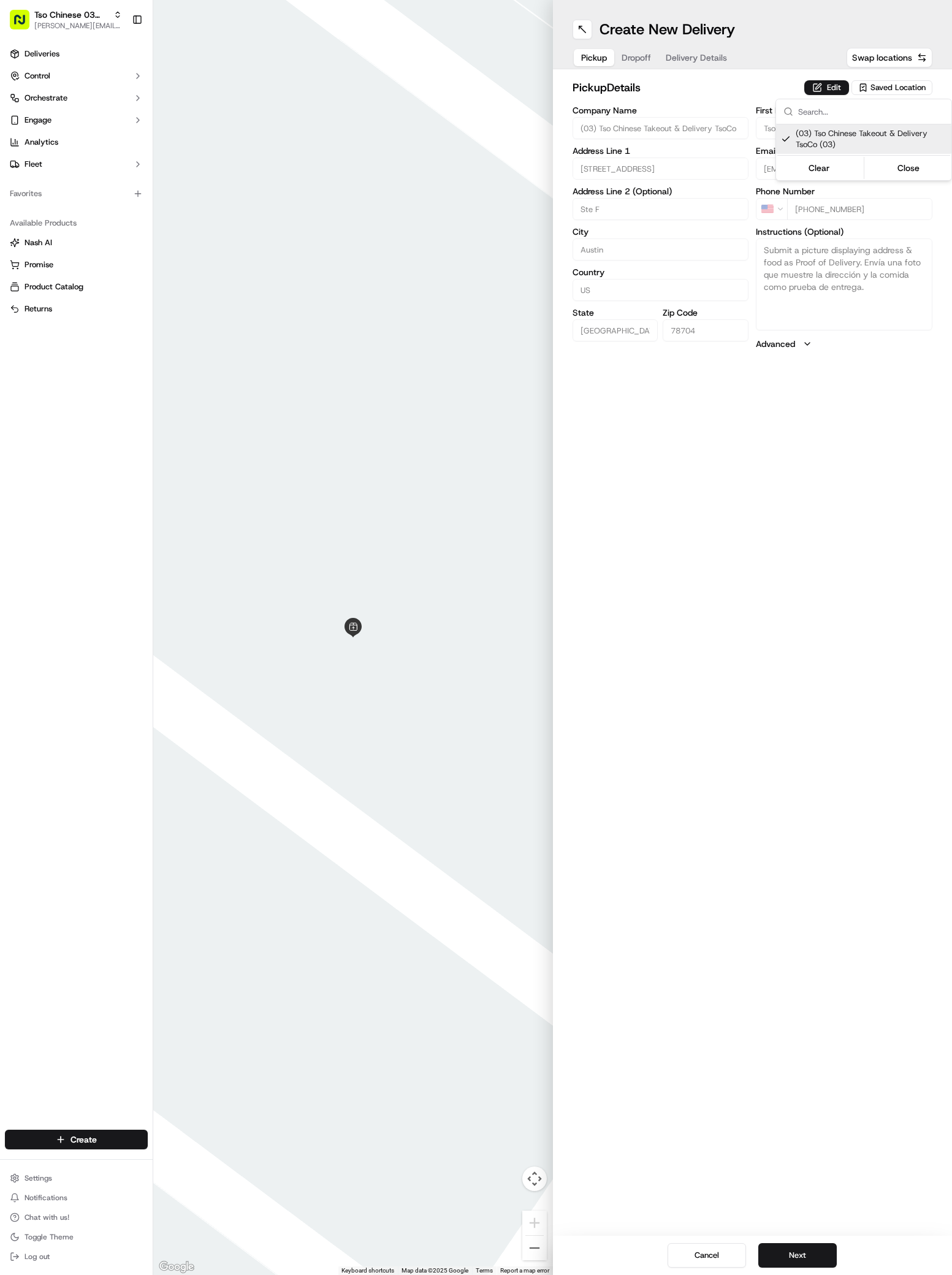
click at [780, 1250] on html "Tso Chinese 03 TsoCo antonia@tsochinese.com Toggle Sidebar Deliveries Control O…" at bounding box center [476, 637] width 952 height 1275
click at [780, 1259] on button "Next" at bounding box center [797, 1255] width 78 height 24
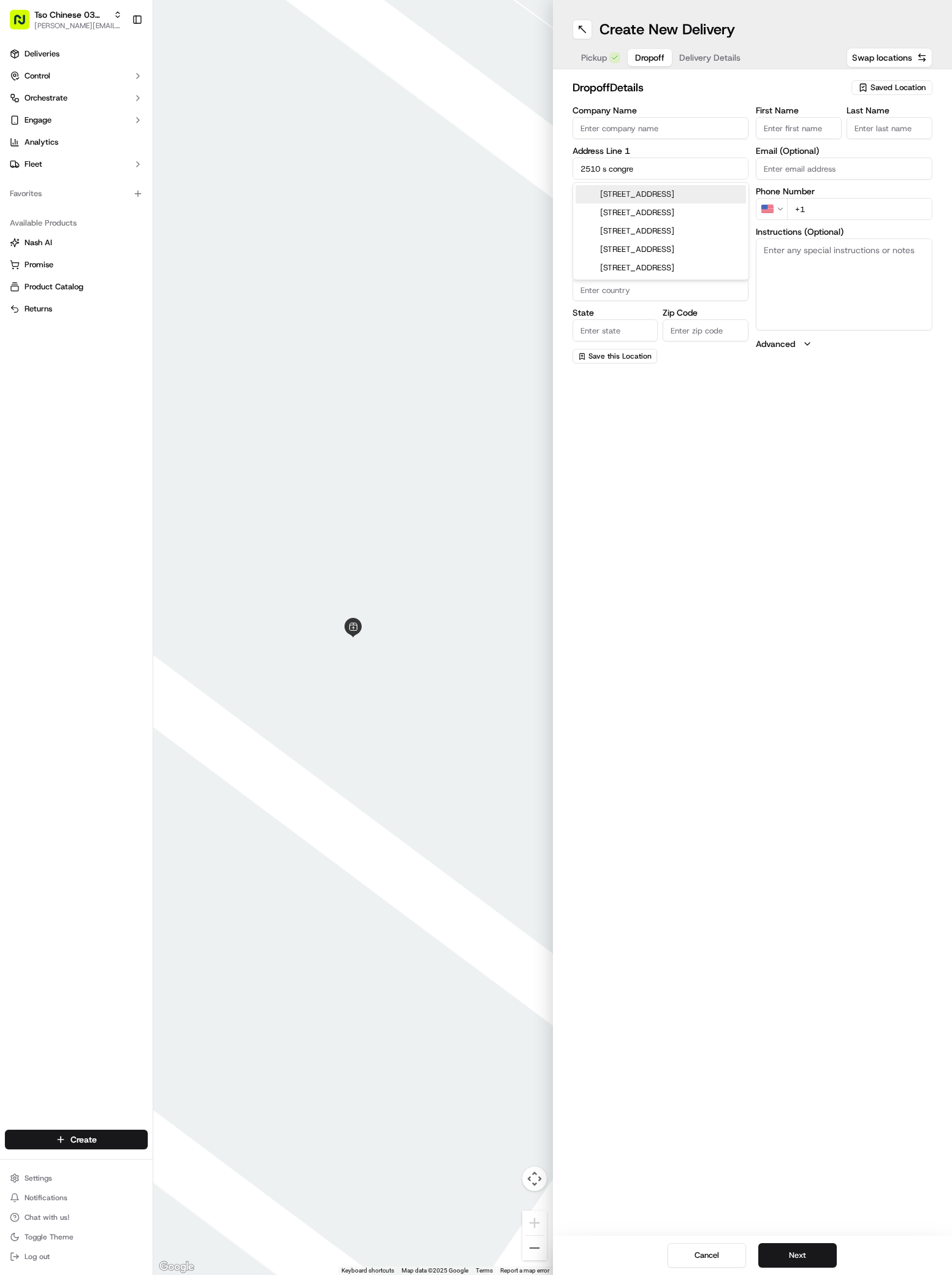
click at [690, 198] on div "2510 South Congress Avenue, Austin, TX" at bounding box center [660, 194] width 171 height 18
type input "2510 S Congress Ave, Austin, TX 78704, USA"
type input "Austin"
type input "United States"
type input "[GEOGRAPHIC_DATA]"
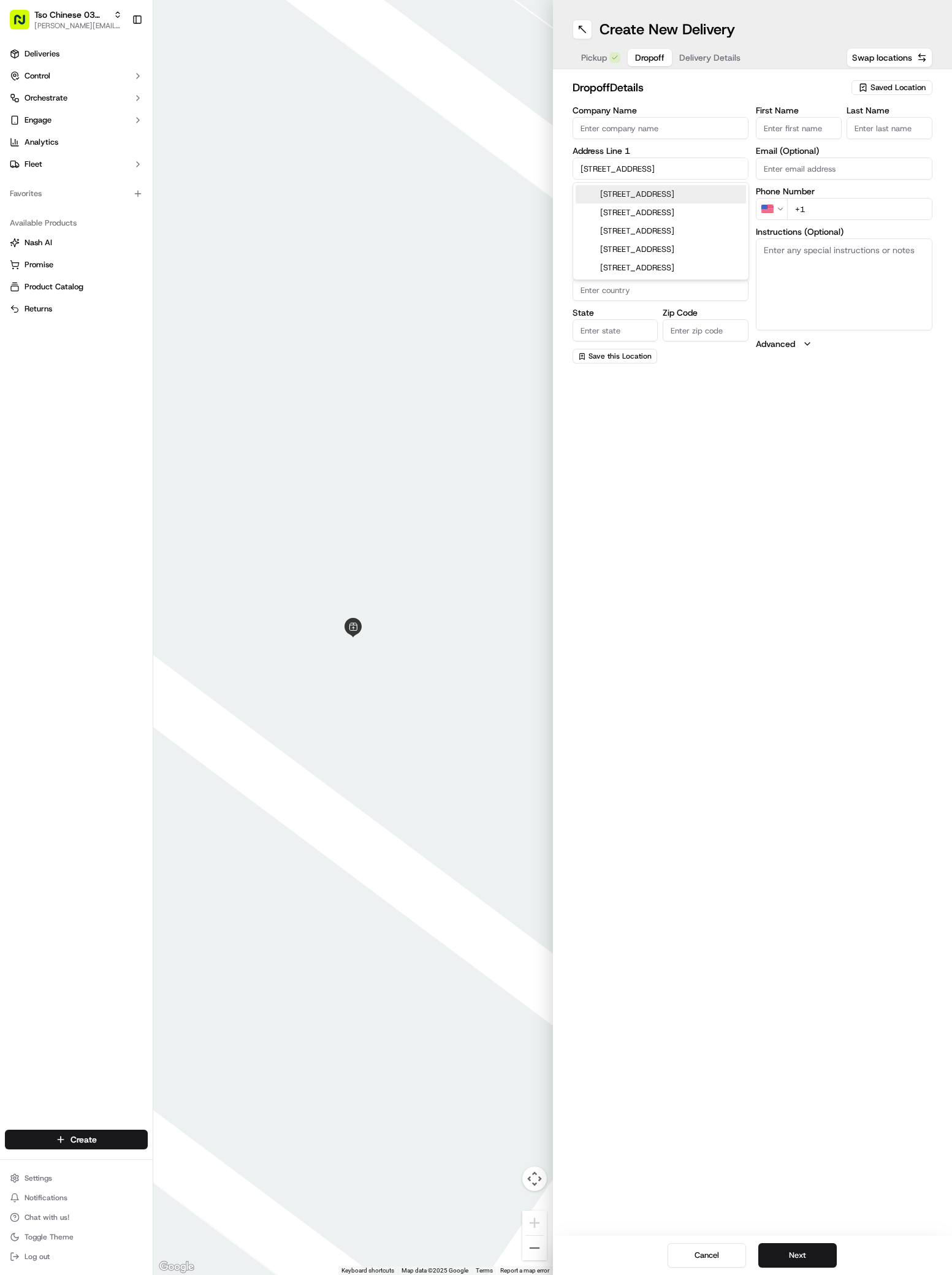
type input "78704"
type input "2510 South Congress Avenue"
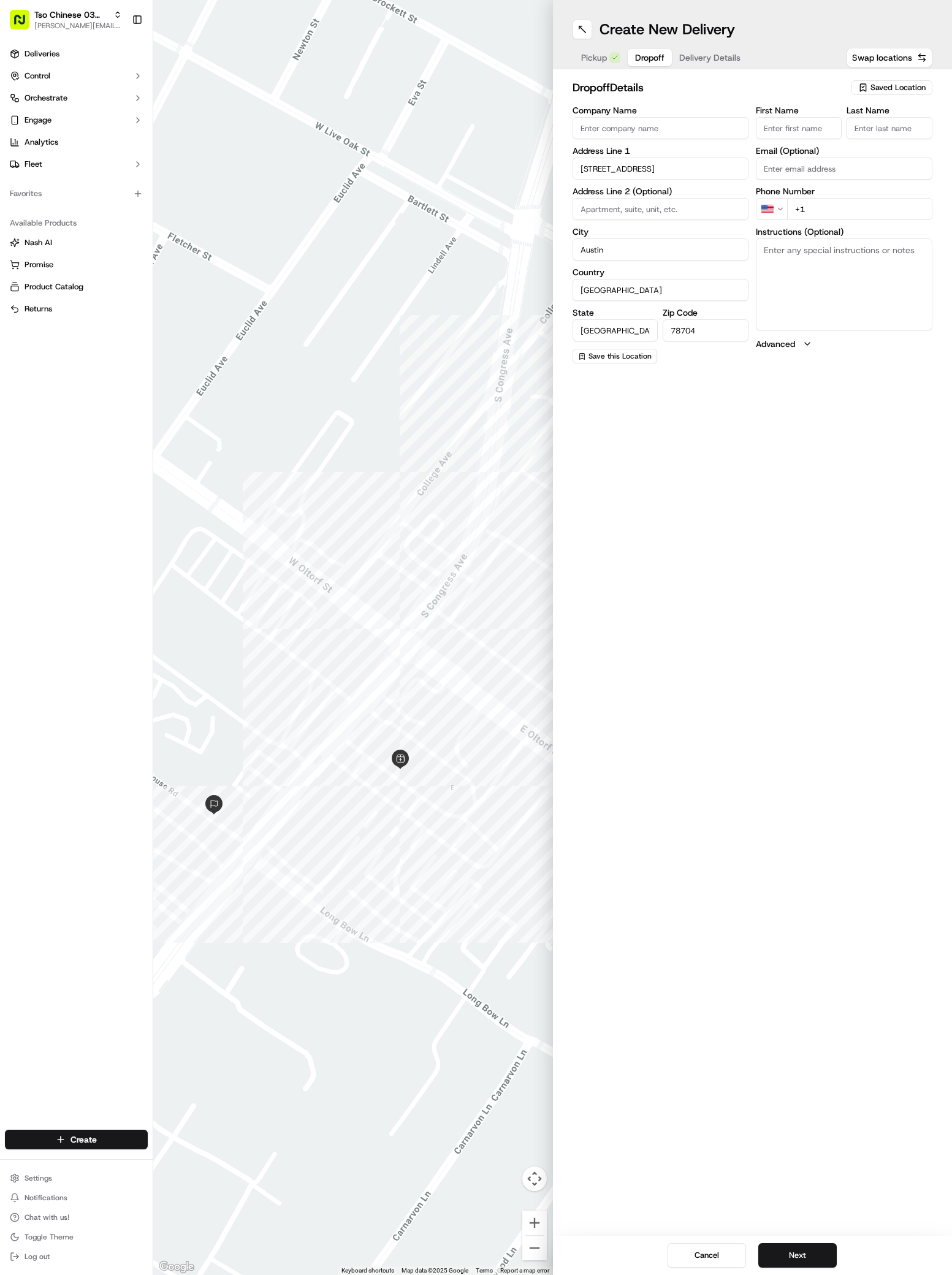
paste input "HAILEY Thompson"
type input "HAILEY Thompson"
type input "."
type input "+1 512 525 3177"
click at [915, 316] on textarea "Instructions (Optional)" at bounding box center [844, 284] width 177 height 92
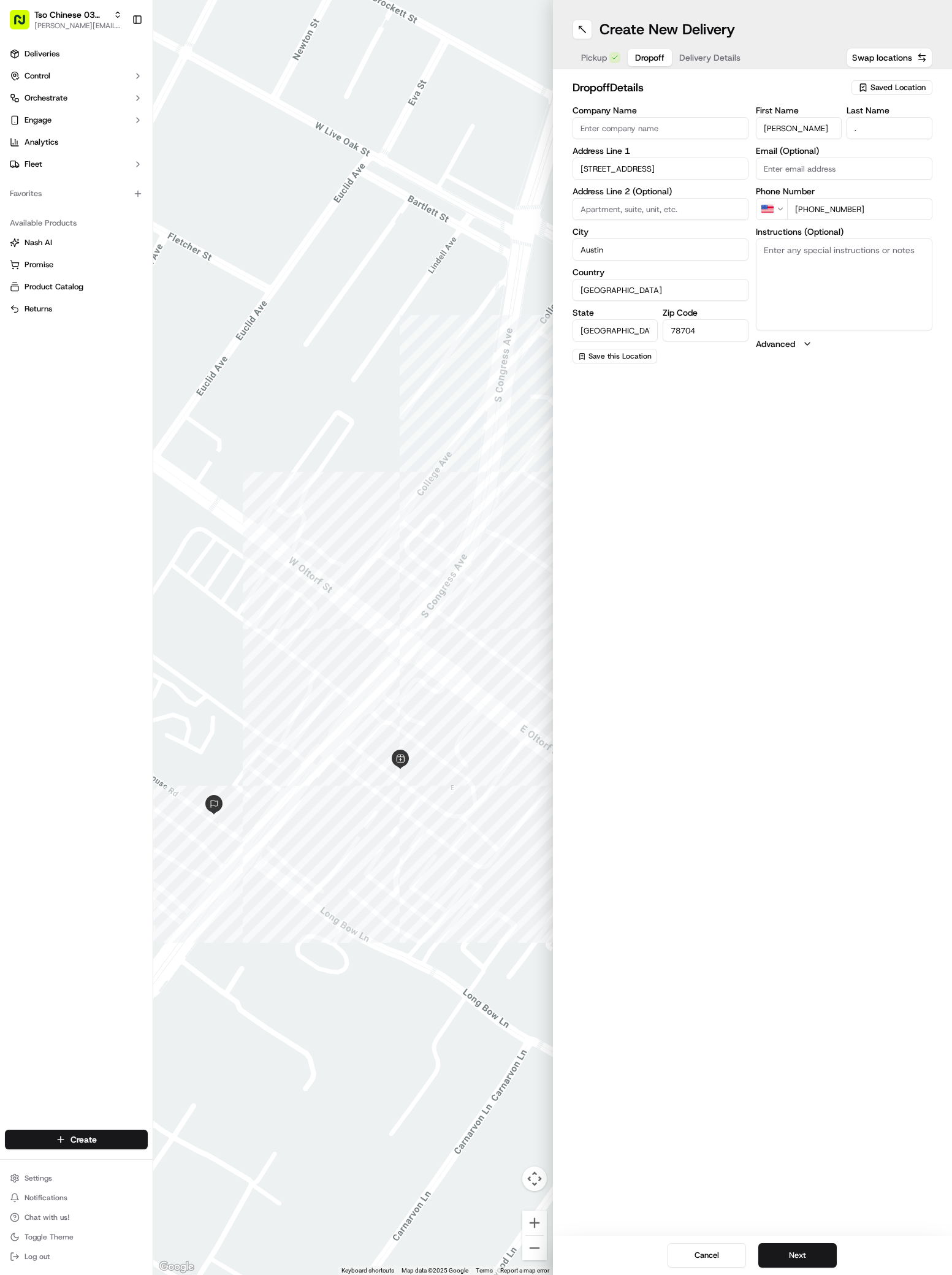
click at [915, 316] on textarea "Instructions (Optional)" at bounding box center [844, 284] width 177 height 92
paste textarea "Colton House Hotel"
paste textarea "Deliver to coffee shop in the garage. Can pull up in the fire lane near food tr…"
click at [874, 251] on textarea "Colton House Hotel SimonaDeliver to coffee shop in the garage. Can pull up in t…" at bounding box center [844, 284] width 177 height 92
type textarea "Colton House Hotel Simona Deliver to coffee shop in the garage. Can pull up in …"
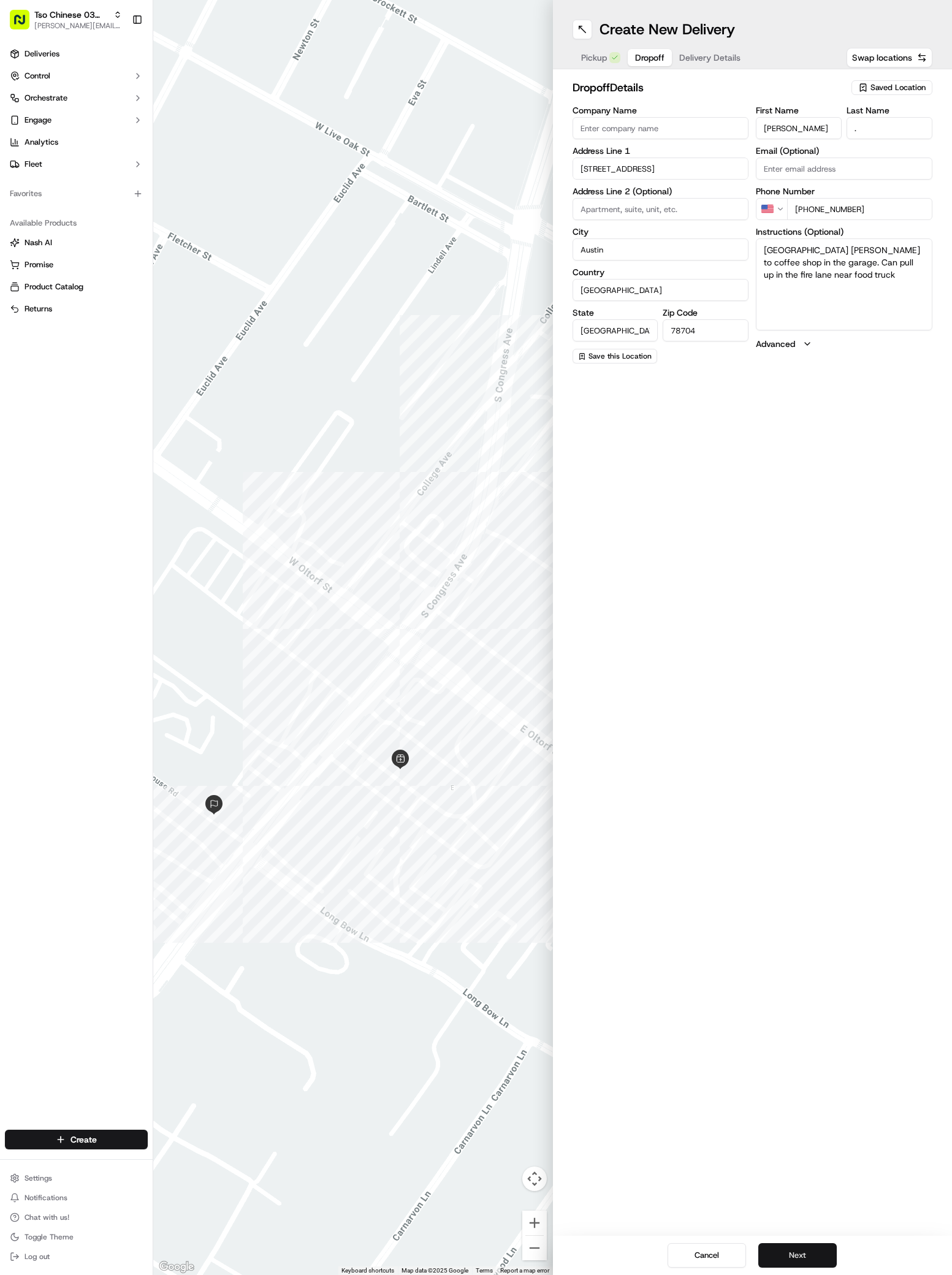
click at [823, 1262] on button "Next" at bounding box center [797, 1255] width 78 height 24
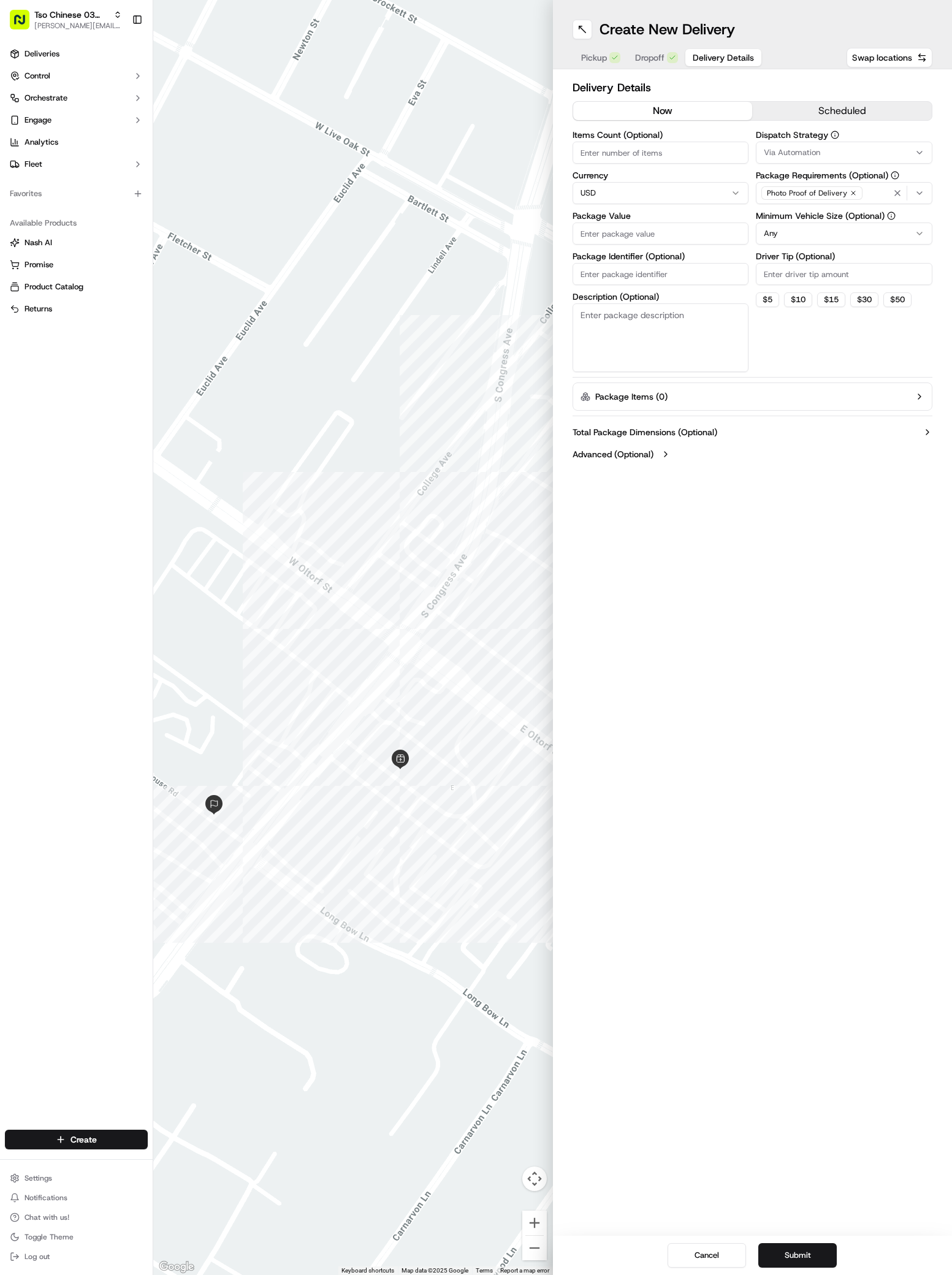
click at [784, 142] on button "Via Automation" at bounding box center [844, 152] width 177 height 22
click at [788, 216] on span "TsoCo Strategy" at bounding box center [851, 219] width 151 height 11
click at [784, 444] on html "Tso Chinese 03 TsoCo antonia@tsochinese.com Toggle Sidebar Deliveries Control O…" at bounding box center [476, 637] width 952 height 1275
click at [790, 270] on input "Driver Tip (Optional)" at bounding box center [844, 274] width 177 height 22
type input "2"
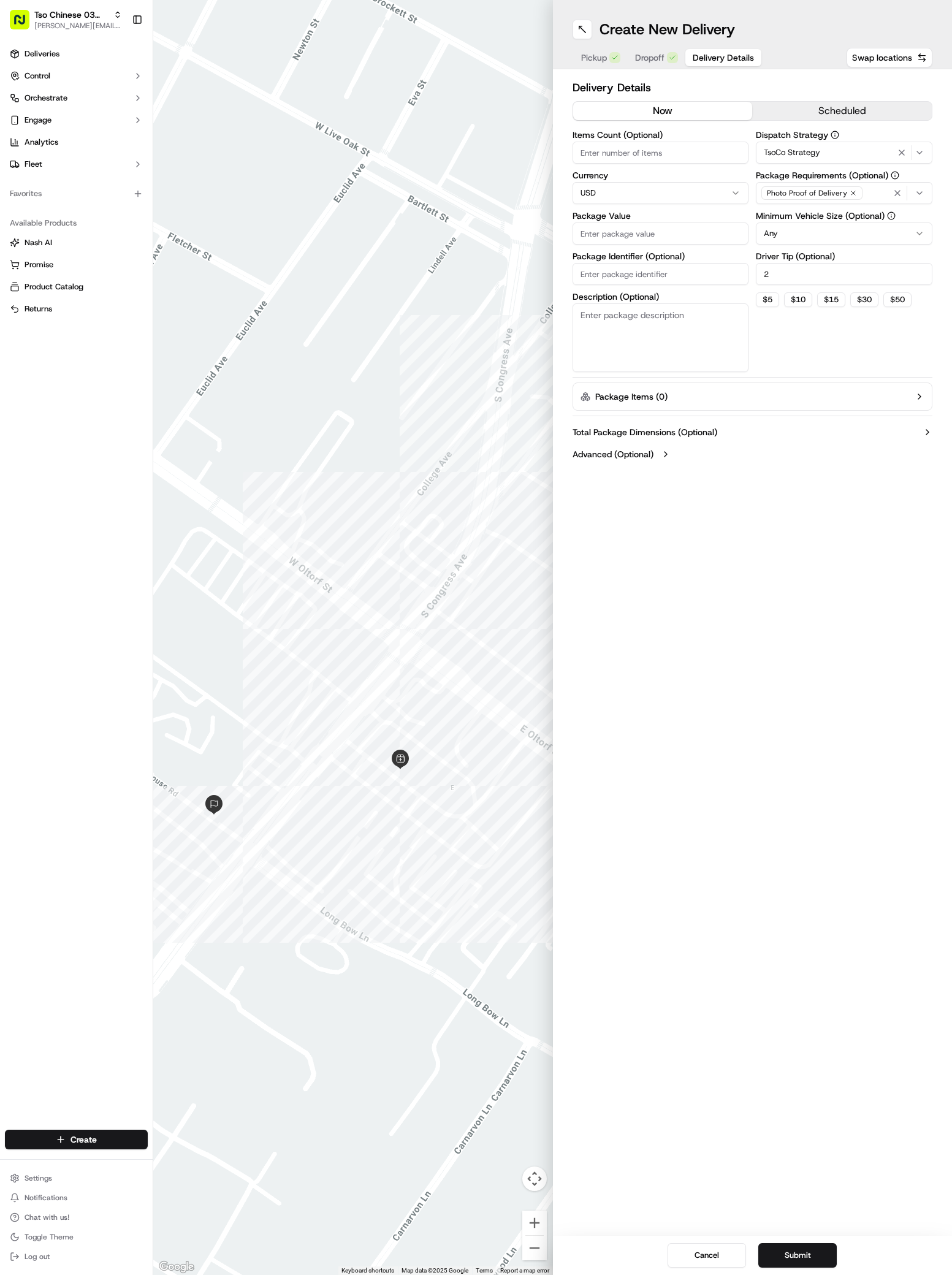
click at [621, 223] on input "Package Value" at bounding box center [660, 233] width 177 height 22
type input "73.34"
click at [608, 272] on input "Package Identifier (Optional)" at bounding box center [660, 274] width 177 height 22
paste input "BAJA0XO"
type input "BAJA0XO"
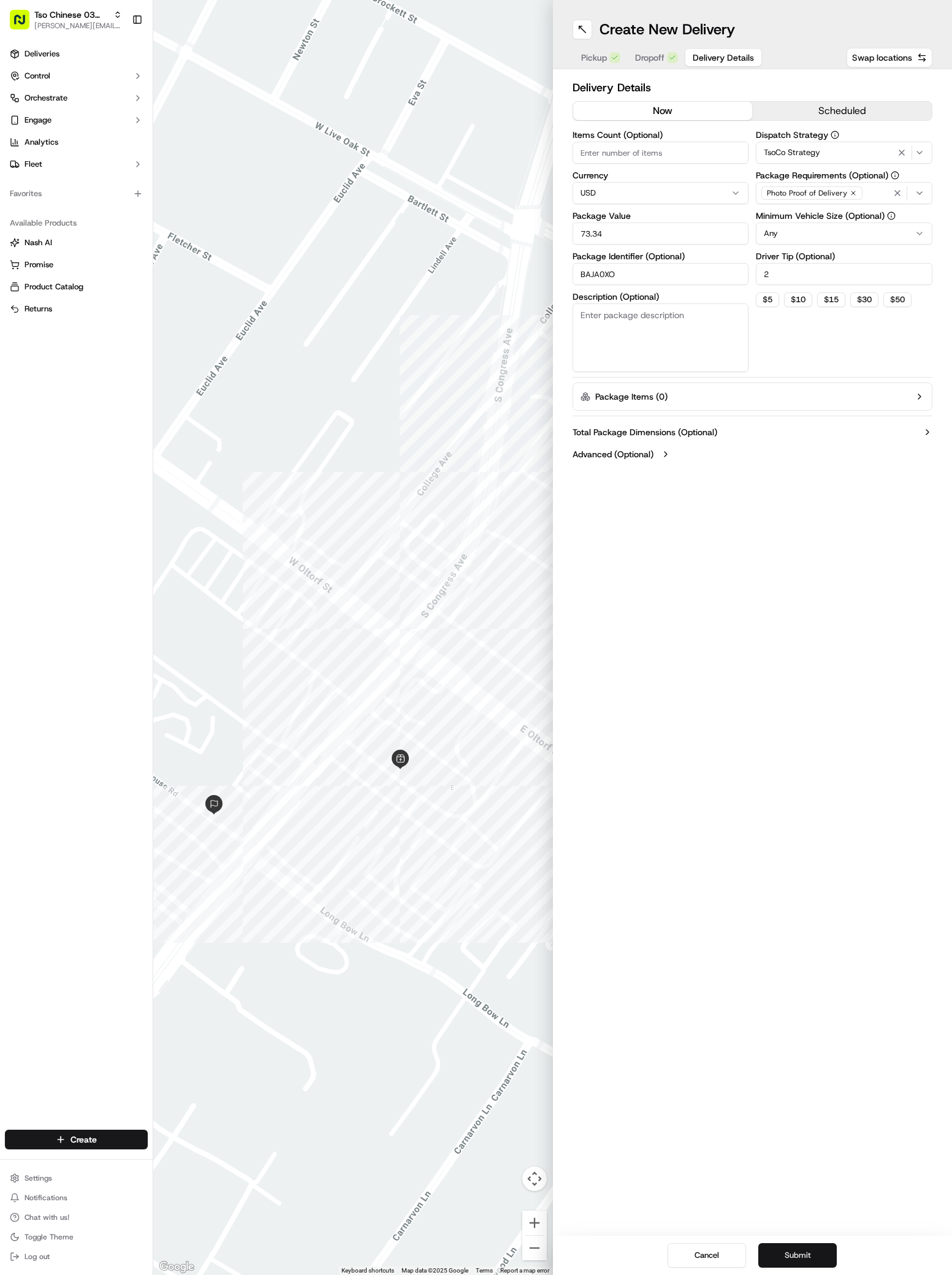
click at [789, 1254] on button "Submit" at bounding box center [797, 1255] width 78 height 24
